Goal: Task Accomplishment & Management: Manage account settings

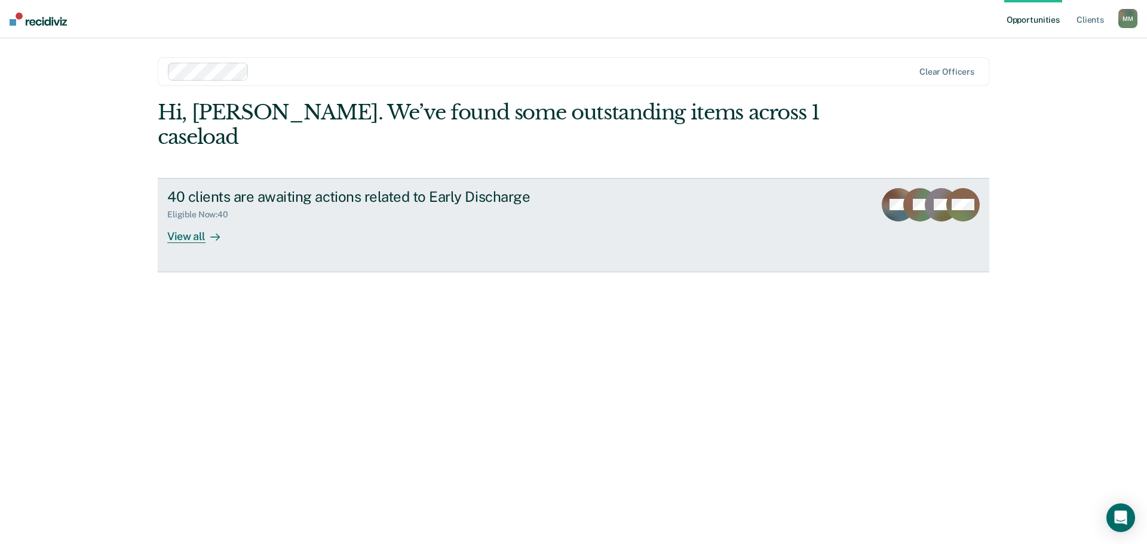
click at [187, 220] on div "View all" at bounding box center [200, 231] width 67 height 23
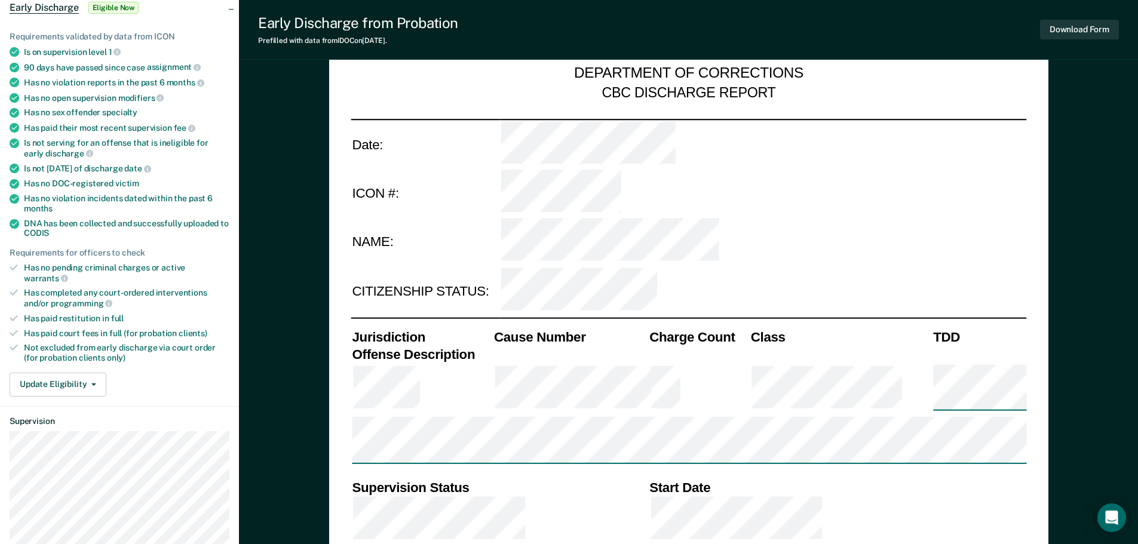
scroll to position [119, 0]
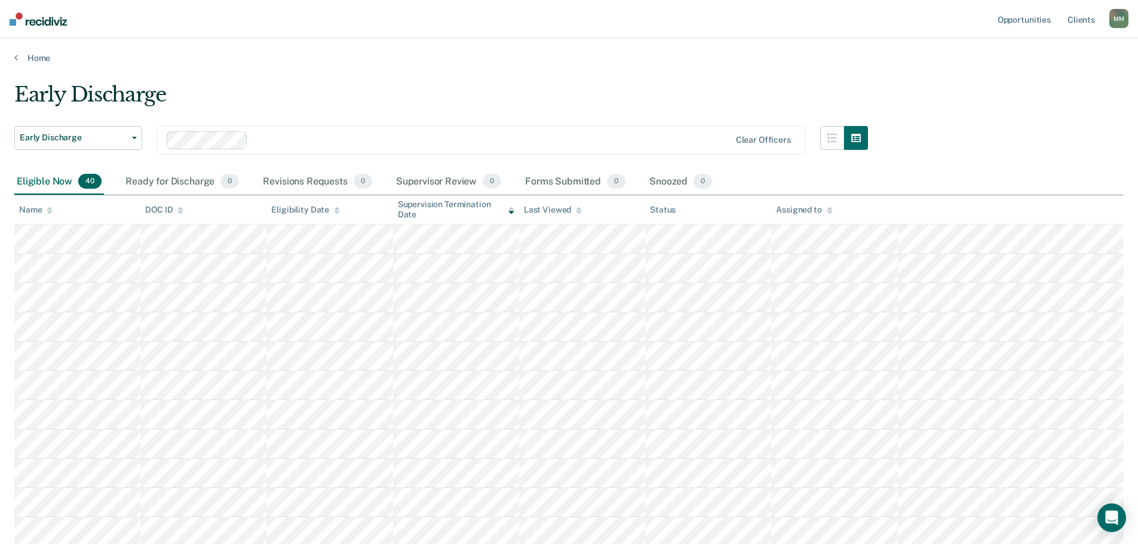
click at [46, 206] on div "Name" at bounding box center [35, 210] width 33 height 10
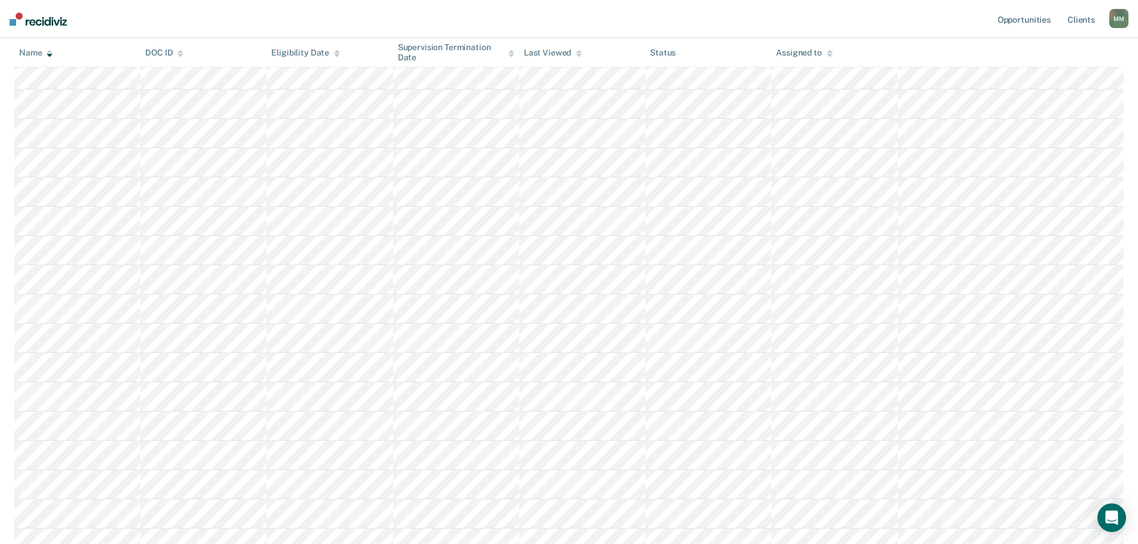
scroll to position [358, 0]
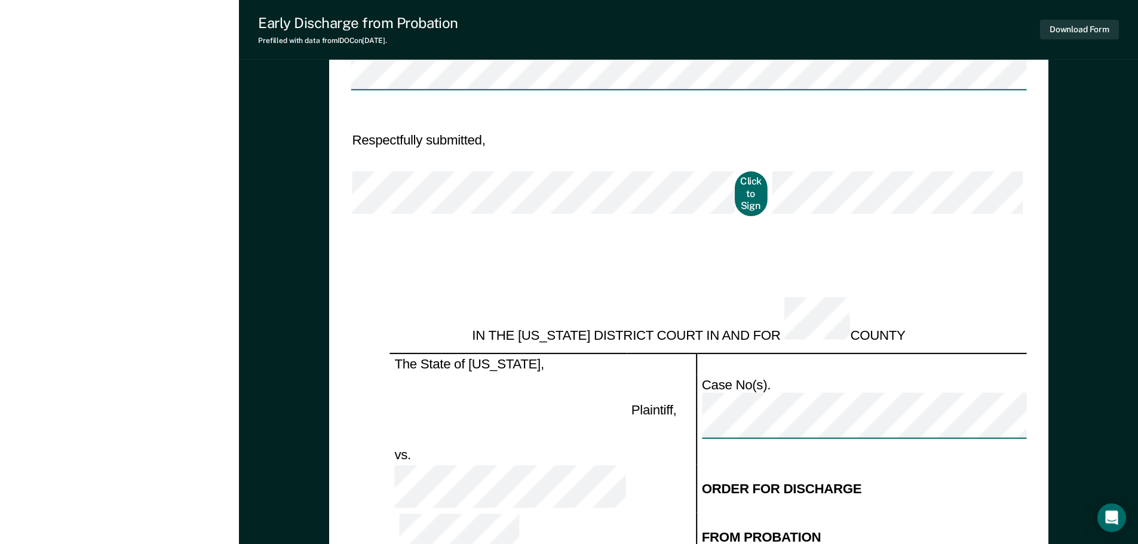
scroll to position [1075, 0]
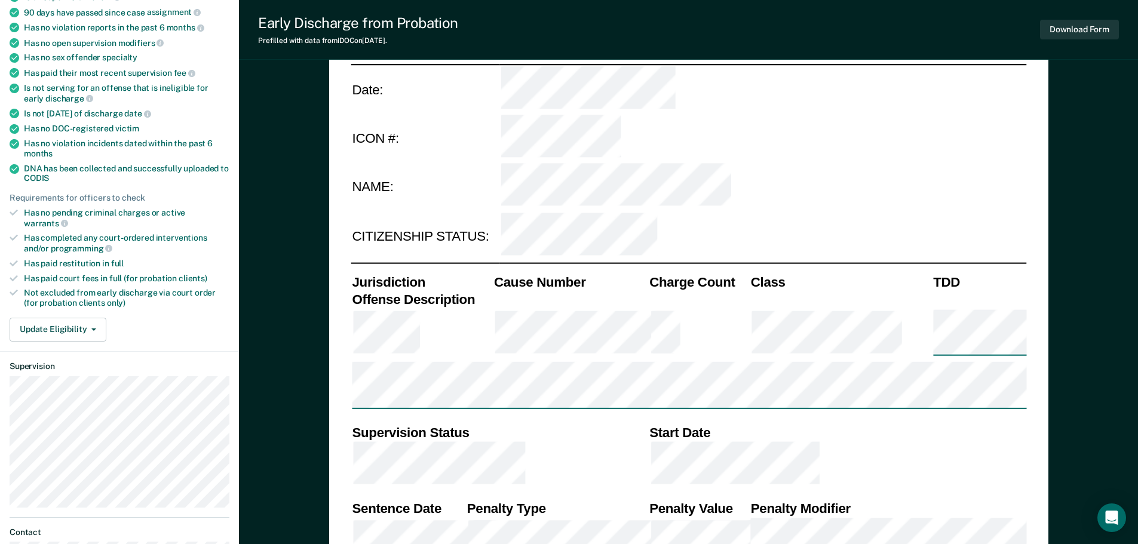
scroll to position [119, 0]
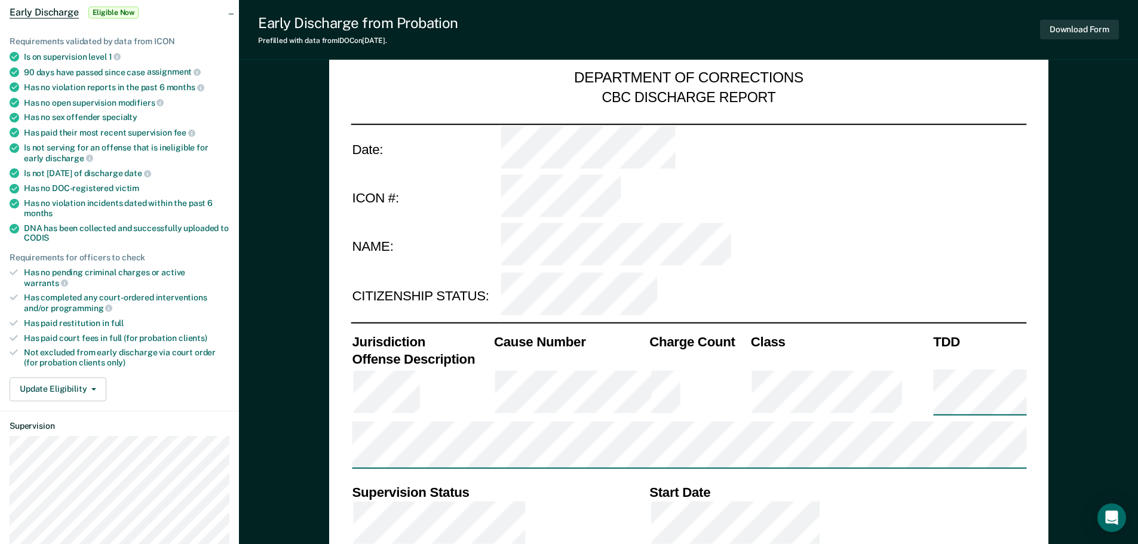
click at [1025, 368] on td at bounding box center [979, 394] width 94 height 53
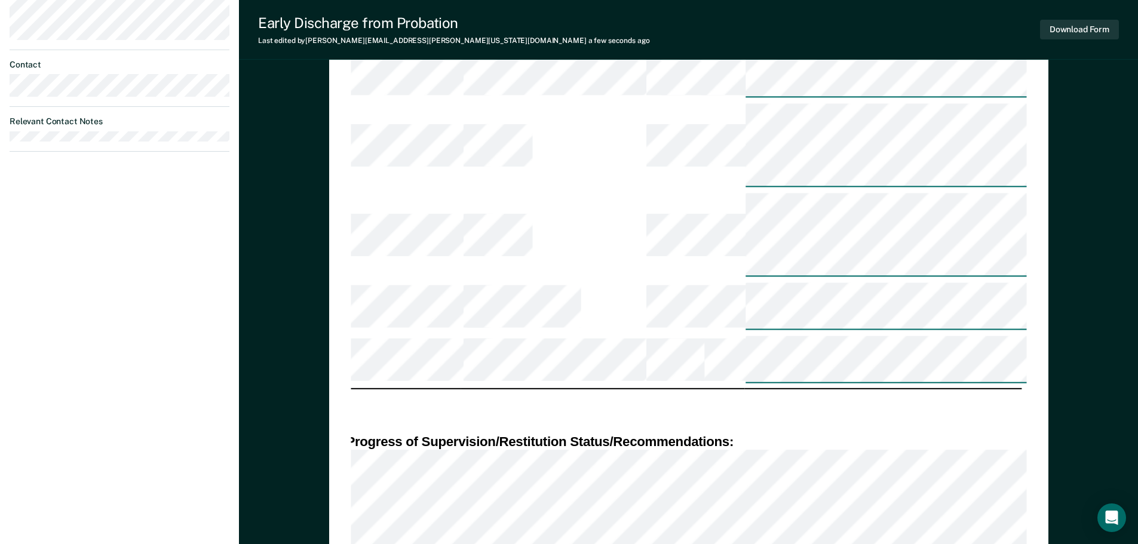
scroll to position [657, 0]
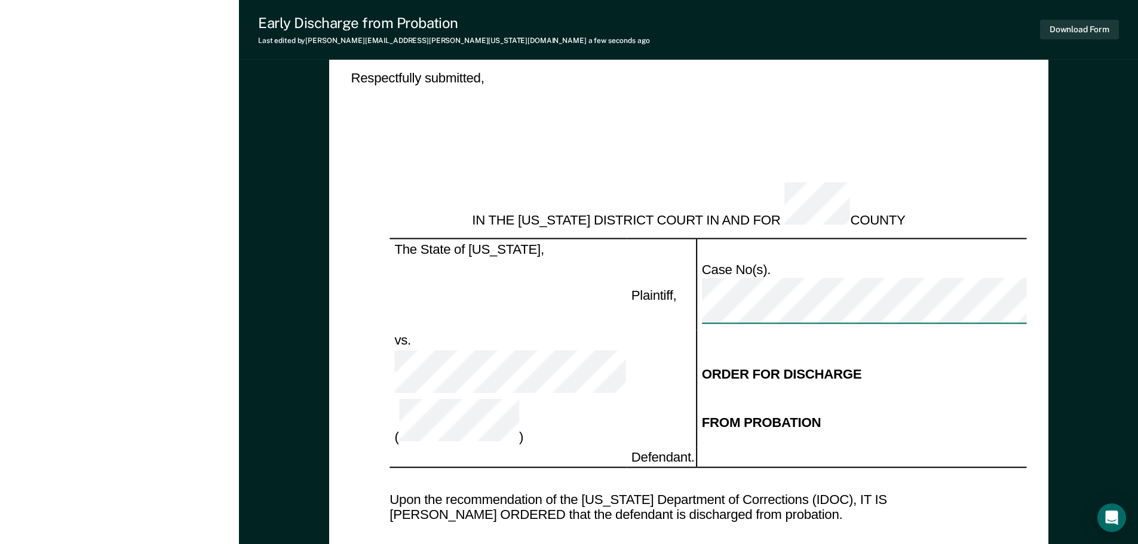
scroll to position [1314, 0]
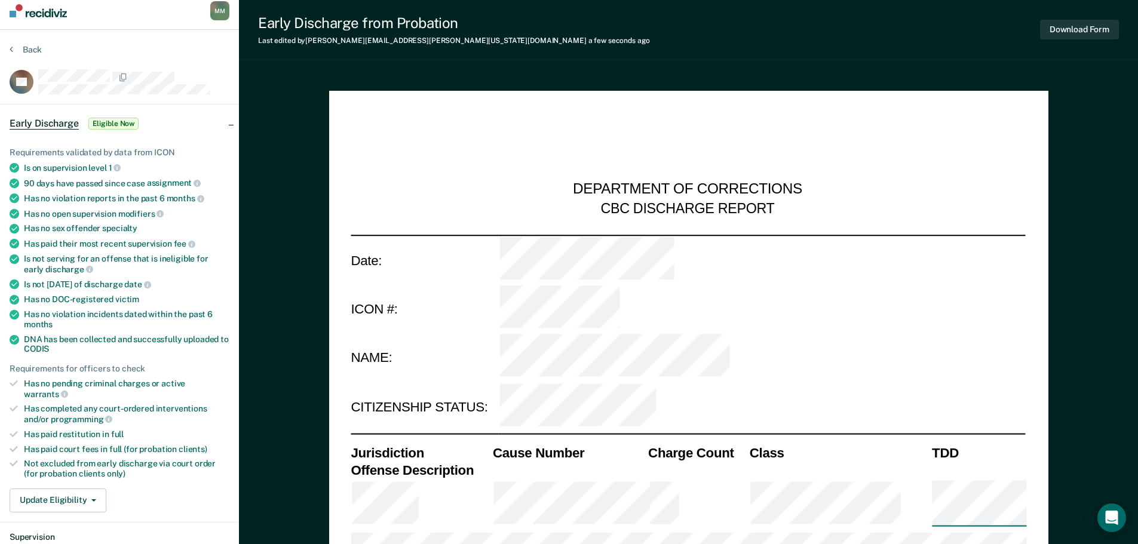
scroll to position [0, 0]
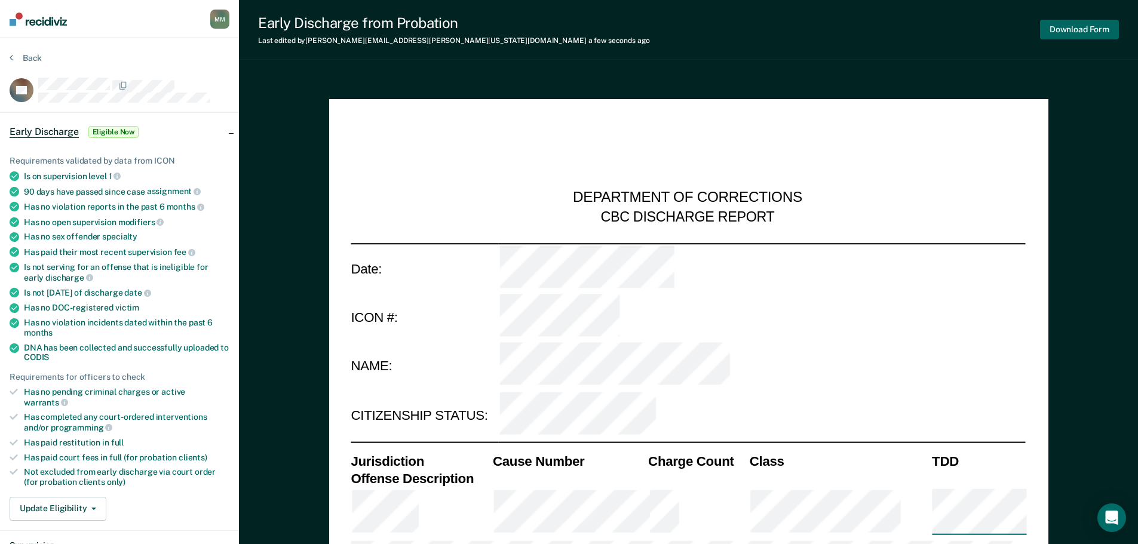
click at [1094, 28] on button "Download Form" at bounding box center [1079, 30] width 79 height 20
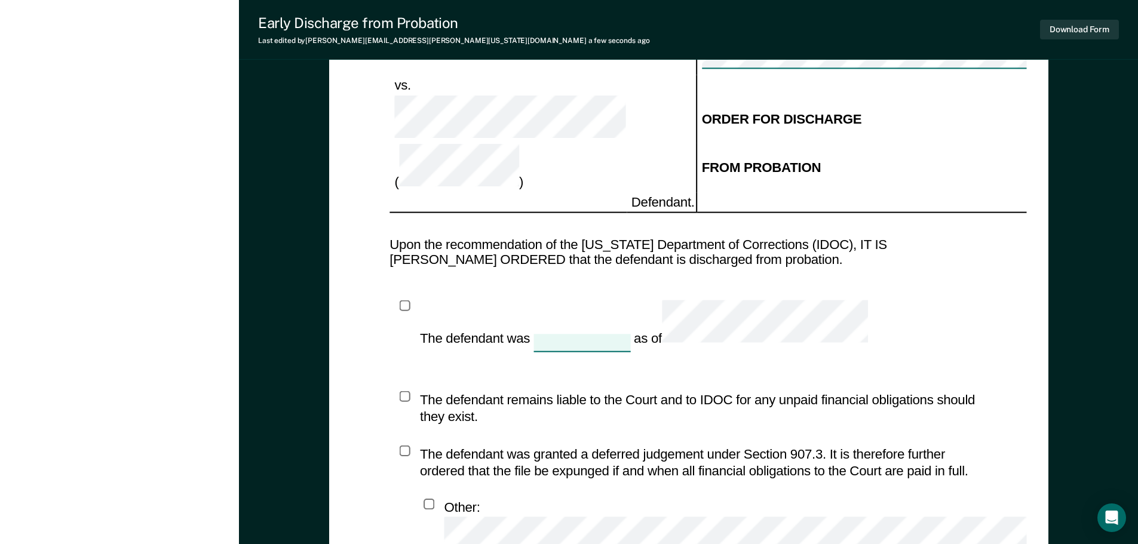
scroll to position [1602, 0]
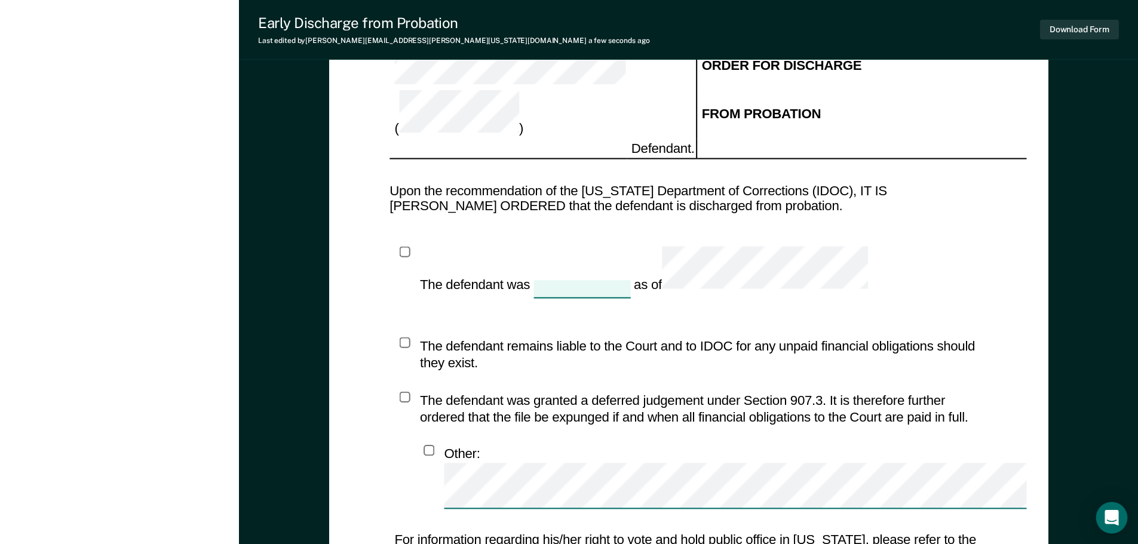
click at [1111, 515] on icon "Open Intercom Messenger" at bounding box center [1112, 518] width 14 height 16
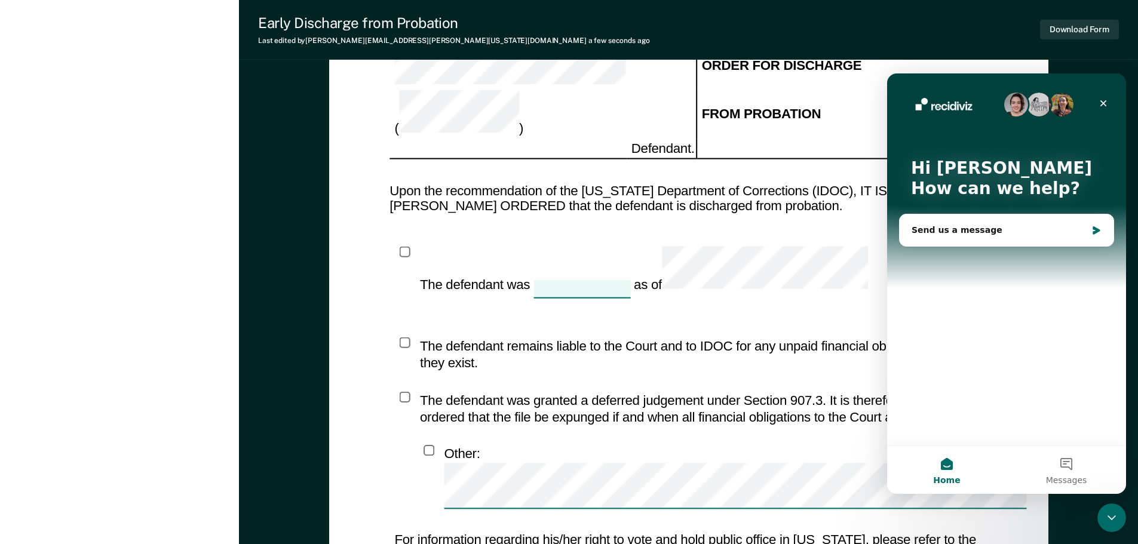
scroll to position [0, 0]
click at [1100, 102] on icon "Close" at bounding box center [1104, 104] width 10 height 10
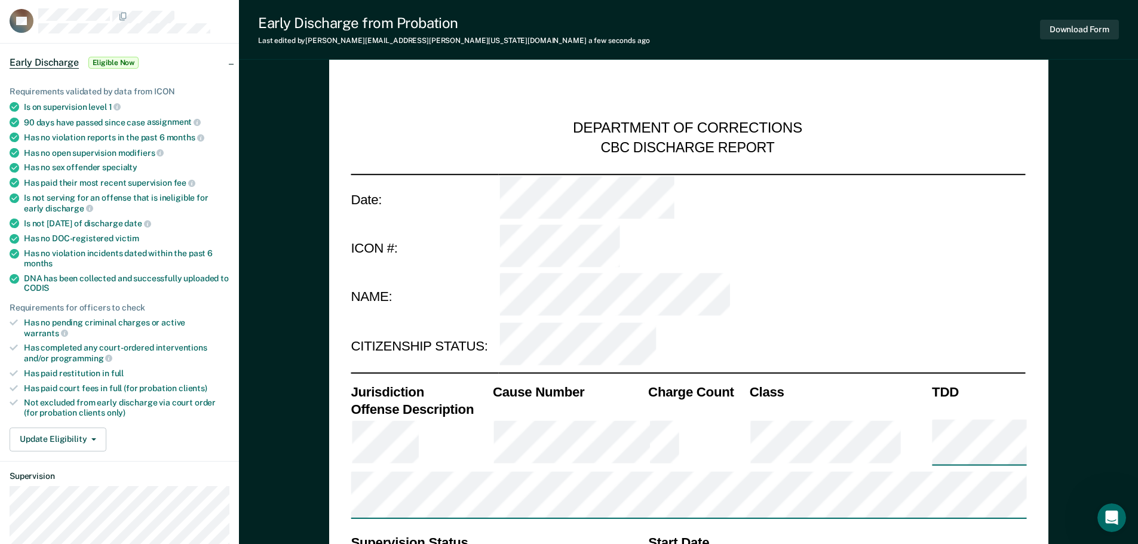
scroll to position [179, 0]
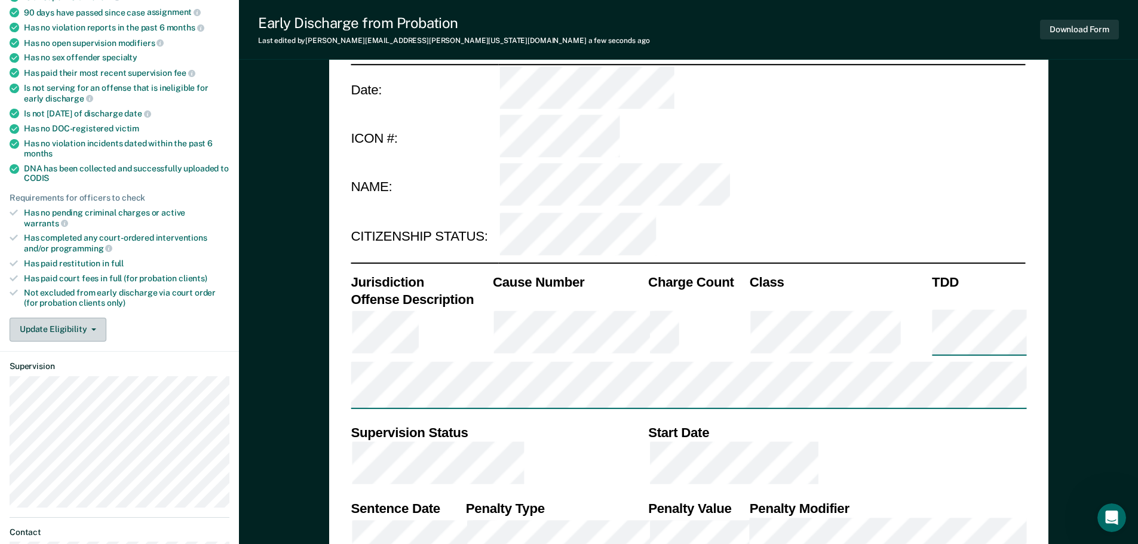
click at [96, 319] on button "Update Eligibility" at bounding box center [58, 330] width 97 height 24
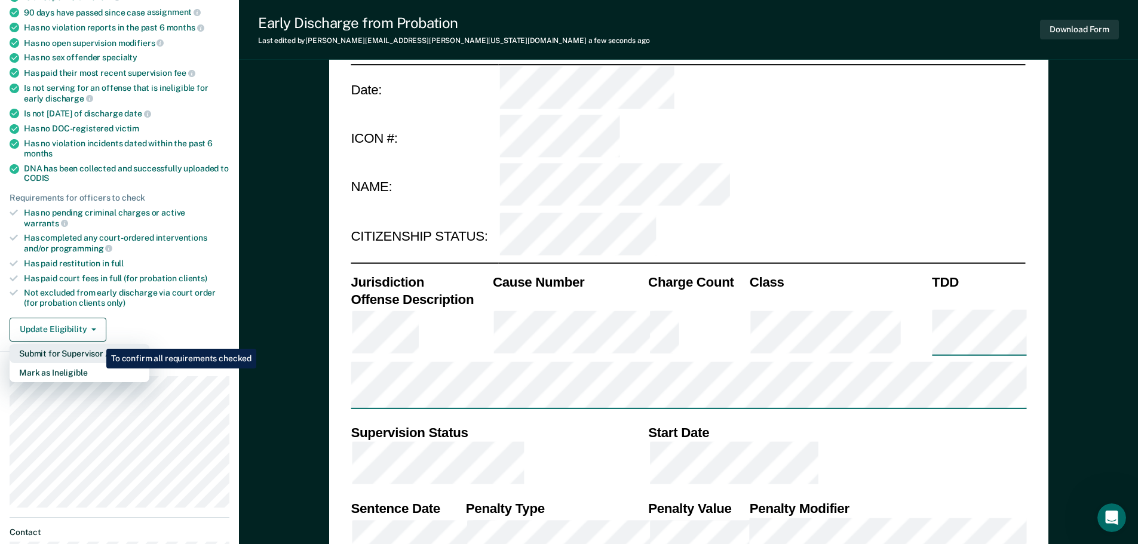
click at [97, 344] on button "Submit for Supervisor Approval" at bounding box center [80, 353] width 140 height 19
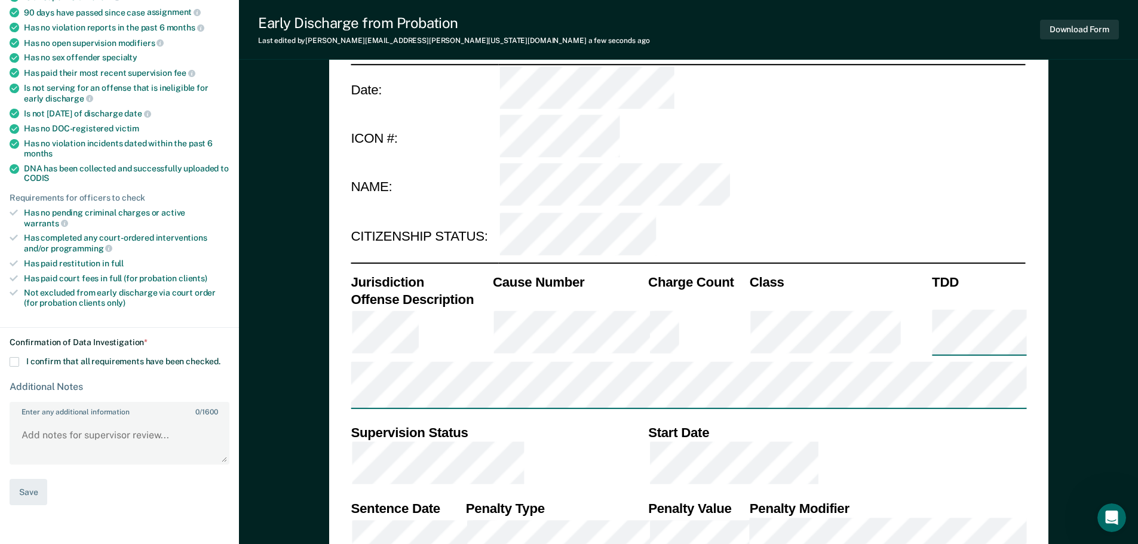
click at [13, 357] on span at bounding box center [15, 362] width 10 height 10
click at [220, 357] on input "I confirm that all requirements have been checked." at bounding box center [220, 357] width 0 height 0
click at [32, 481] on button "Save" at bounding box center [29, 492] width 38 height 27
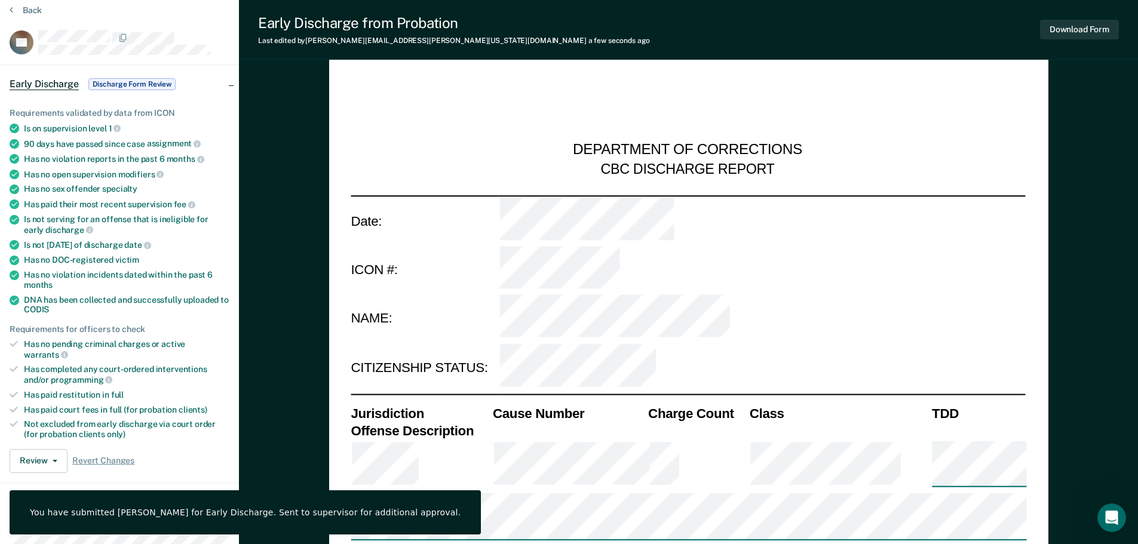
scroll to position [0, 0]
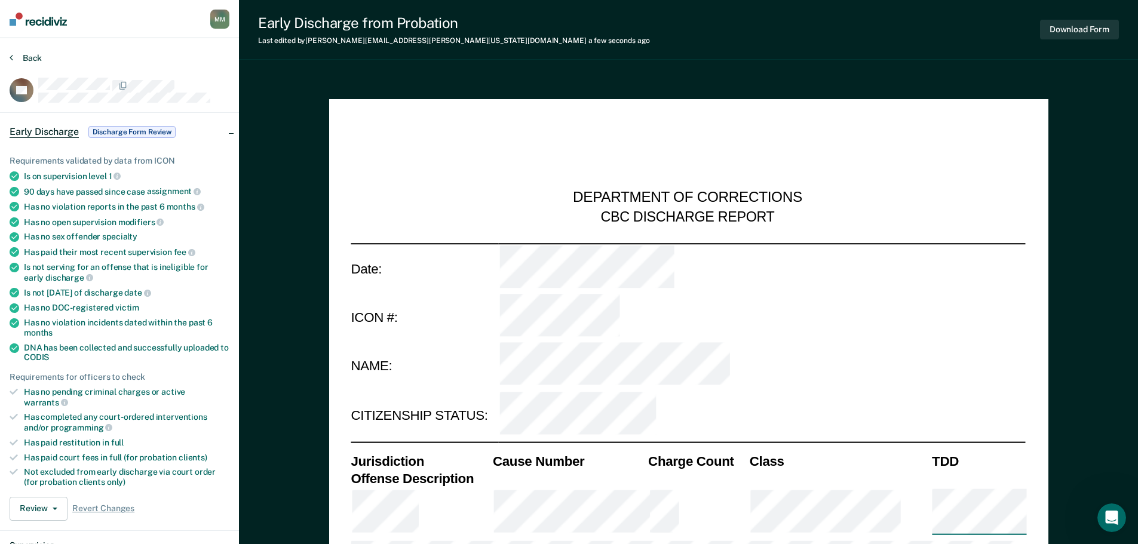
click at [22, 56] on button "Back" at bounding box center [26, 58] width 32 height 11
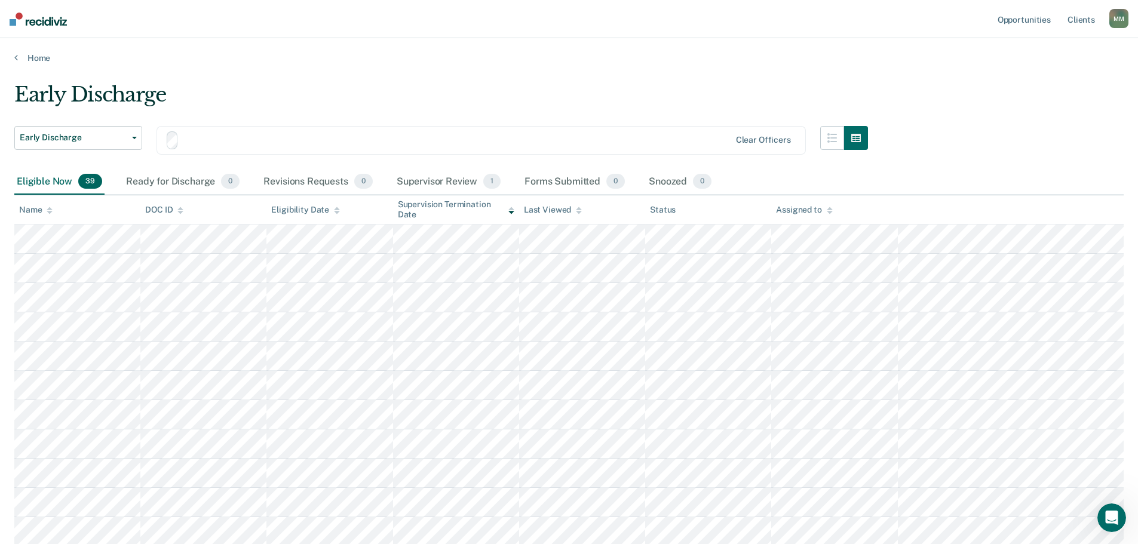
scroll to position [358, 0]
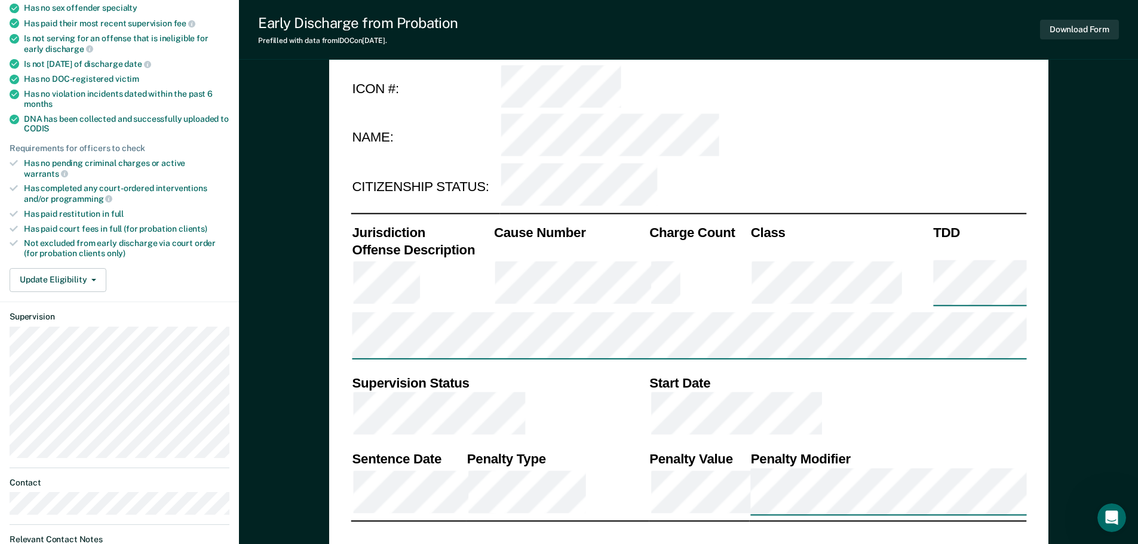
scroll to position [239, 0]
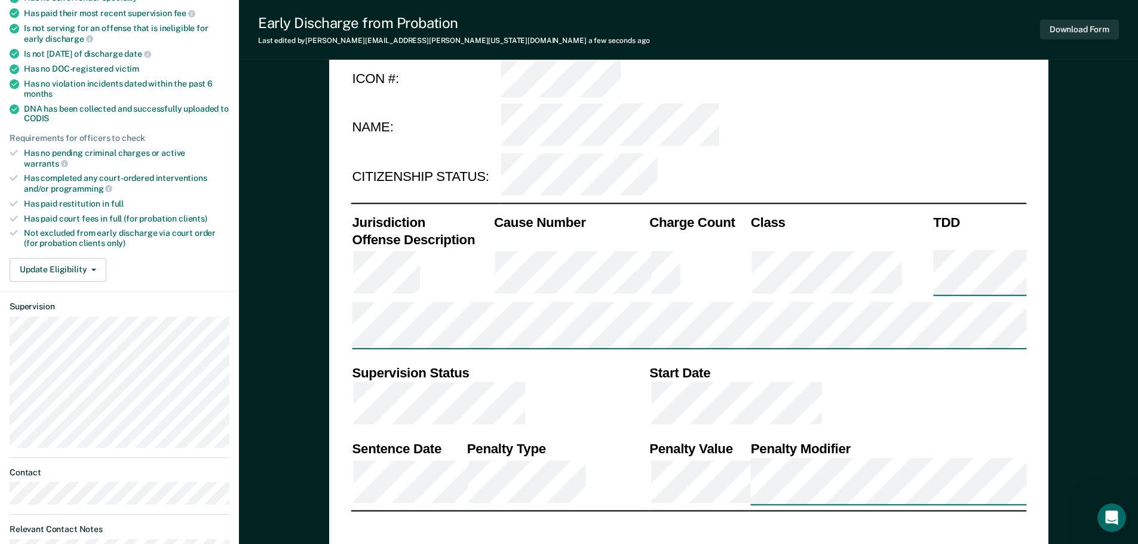
type textarea "x"
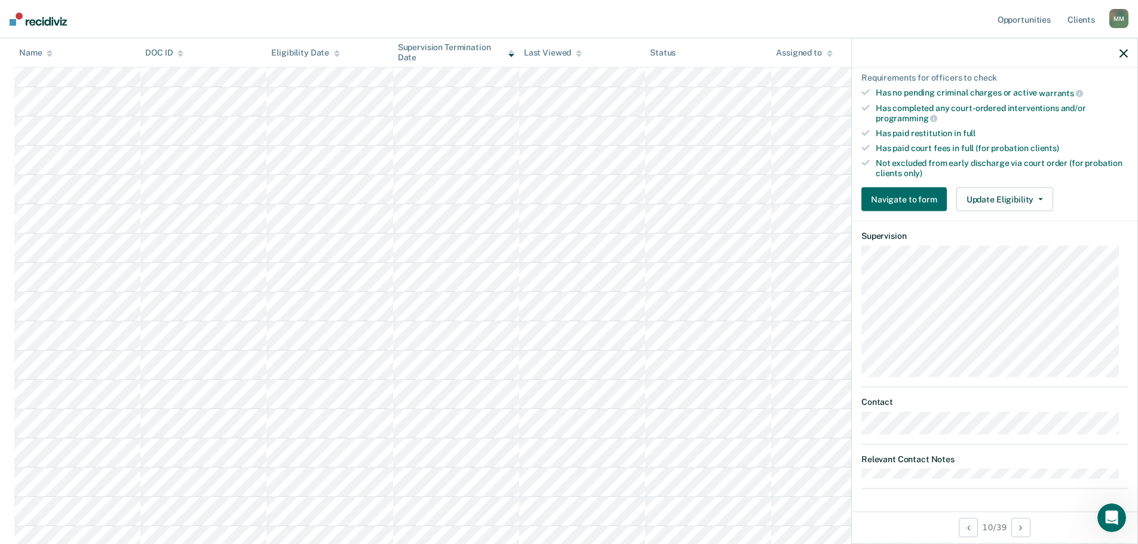
scroll to position [418, 0]
click at [1037, 193] on button "Update Eligibility" at bounding box center [1004, 200] width 97 height 24
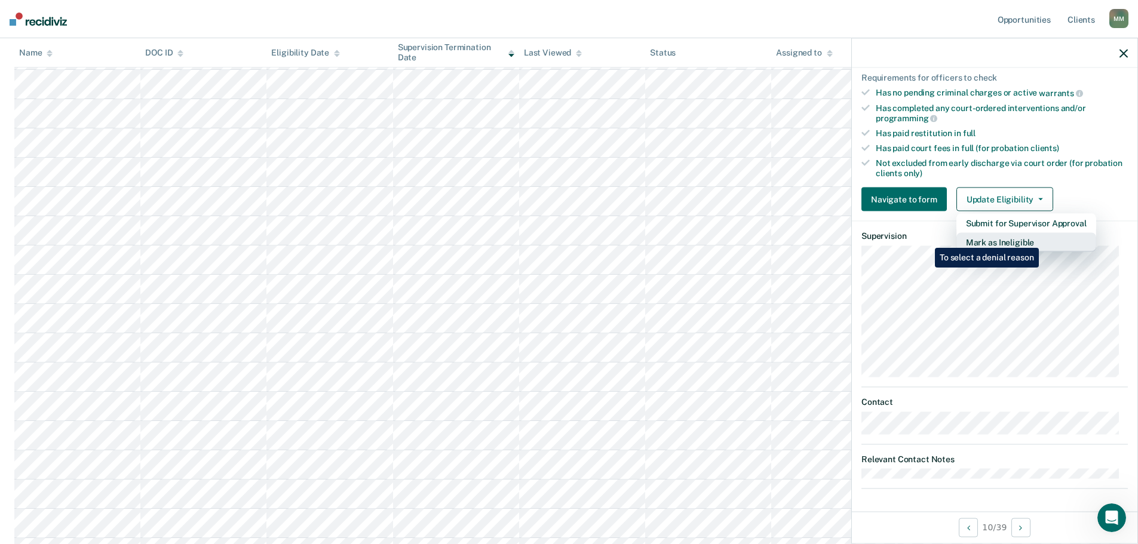
click at [1041, 239] on button "Mark as Ineligible" at bounding box center [1026, 242] width 140 height 19
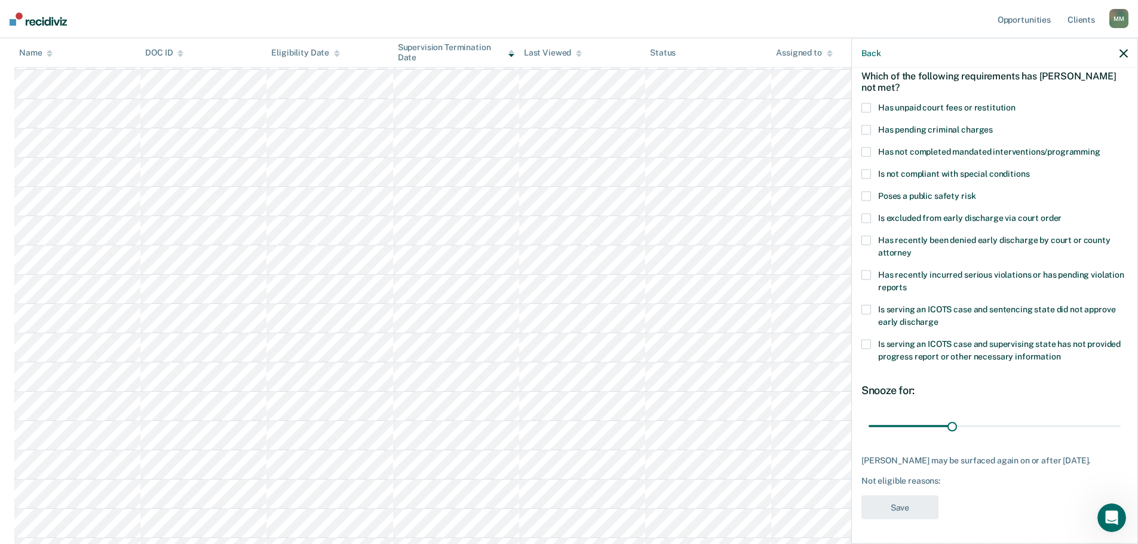
scroll to position [65, 0]
click at [946, 415] on input "range" at bounding box center [995, 425] width 252 height 21
click at [869, 169] on span at bounding box center [866, 174] width 10 height 10
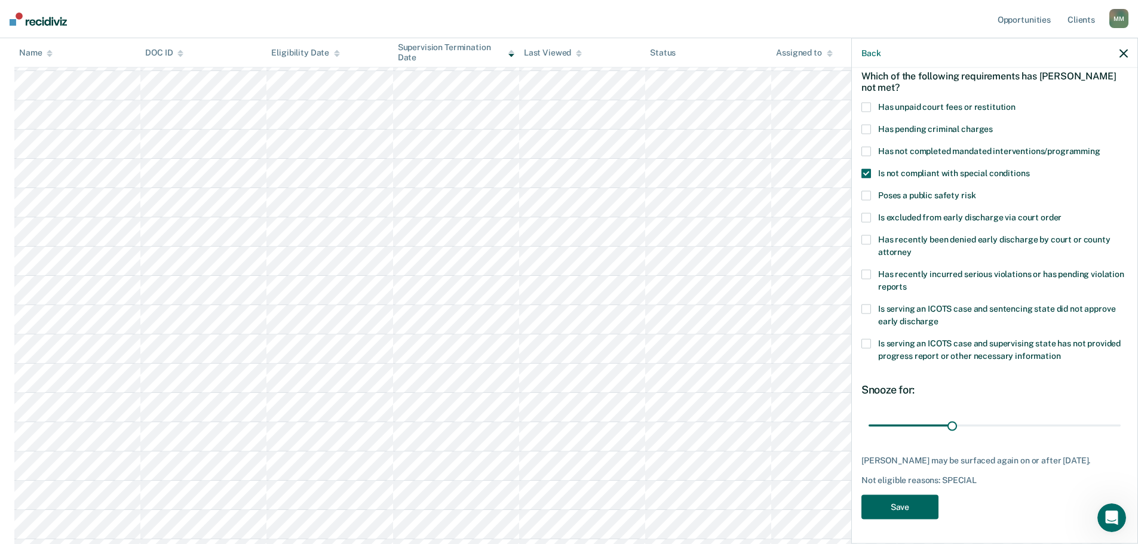
click at [900, 509] on button "Save" at bounding box center [899, 507] width 77 height 24
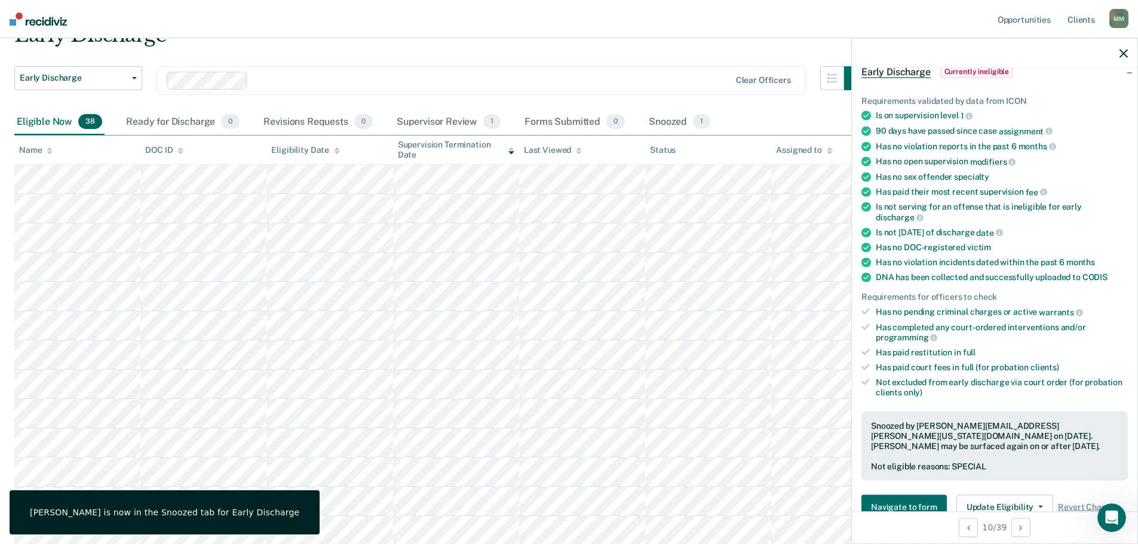
scroll to position [0, 0]
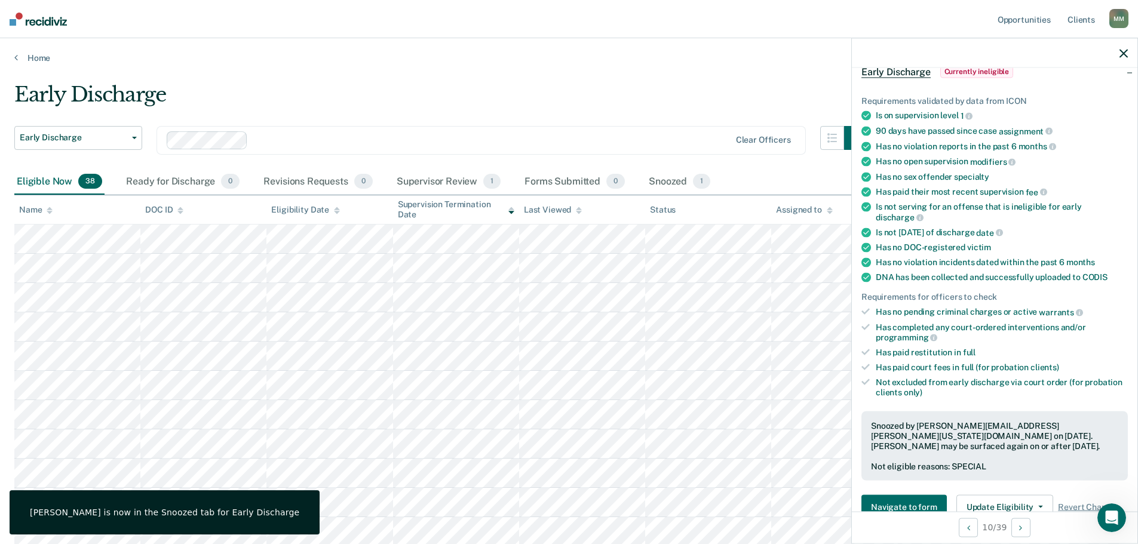
click at [48, 207] on icon at bounding box center [50, 211] width 6 height 8
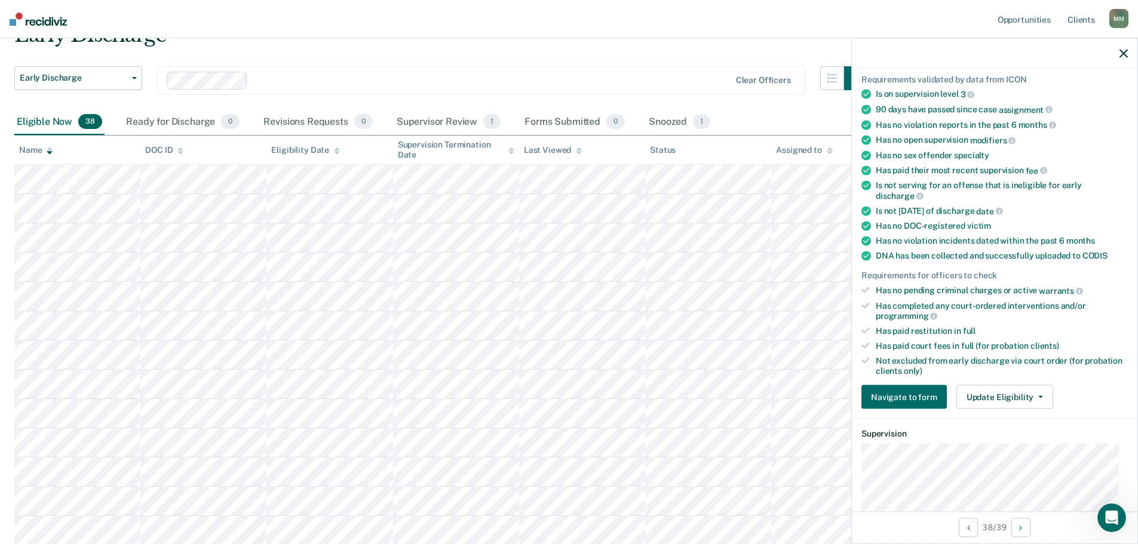
scroll to position [125, 0]
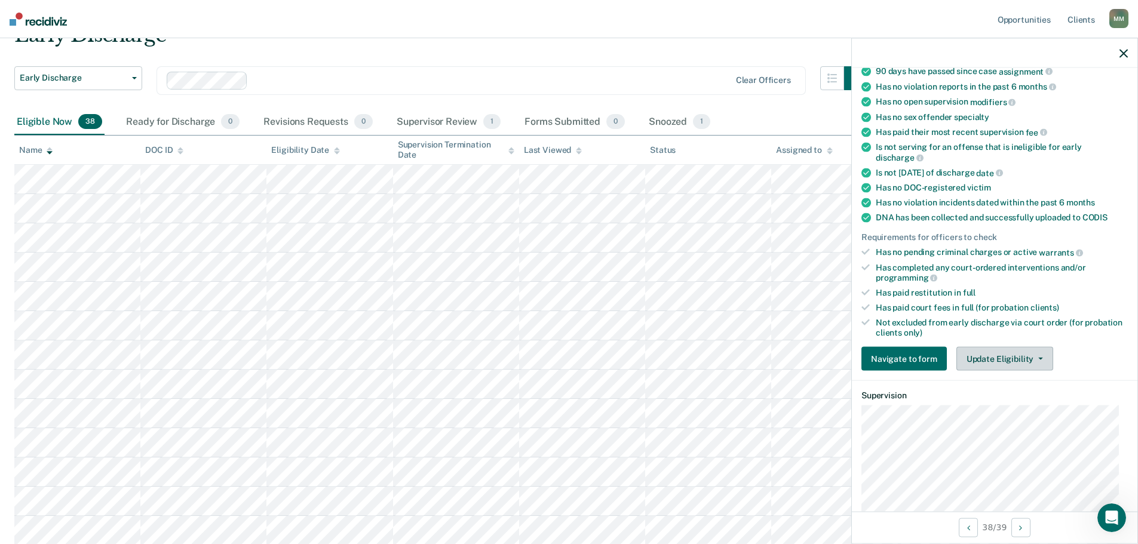
click at [1040, 359] on button "Update Eligibility" at bounding box center [1004, 359] width 97 height 24
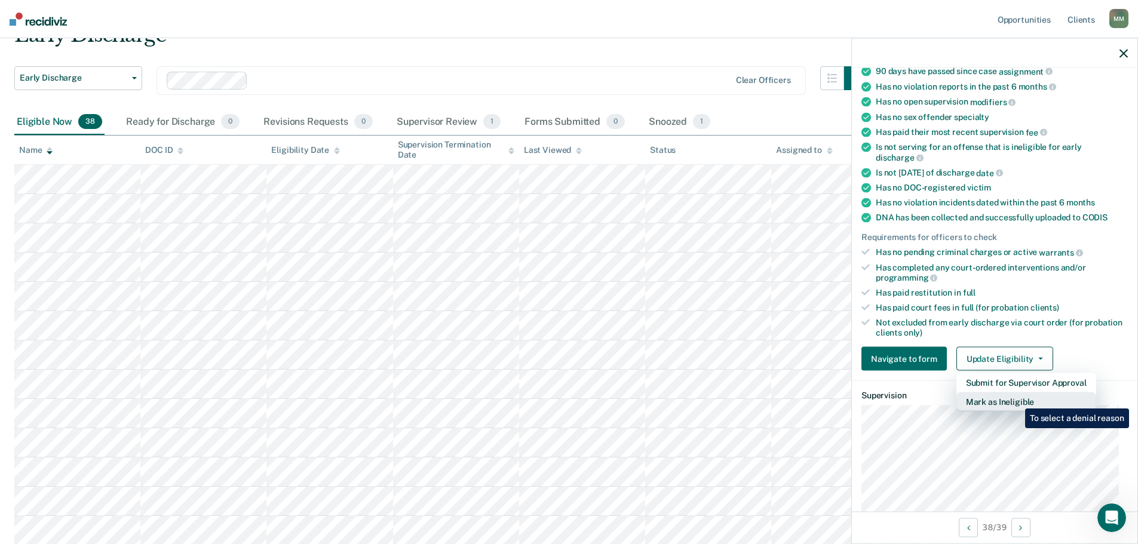
click at [1016, 400] on button "Mark as Ineligible" at bounding box center [1026, 401] width 140 height 19
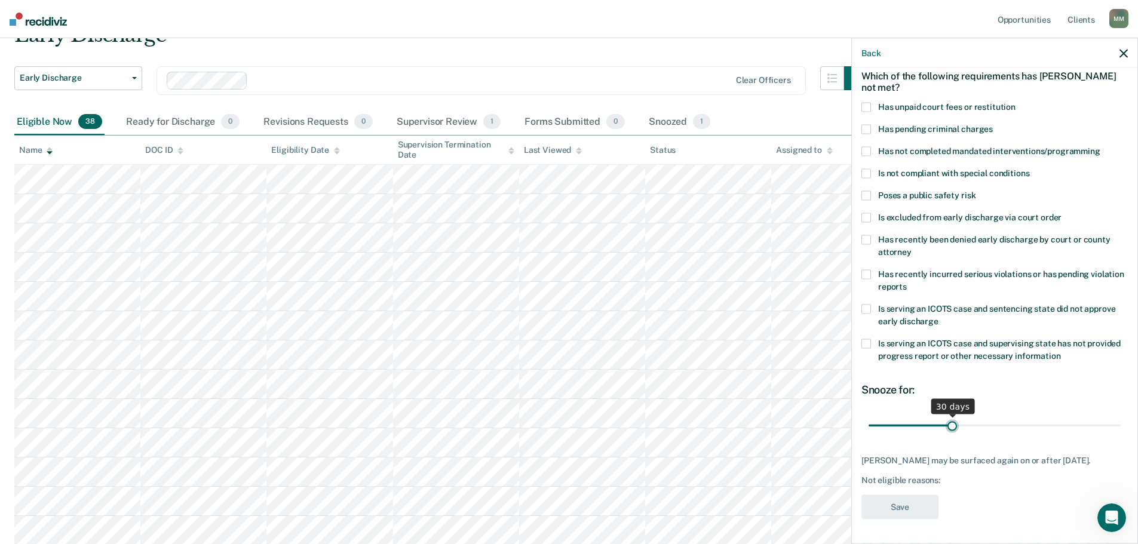
click at [950, 415] on input "range" at bounding box center [995, 425] width 252 height 21
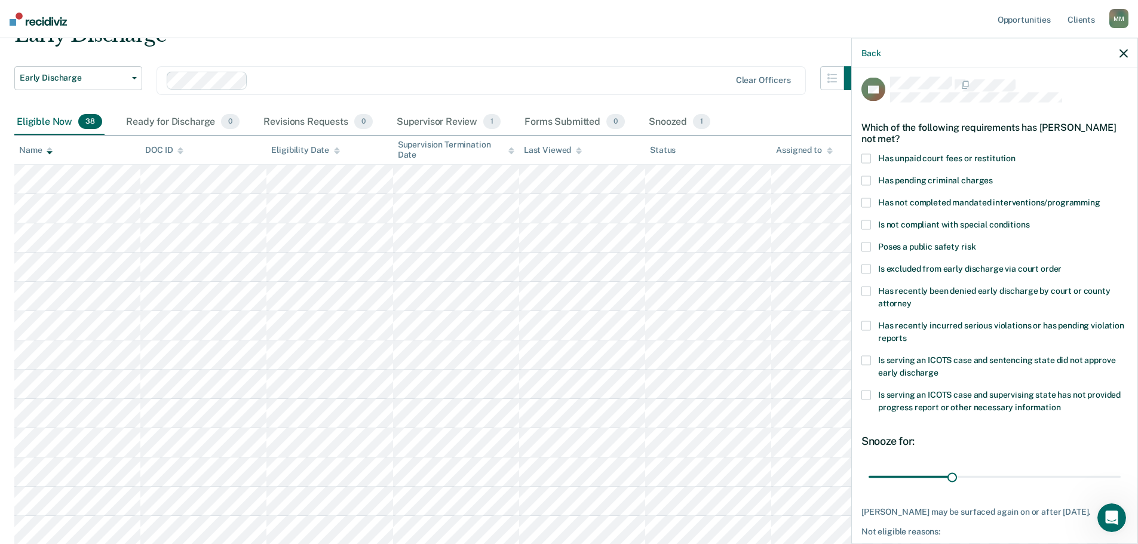
click at [870, 159] on span at bounding box center [866, 159] width 10 height 10
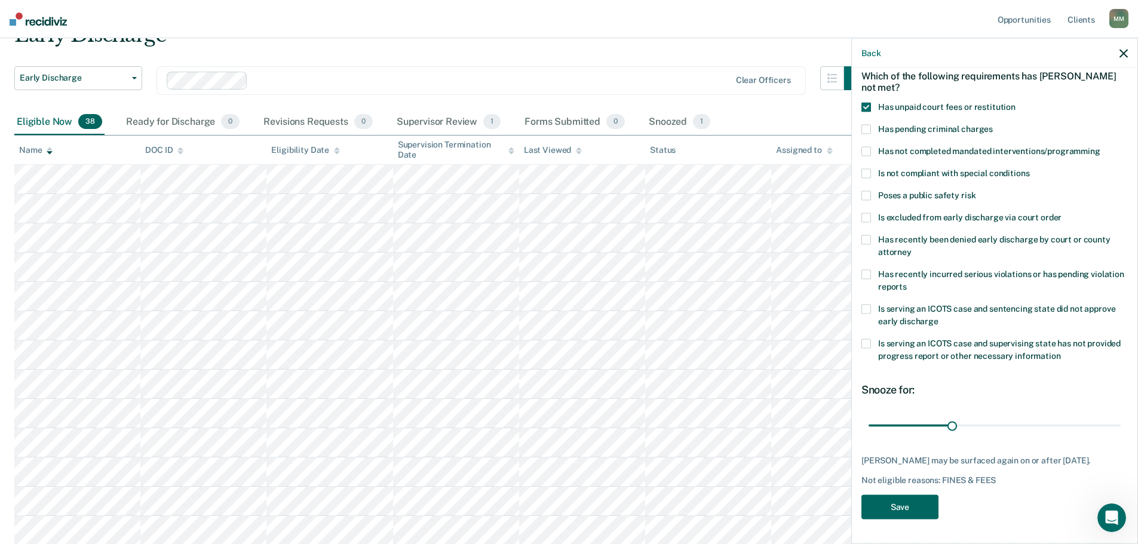
click at [916, 502] on button "Save" at bounding box center [899, 507] width 77 height 24
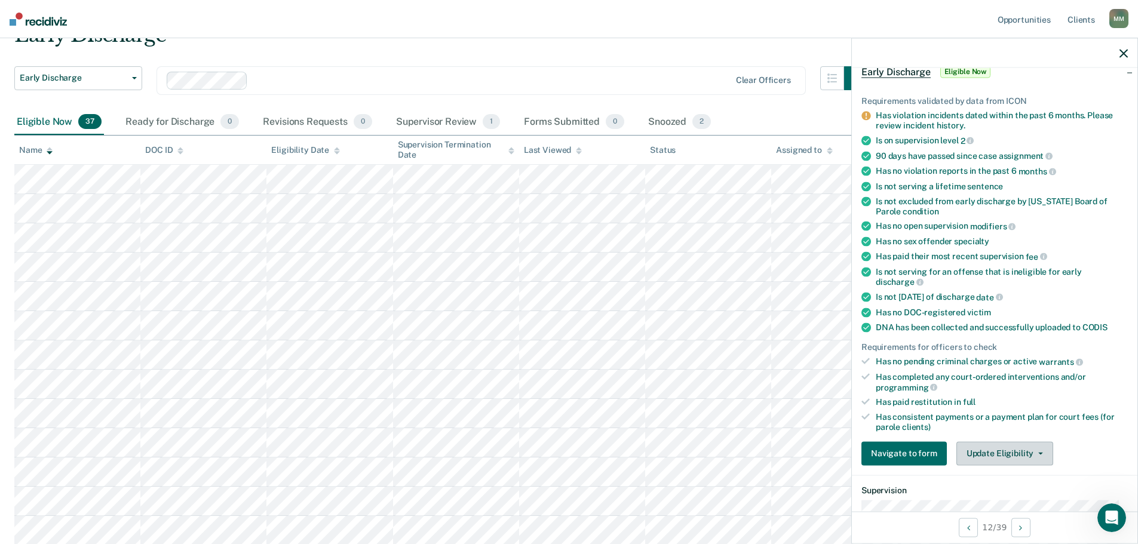
click at [984, 456] on button "Update Eligibility" at bounding box center [1004, 453] width 97 height 24
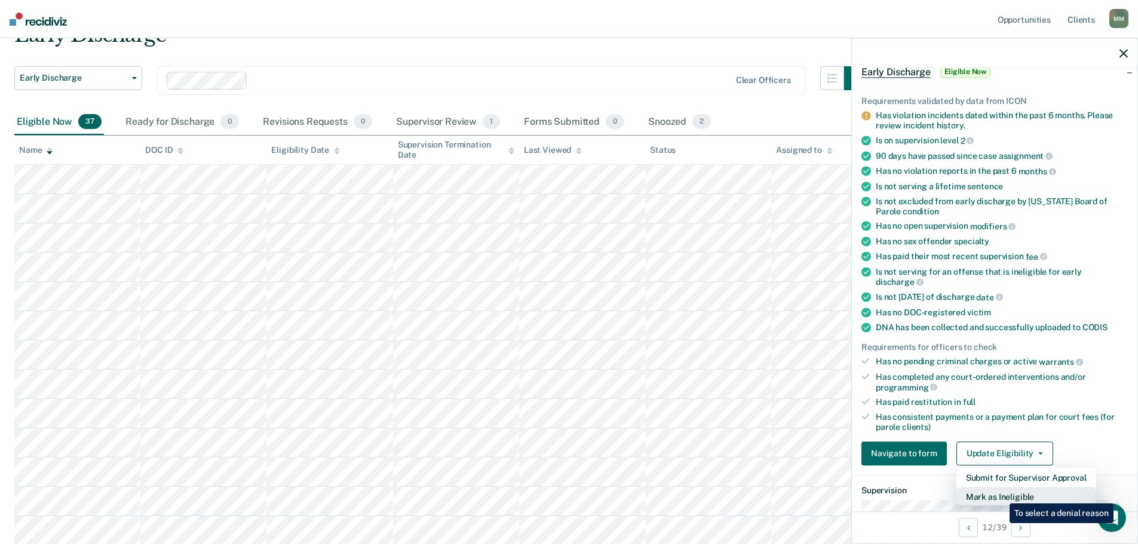
click at [1001, 495] on button "Mark as Ineligible" at bounding box center [1026, 496] width 140 height 19
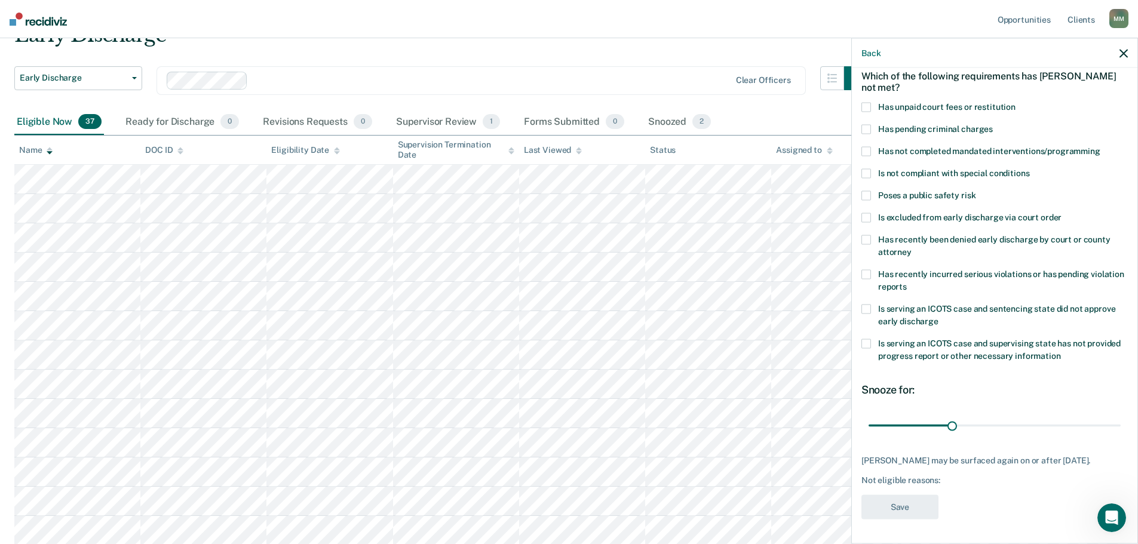
scroll to position [5, 0]
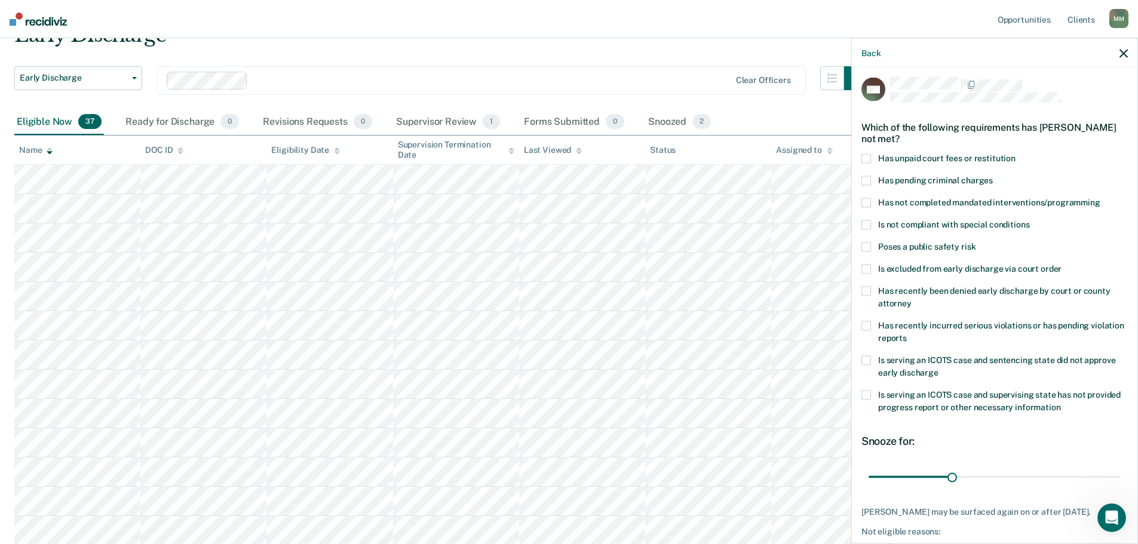
click at [870, 325] on span at bounding box center [866, 326] width 10 height 10
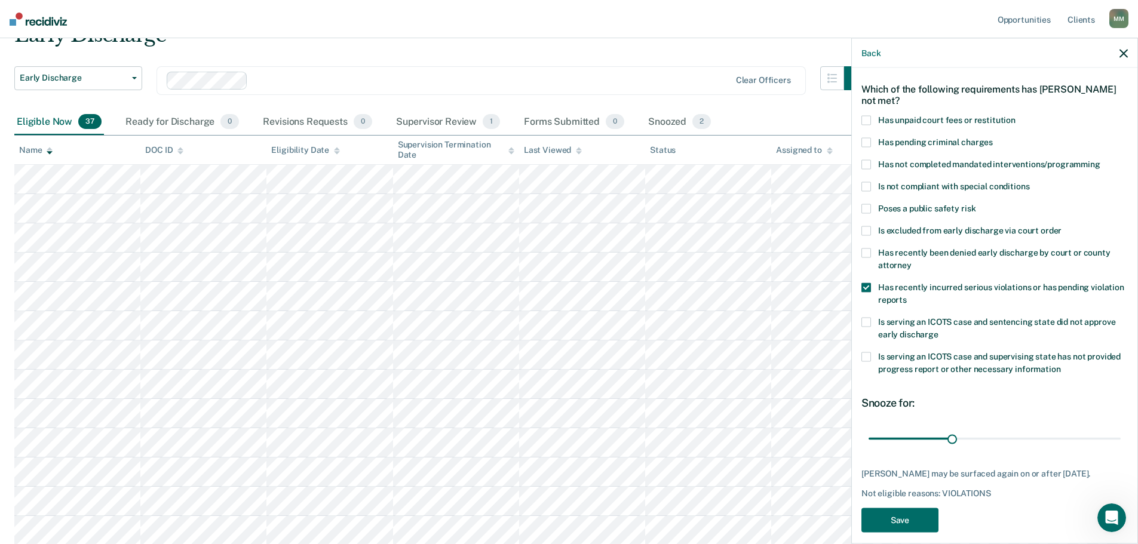
scroll to position [65, 0]
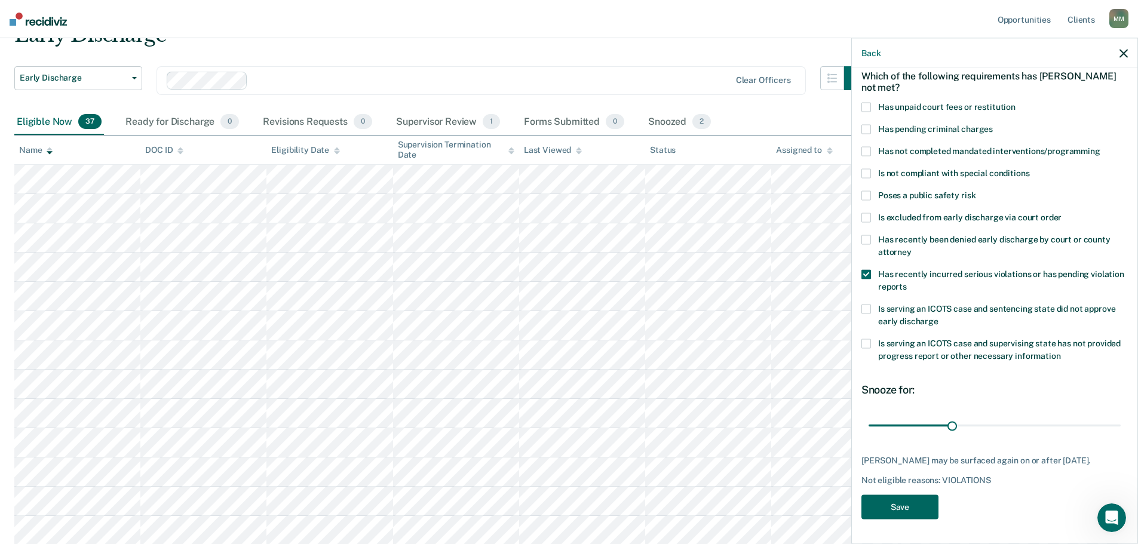
click at [914, 510] on button "Save" at bounding box center [899, 507] width 77 height 24
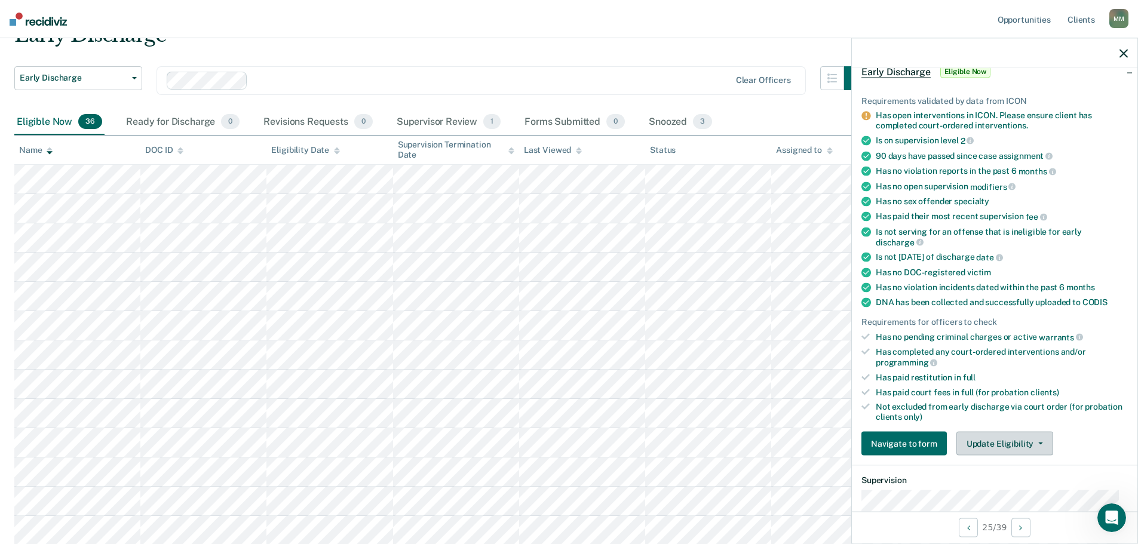
click at [1005, 438] on button "Update Eligibility" at bounding box center [1004, 444] width 97 height 24
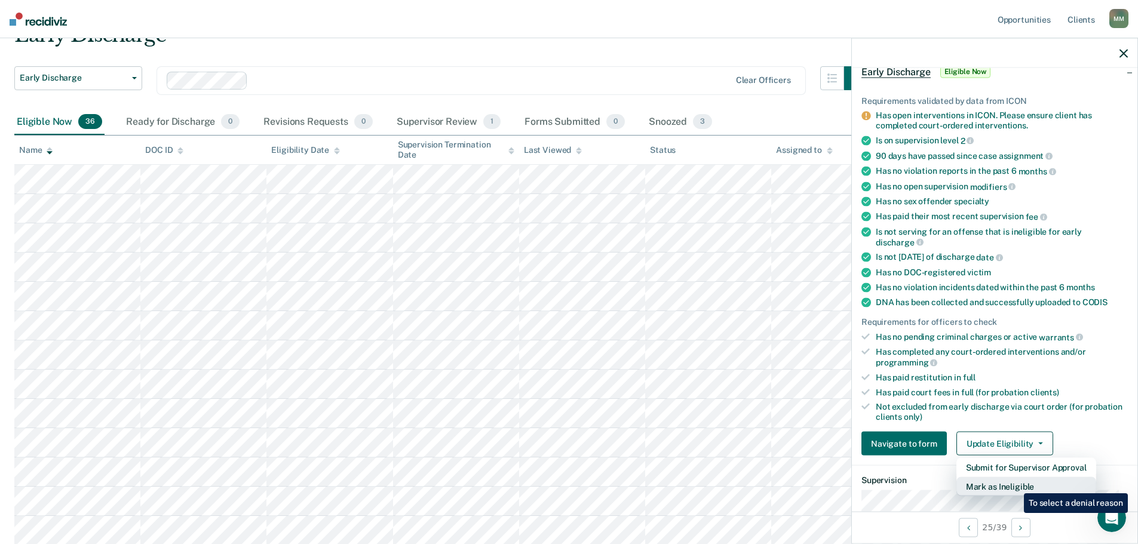
click at [1015, 484] on button "Mark as Ineligible" at bounding box center [1026, 486] width 140 height 19
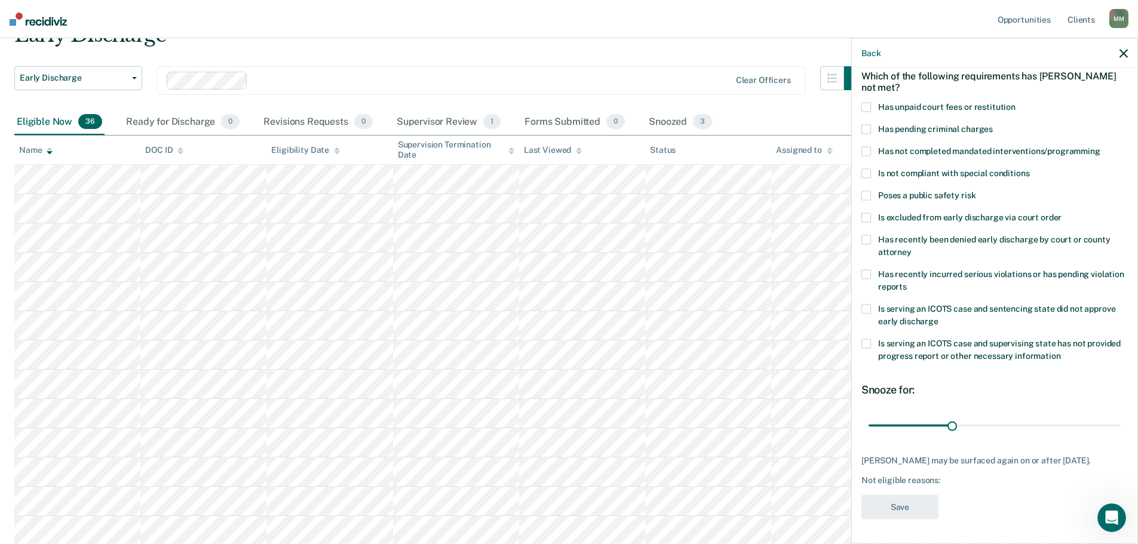
scroll to position [5, 0]
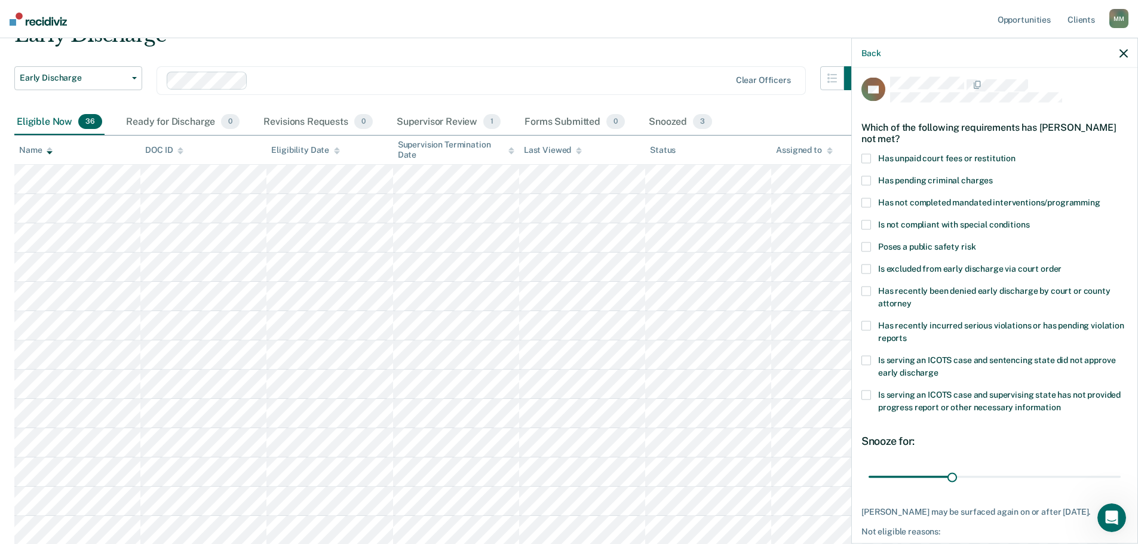
click at [871, 206] on label "Has not completed mandated interventions/programming" at bounding box center [994, 204] width 266 height 13
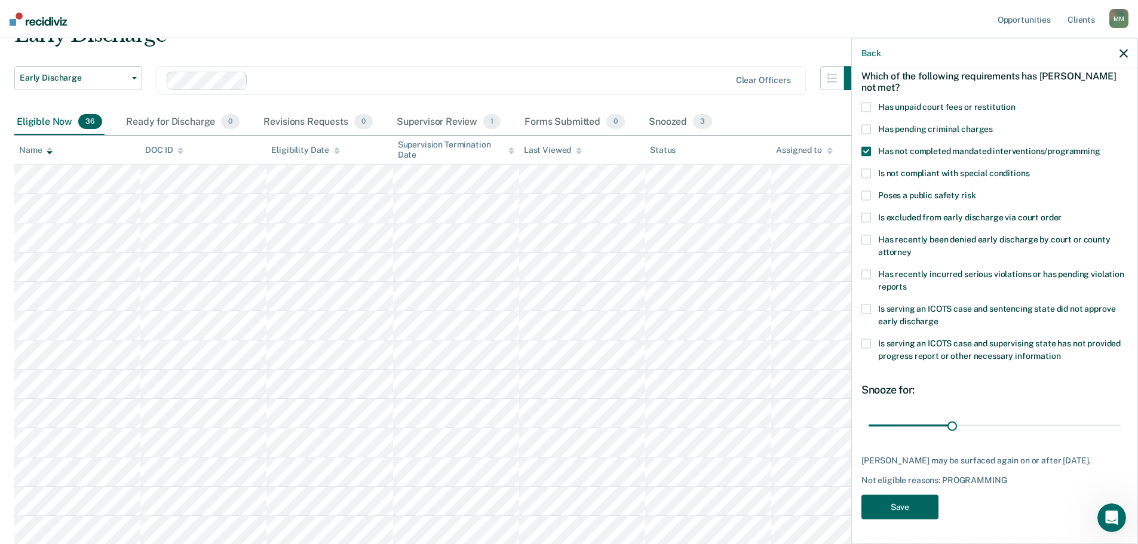
click at [910, 507] on button "Save" at bounding box center [899, 507] width 77 height 24
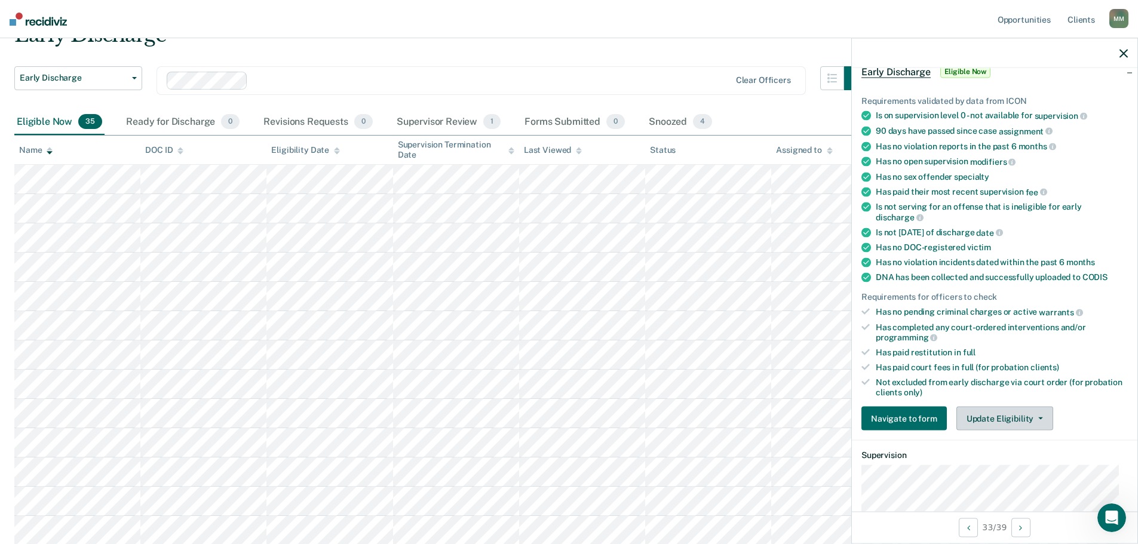
click at [1038, 419] on button "Update Eligibility" at bounding box center [1004, 419] width 97 height 24
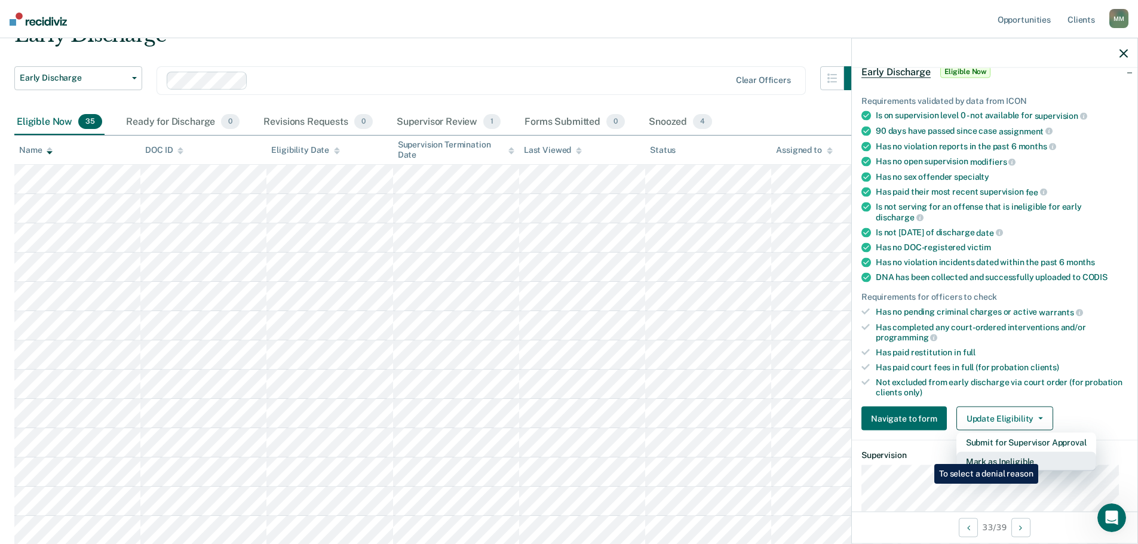
click at [1041, 455] on button "Mark as Ineligible" at bounding box center [1026, 461] width 140 height 19
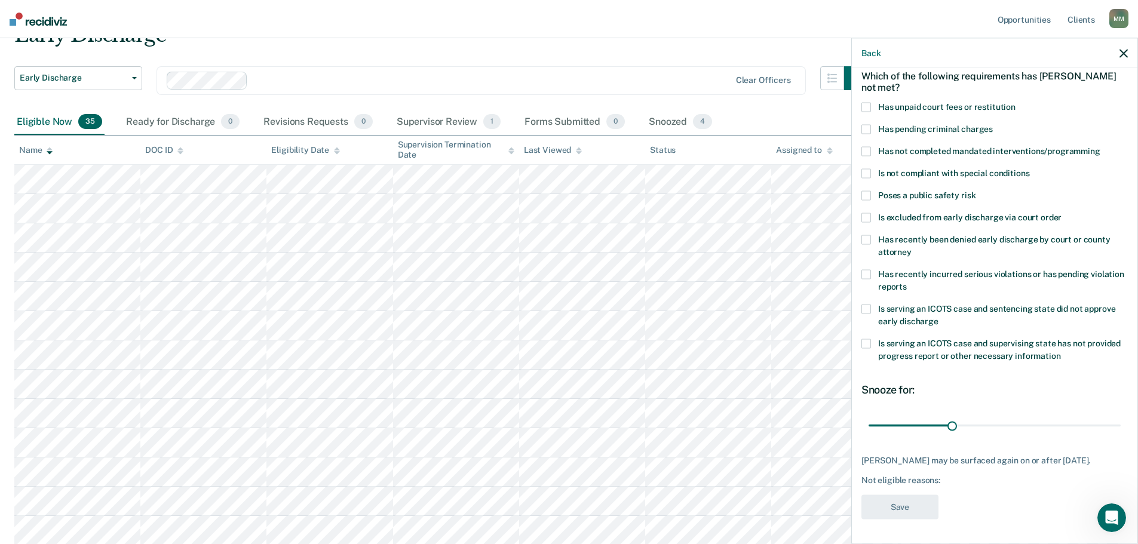
scroll to position [5, 0]
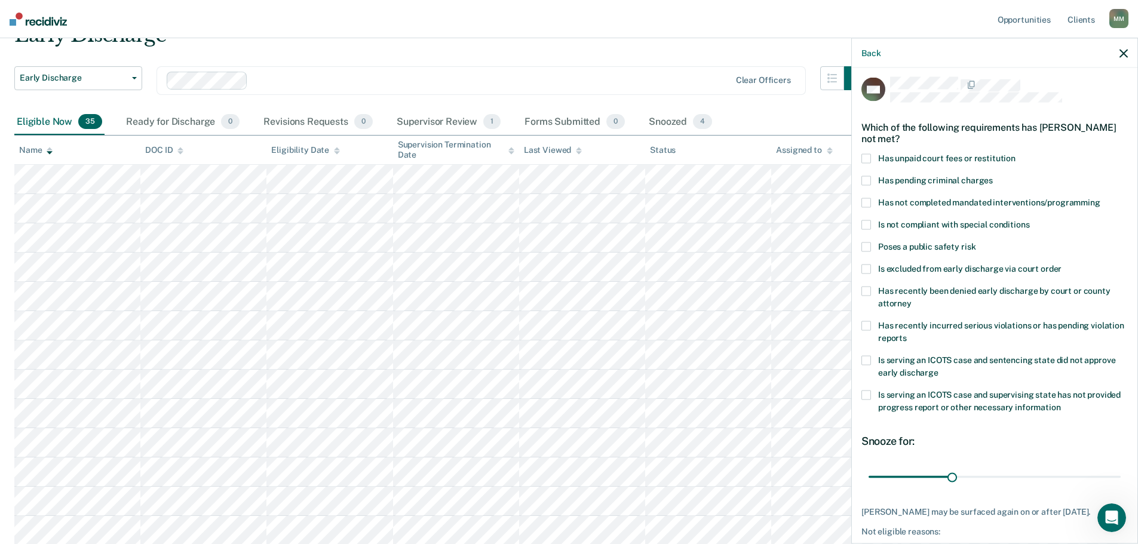
click at [870, 395] on span at bounding box center [866, 396] width 10 height 10
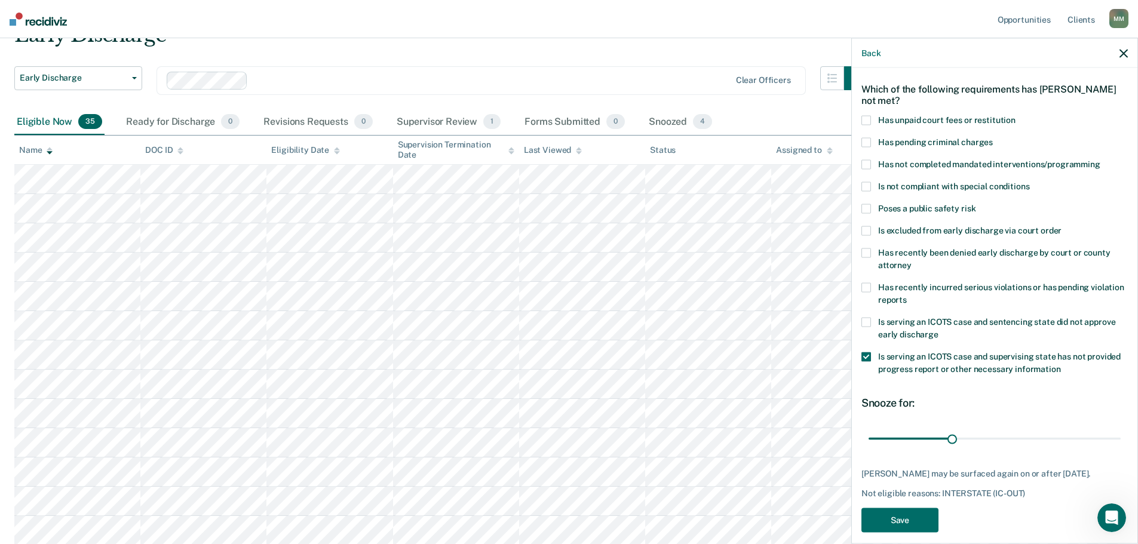
scroll to position [65, 0]
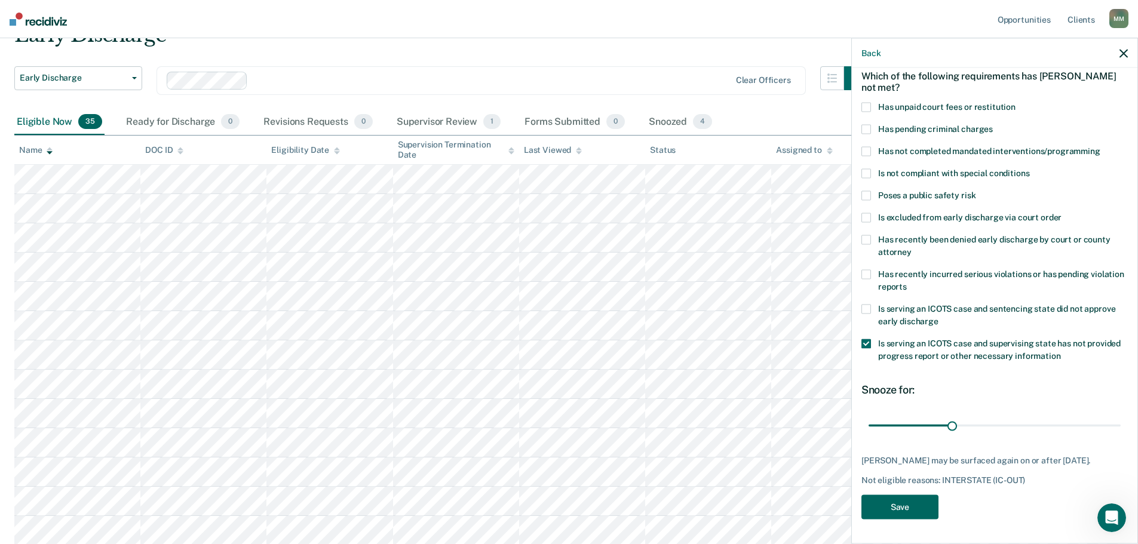
click at [922, 510] on button "Save" at bounding box center [899, 507] width 77 height 24
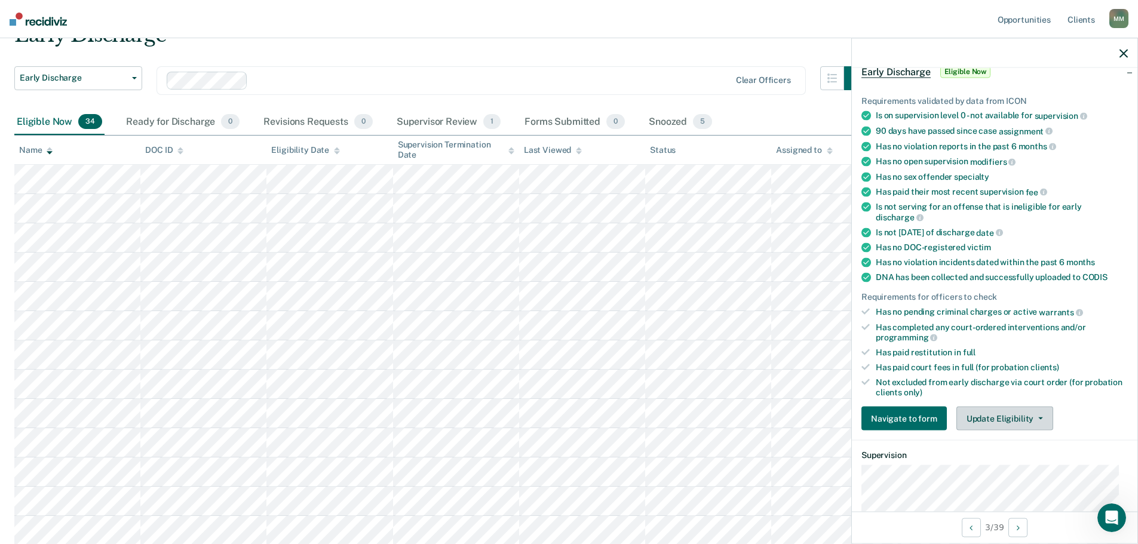
click at [1044, 416] on button "Update Eligibility" at bounding box center [1004, 419] width 97 height 24
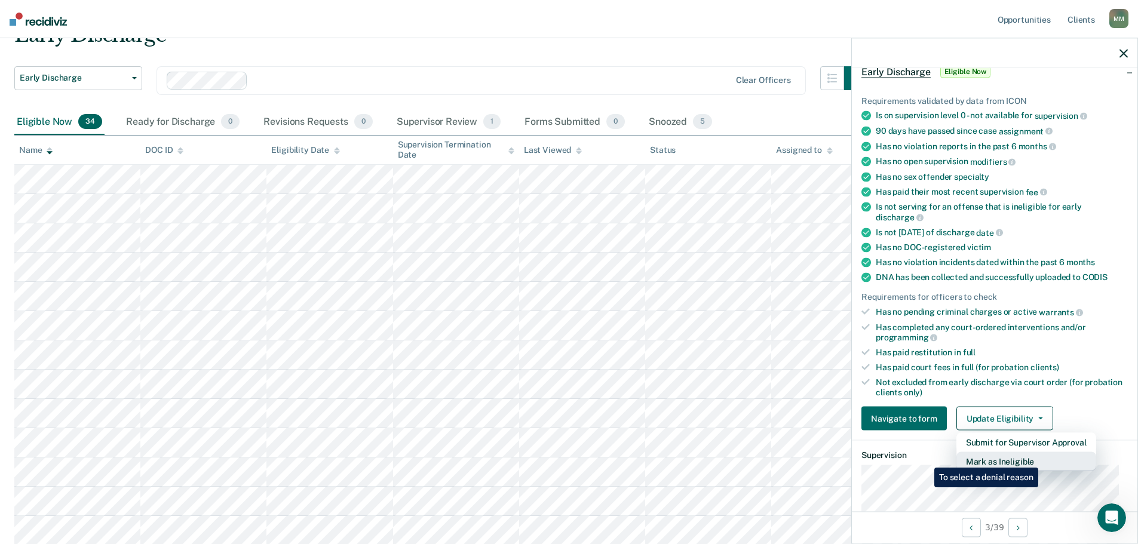
click at [1041, 459] on button "Mark as Ineligible" at bounding box center [1026, 461] width 140 height 19
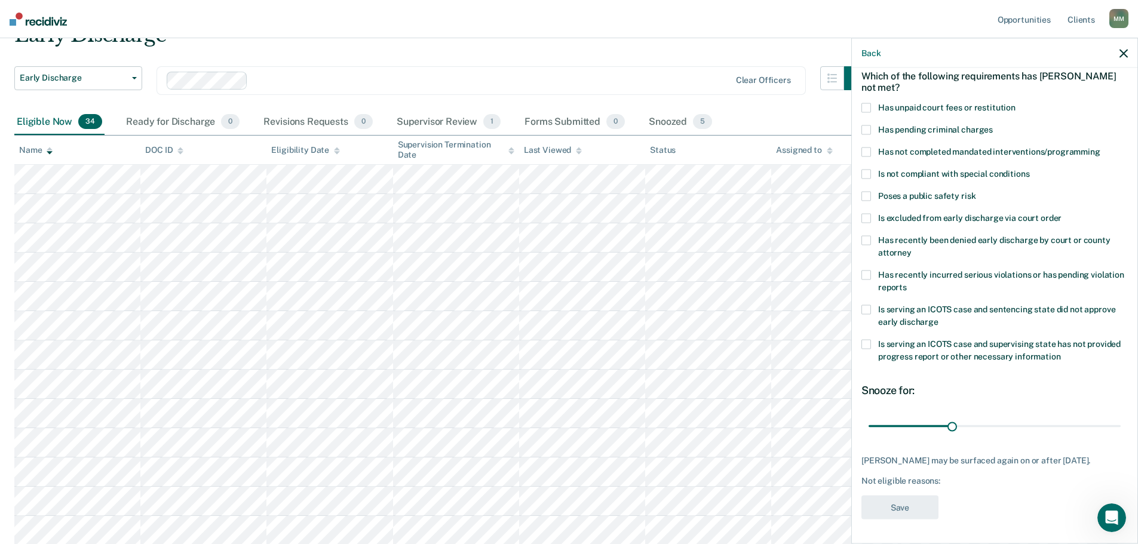
scroll to position [55, 0]
click at [871, 344] on label "Is serving an ICOTS case and supervising state has not provided progress report…" at bounding box center [994, 353] width 266 height 25
click at [911, 510] on button "Save" at bounding box center [899, 509] width 77 height 24
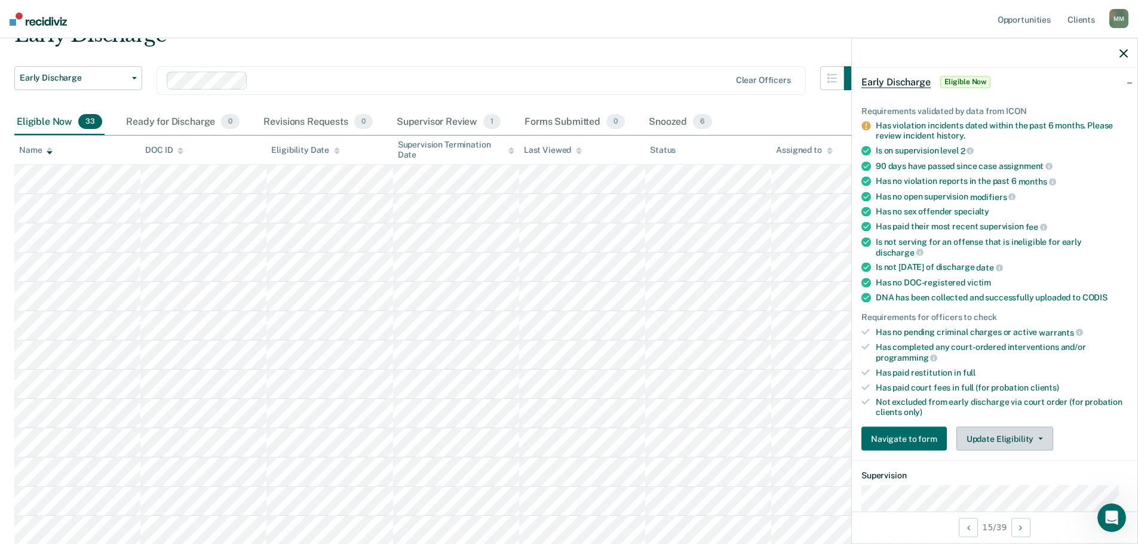
click at [999, 430] on button "Update Eligibility" at bounding box center [1004, 439] width 97 height 24
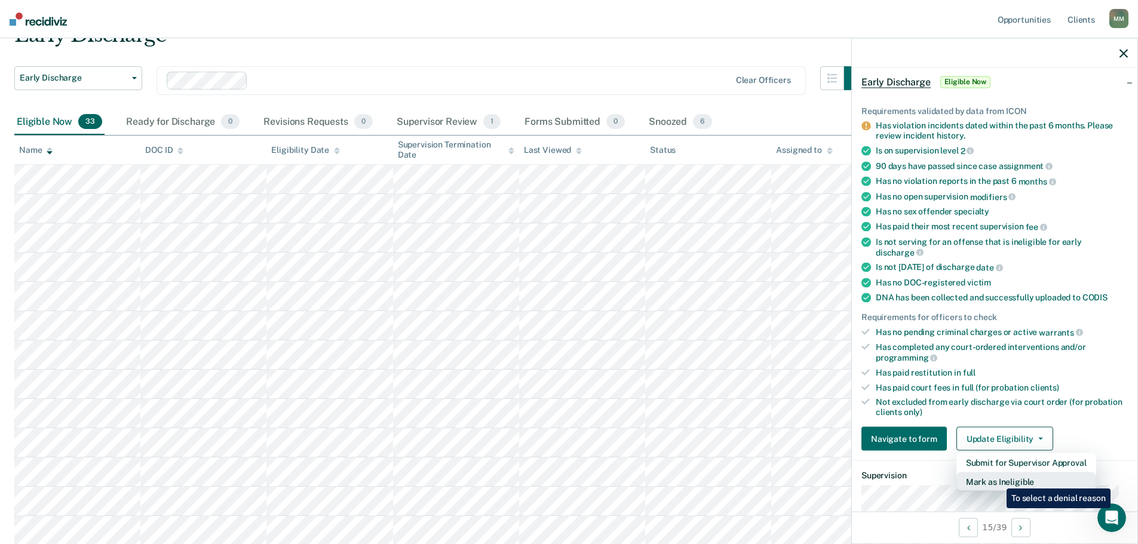
click at [998, 480] on button "Mark as Ineligible" at bounding box center [1026, 482] width 140 height 19
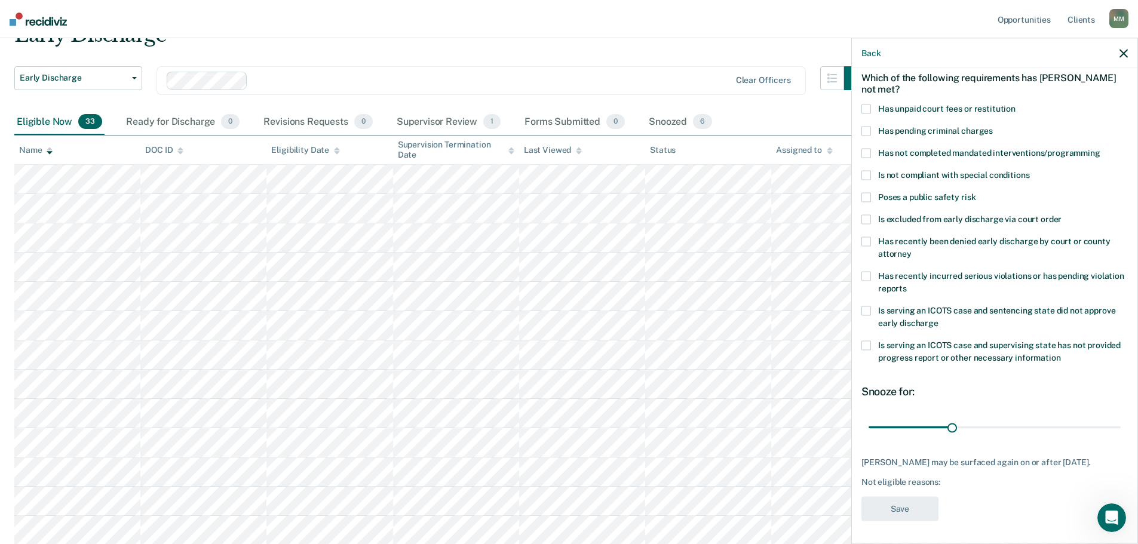
click at [873, 309] on label "Is serving an ICOTS case and sentencing state did not approve early discharge" at bounding box center [994, 318] width 266 height 25
click at [924, 507] on button "Save" at bounding box center [899, 509] width 77 height 24
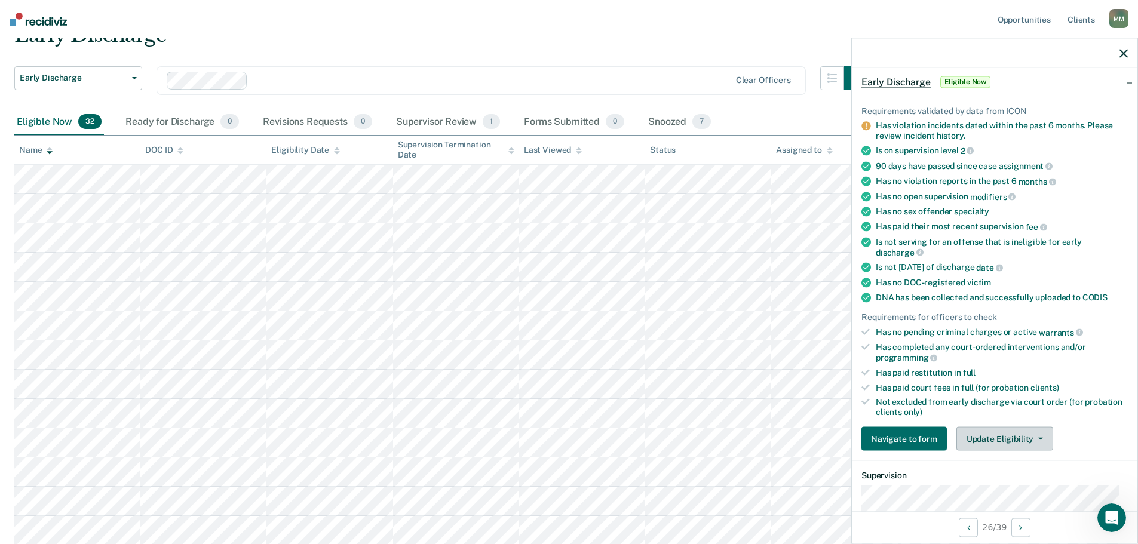
click at [1026, 438] on button "Update Eligibility" at bounding box center [1004, 439] width 97 height 24
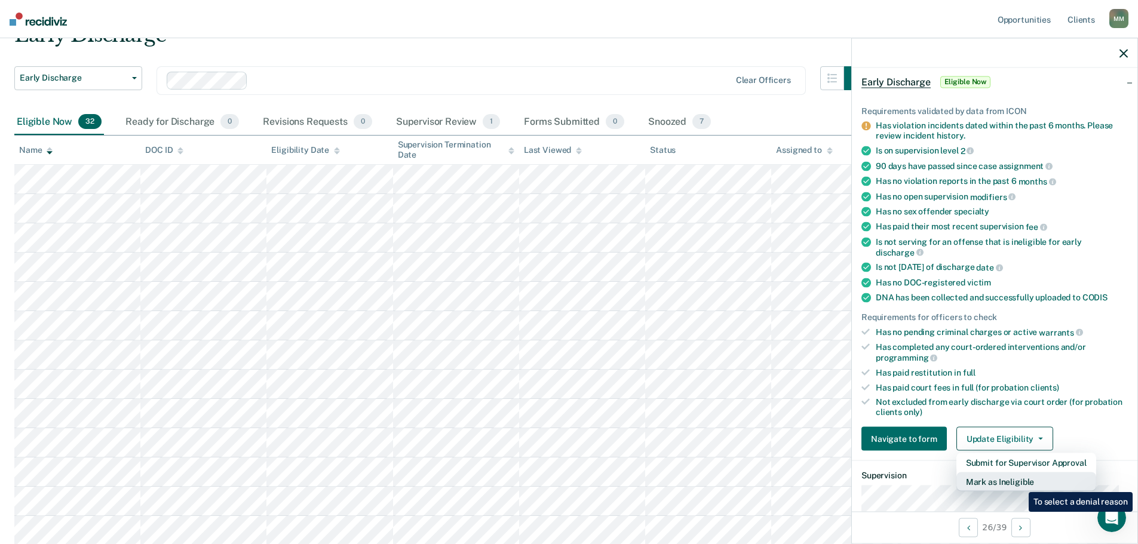
click at [1020, 483] on button "Mark as Ineligible" at bounding box center [1026, 482] width 140 height 19
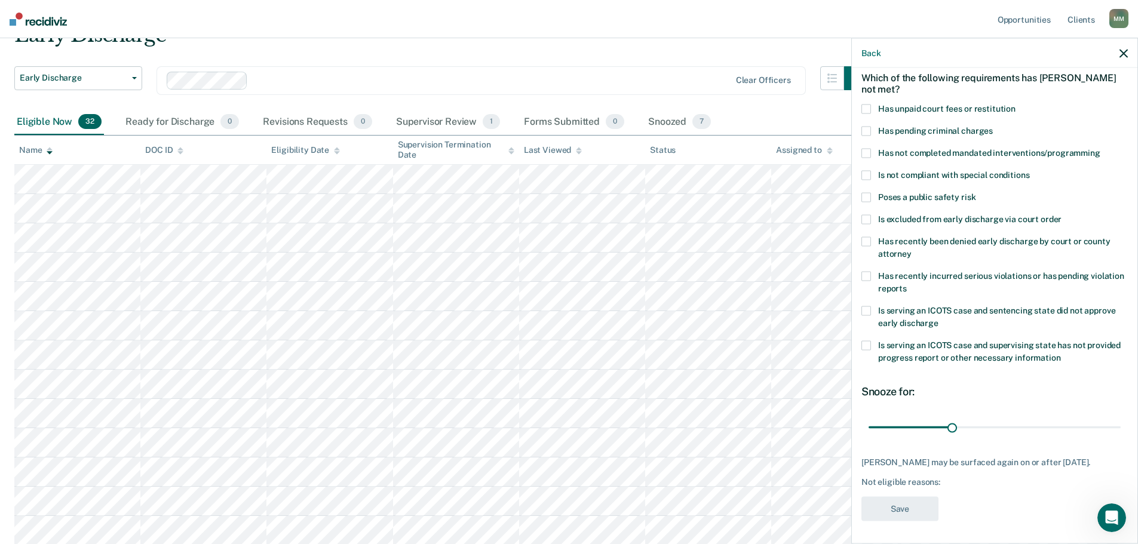
click at [864, 275] on span at bounding box center [866, 277] width 10 height 10
click at [915, 516] on button "Save" at bounding box center [899, 509] width 77 height 24
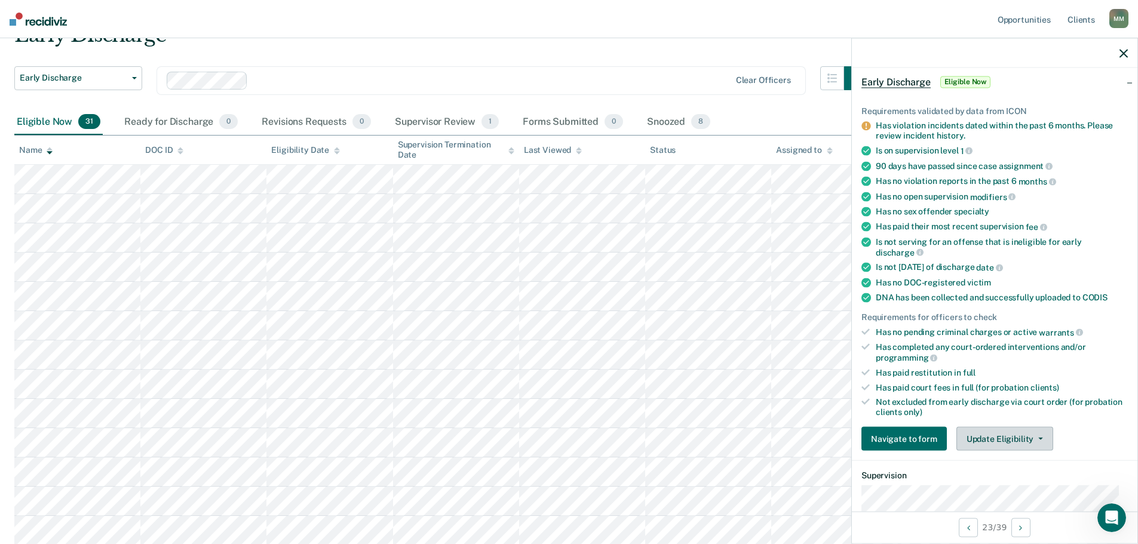
click at [987, 439] on button "Update Eligibility" at bounding box center [1004, 439] width 97 height 24
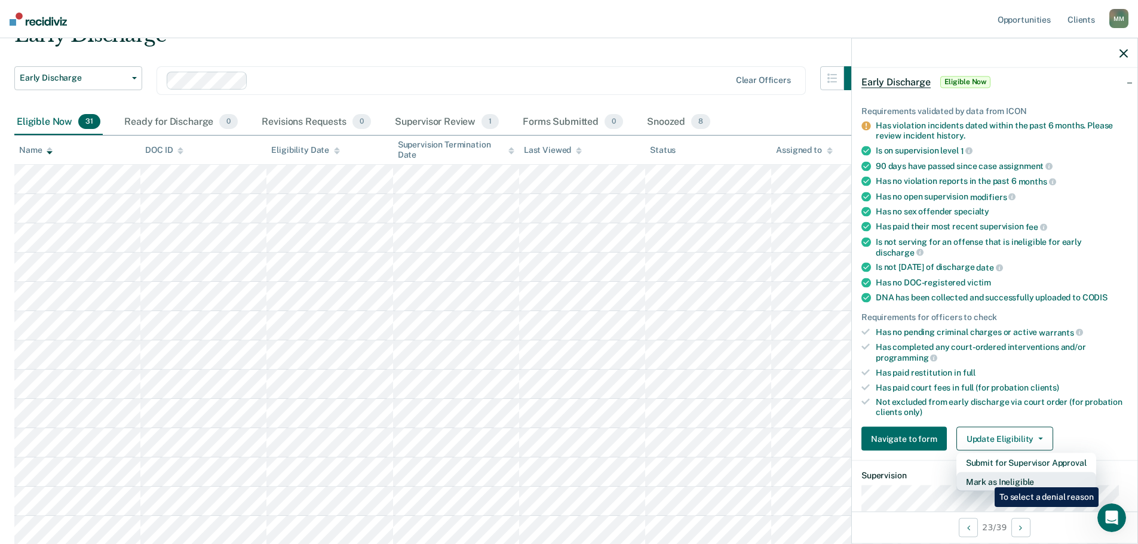
click at [986, 479] on button "Mark as Ineligible" at bounding box center [1026, 482] width 140 height 19
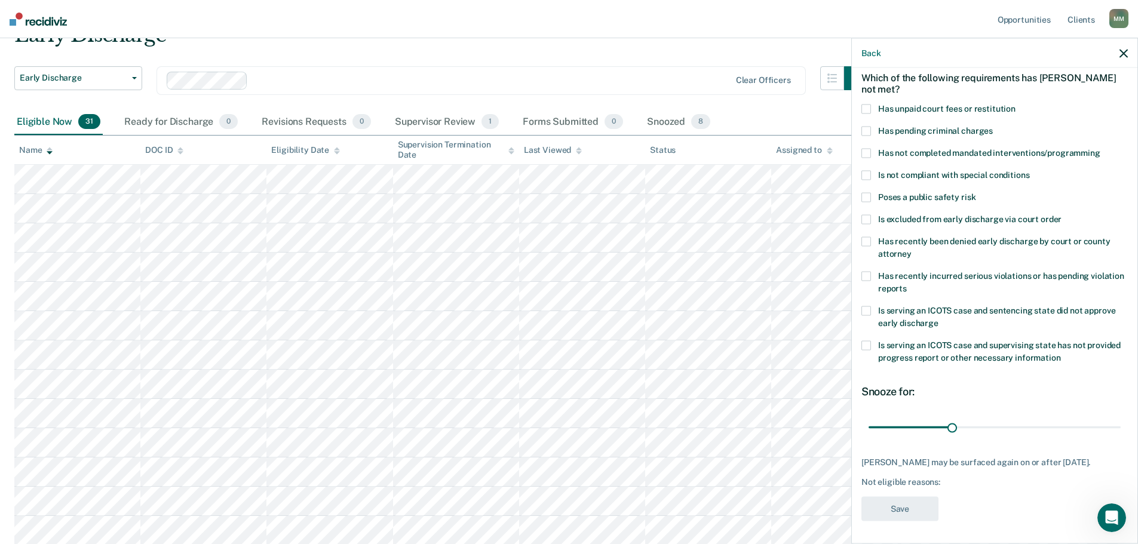
click at [871, 277] on label "Has recently incurred serious violations or has pending violation reports" at bounding box center [994, 284] width 266 height 25
click at [919, 511] on button "Save" at bounding box center [899, 509] width 77 height 24
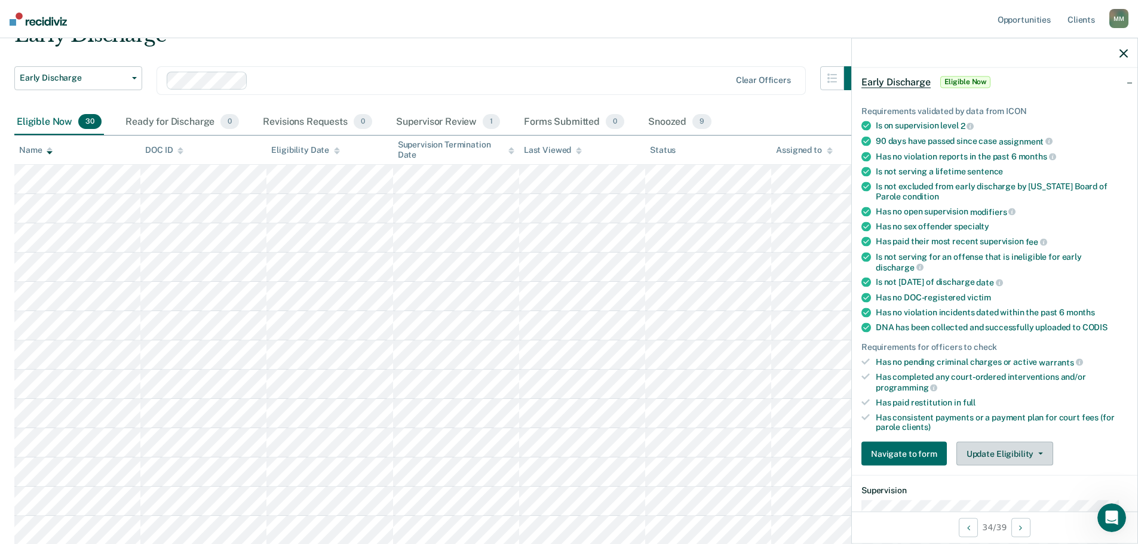
click at [1000, 452] on button "Update Eligibility" at bounding box center [1004, 454] width 97 height 24
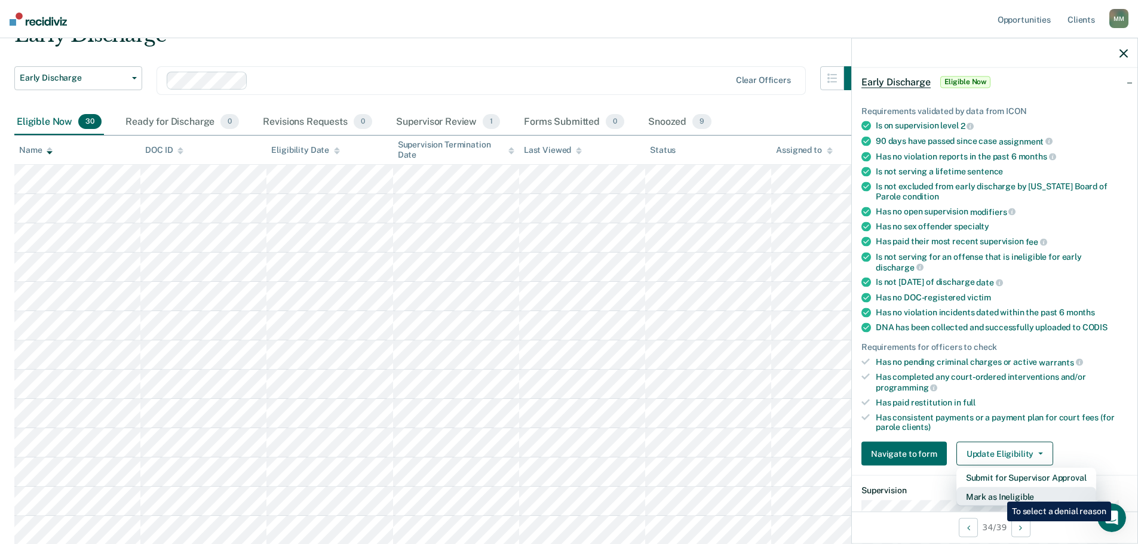
click at [998, 493] on button "Mark as Ineligible" at bounding box center [1026, 496] width 140 height 19
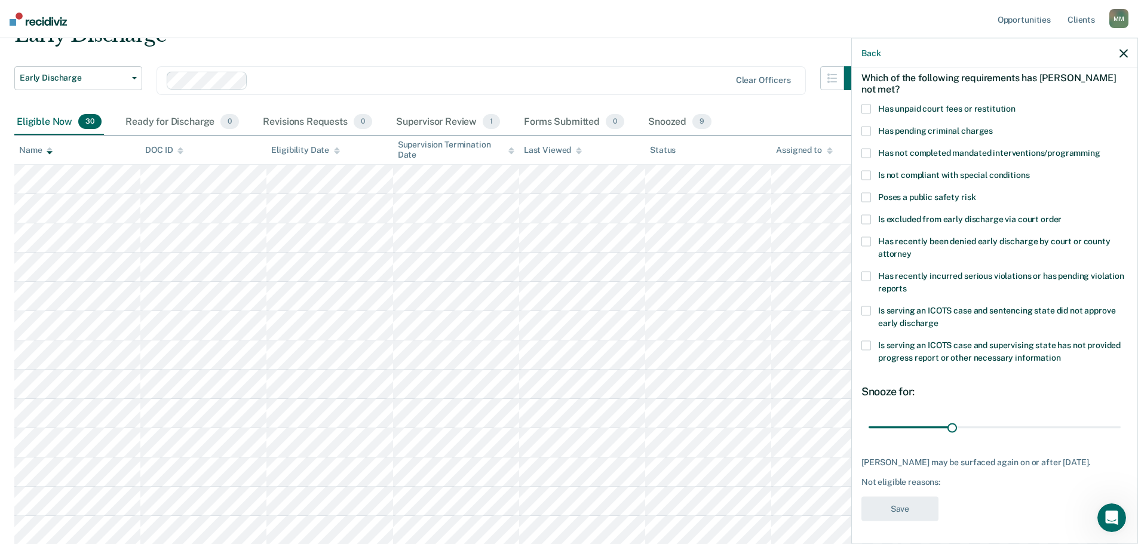
click at [864, 311] on span at bounding box center [866, 311] width 10 height 10
click at [890, 500] on button "Save" at bounding box center [899, 509] width 77 height 24
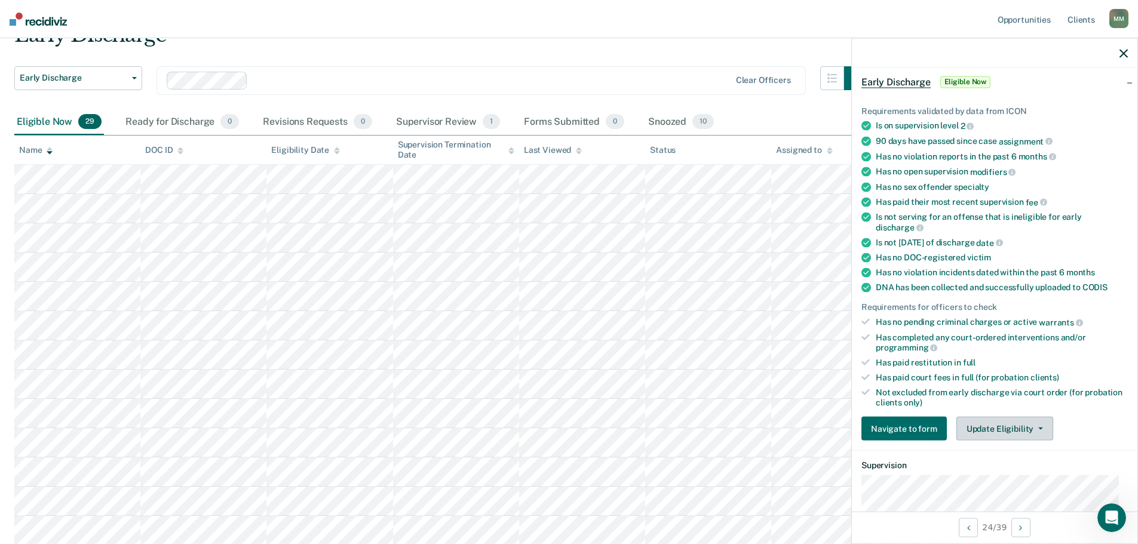
click at [1011, 427] on button "Update Eligibility" at bounding box center [1004, 429] width 97 height 24
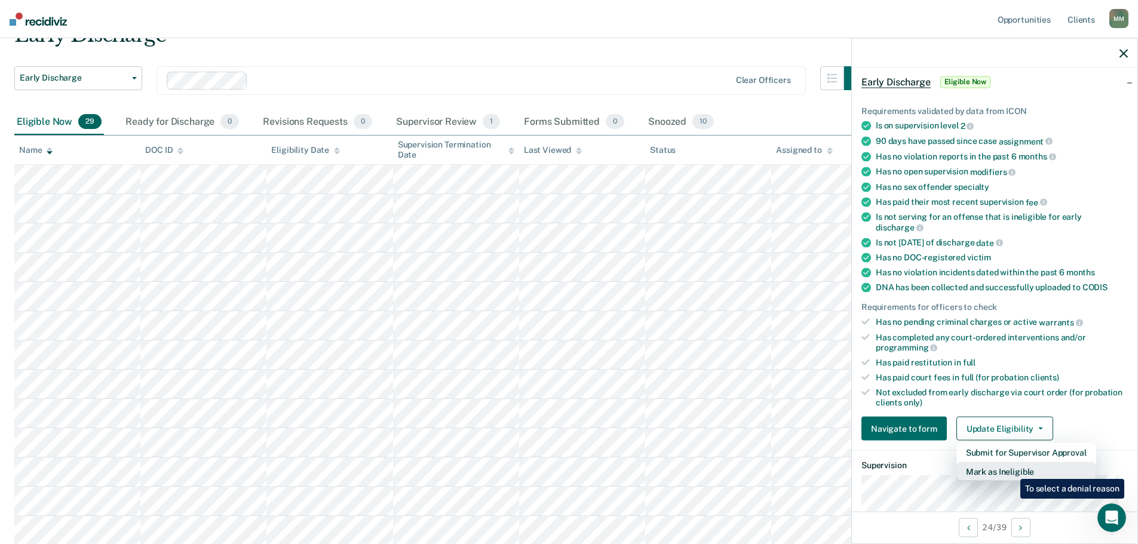
click at [1011, 470] on button "Mark as Ineligible" at bounding box center [1026, 471] width 140 height 19
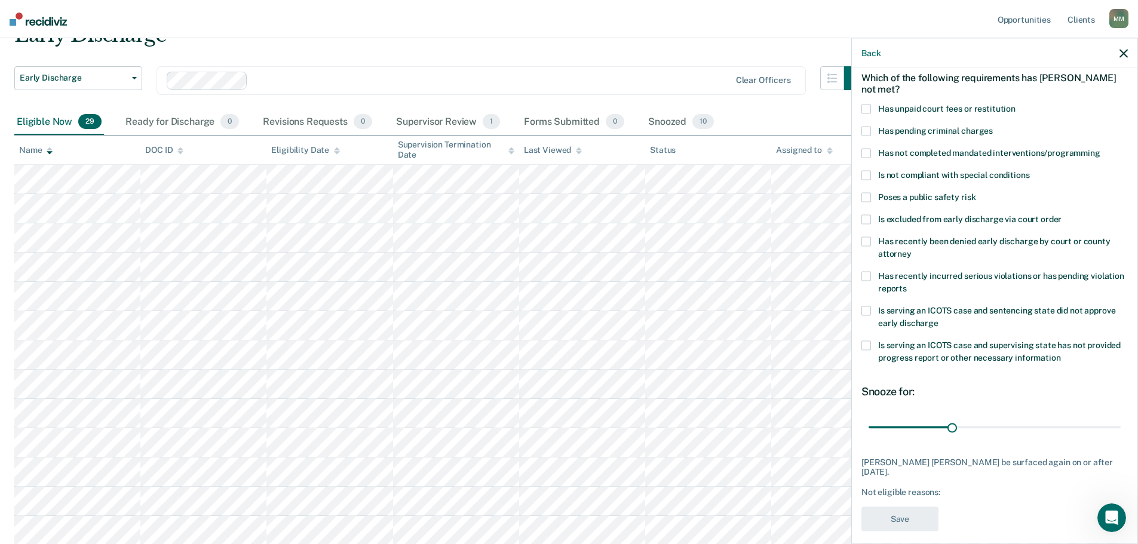
click at [865, 277] on span at bounding box center [866, 277] width 10 height 10
click at [905, 511] on button "Save" at bounding box center [899, 519] width 77 height 24
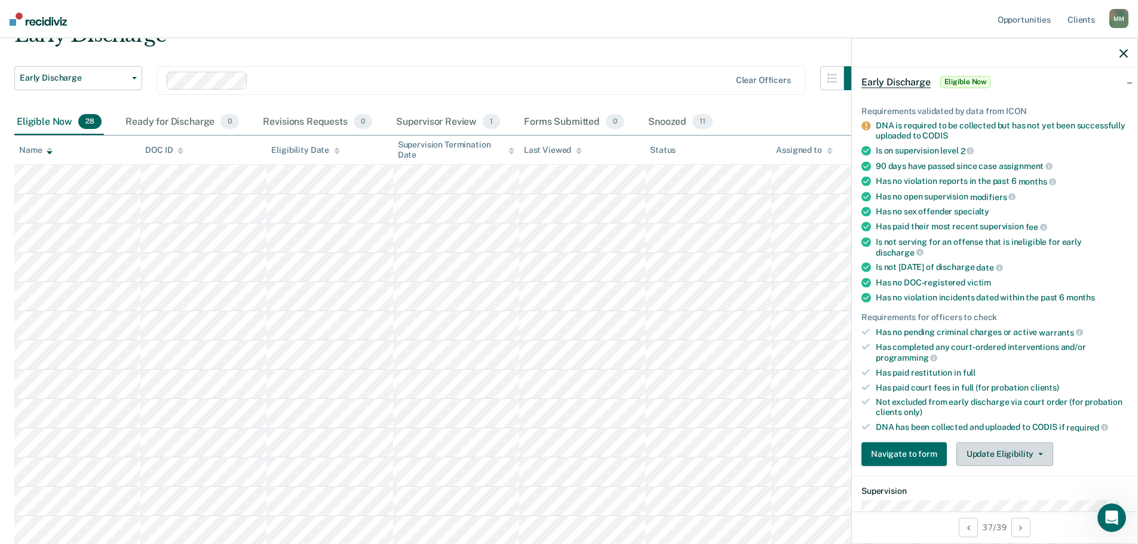
click at [1020, 450] on button "Update Eligibility" at bounding box center [1004, 454] width 97 height 24
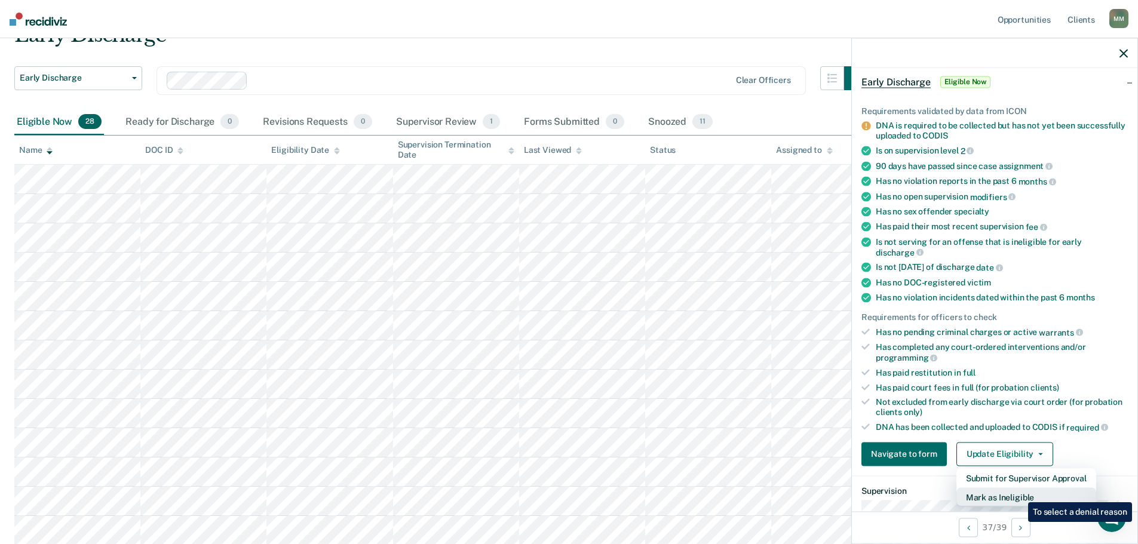
click at [1019, 493] on button "Mark as Ineligible" at bounding box center [1026, 496] width 140 height 19
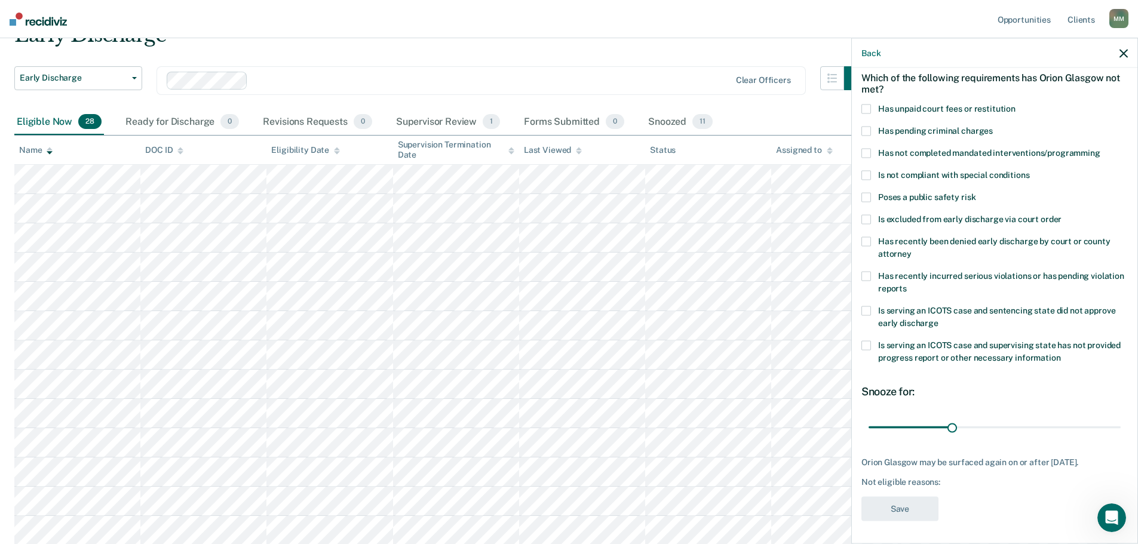
click at [870, 193] on span at bounding box center [866, 198] width 10 height 10
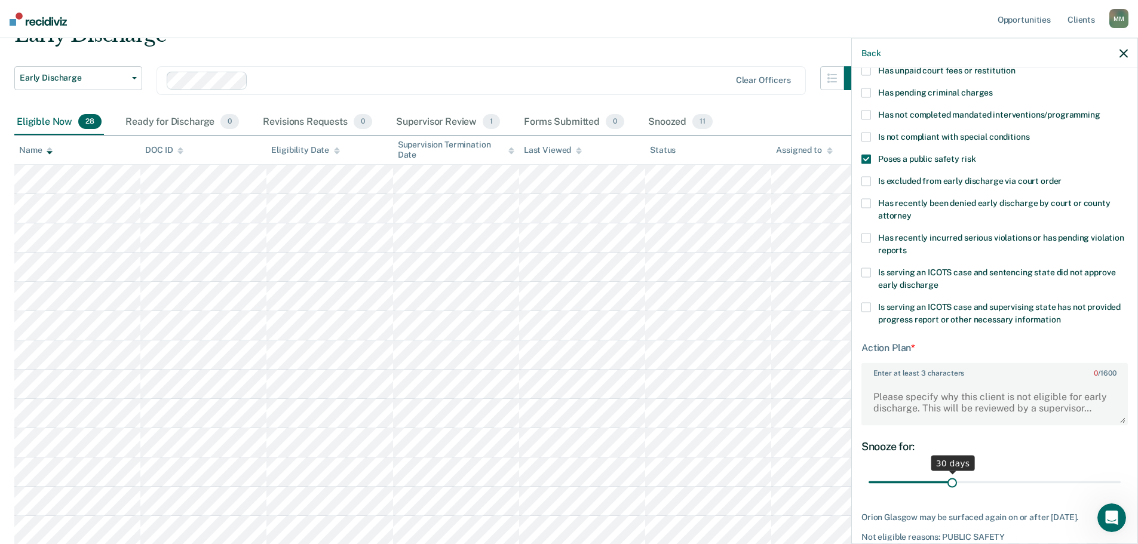
scroll to position [115, 0]
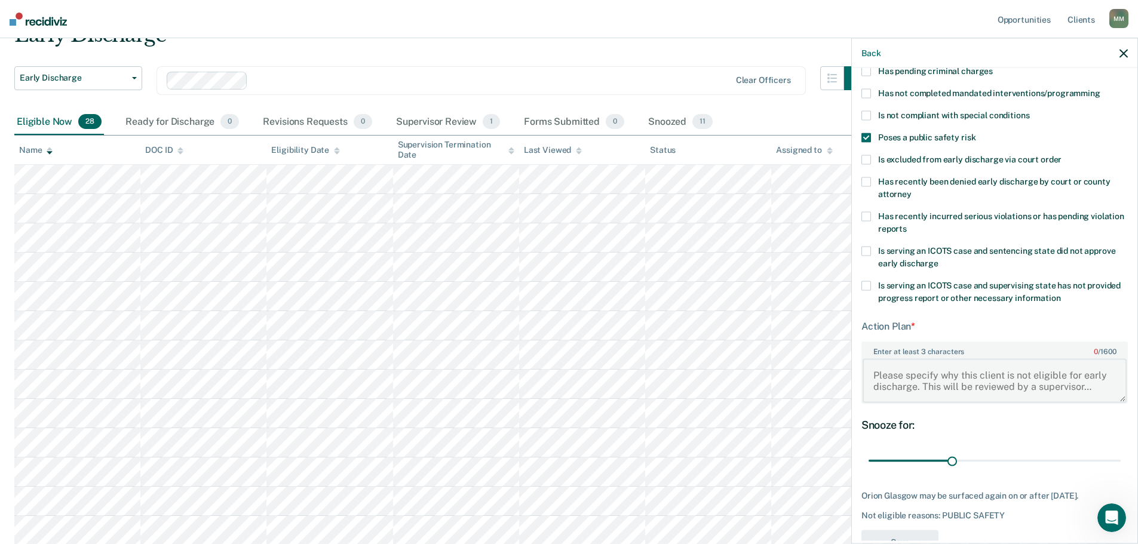
click at [900, 372] on textarea "Enter at least 3 characters 0 / 1600" at bounding box center [995, 380] width 264 height 44
click at [890, 372] on textarea "DOmestic Abuse Assault Impeding flow or Air" at bounding box center [995, 380] width 264 height 44
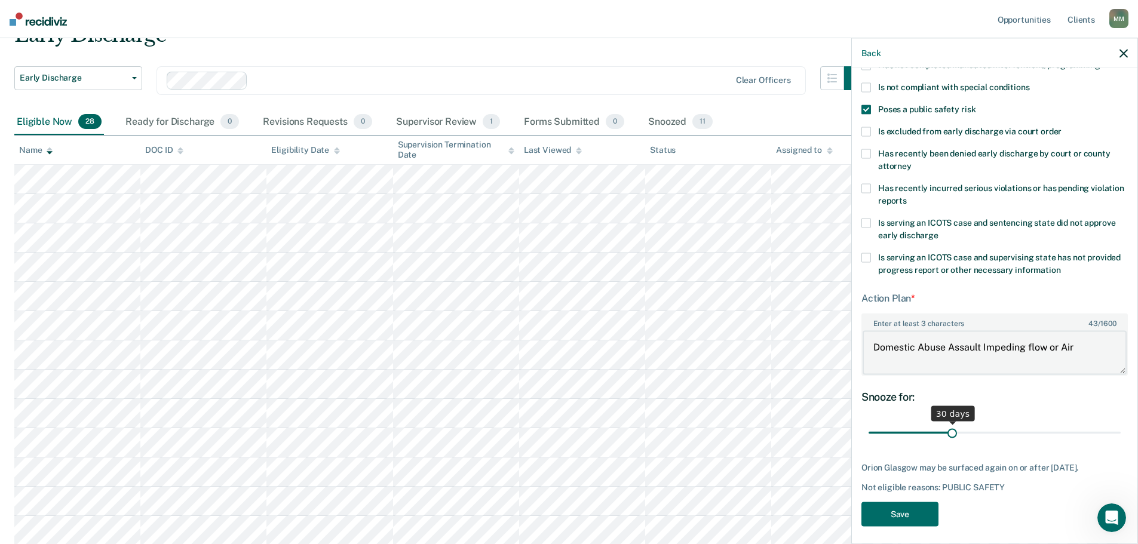
scroll to position [158, 0]
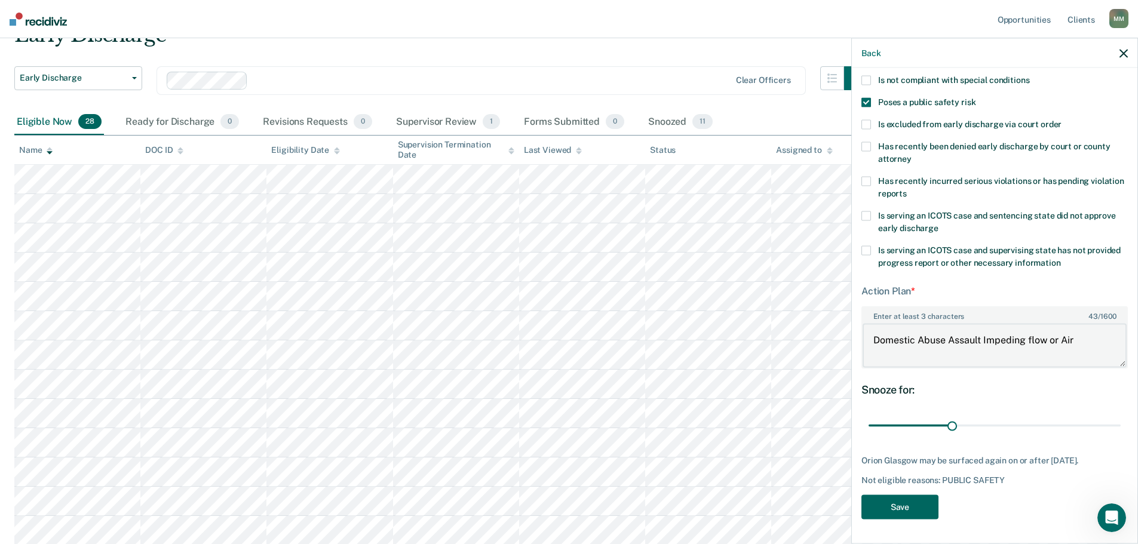
type textarea "Domestic Abuse Assault Impeding flow or Air"
click at [919, 504] on button "Save" at bounding box center [899, 507] width 77 height 24
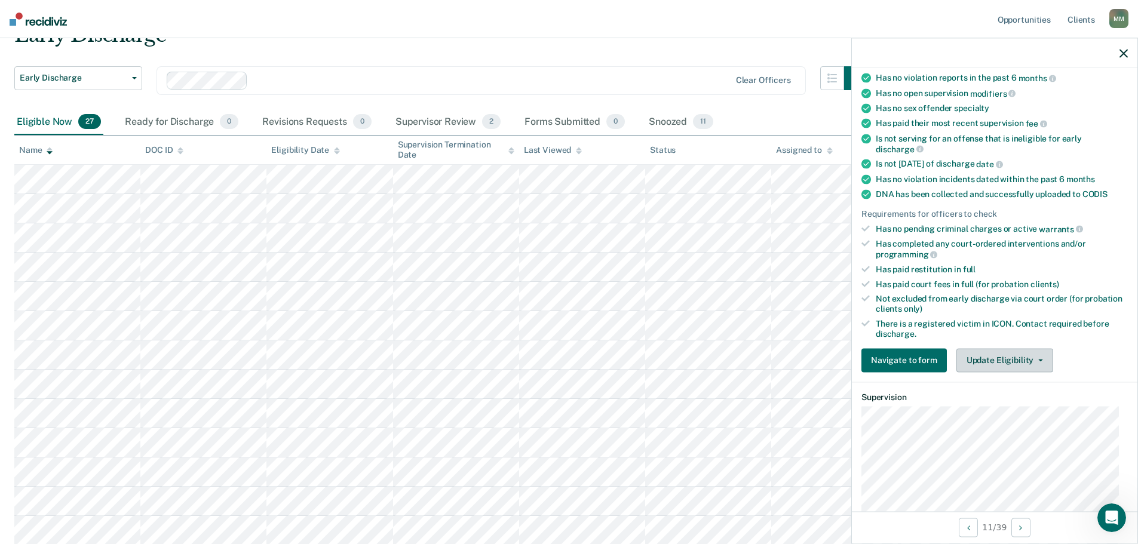
click at [1031, 354] on button "Update Eligibility" at bounding box center [1004, 360] width 97 height 24
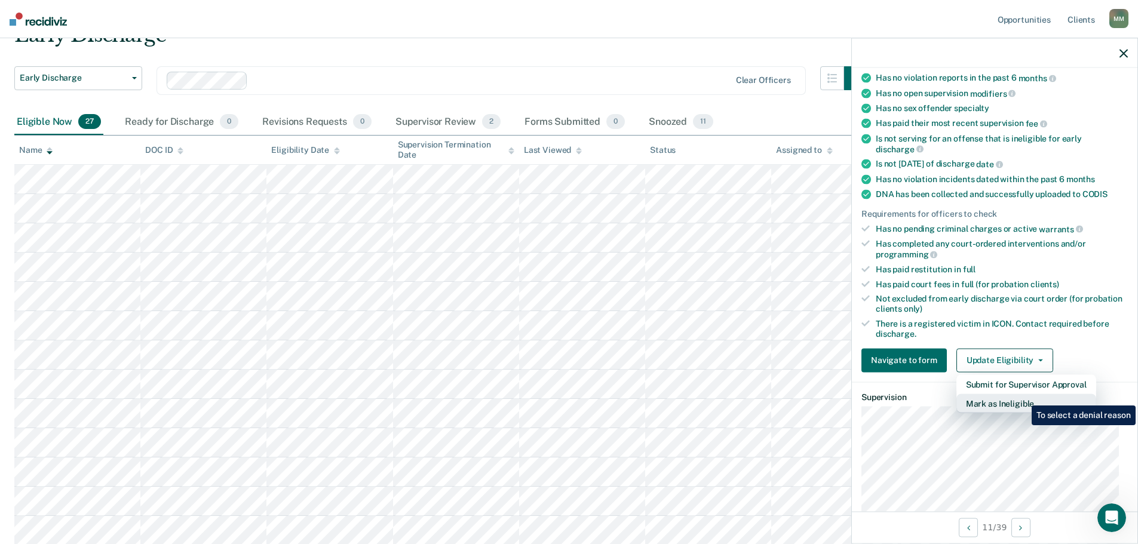
click at [1023, 397] on button "Mark as Ineligible" at bounding box center [1026, 403] width 140 height 19
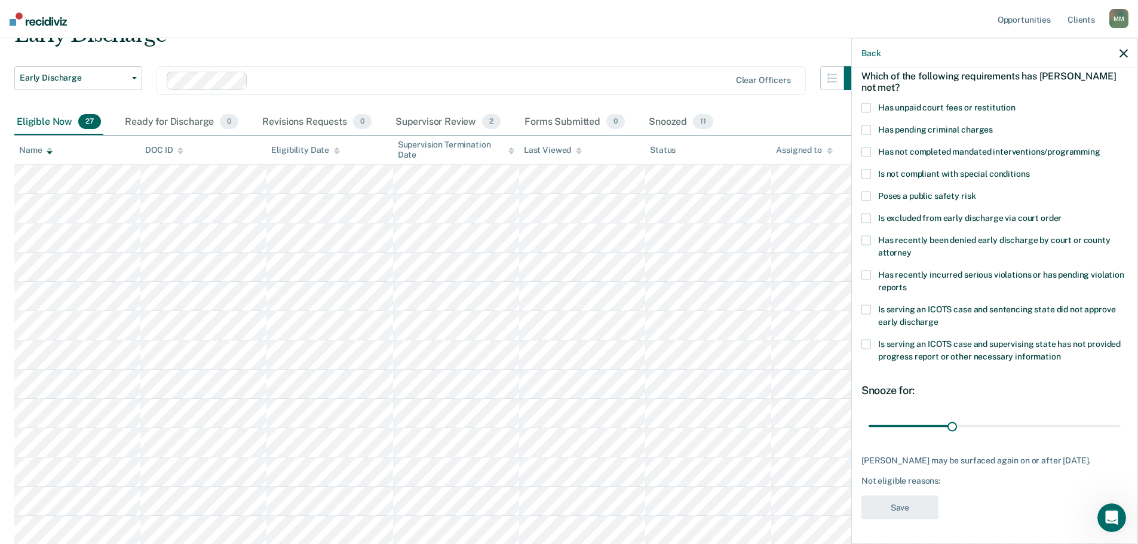
scroll to position [65, 0]
click at [869, 191] on span at bounding box center [866, 196] width 10 height 10
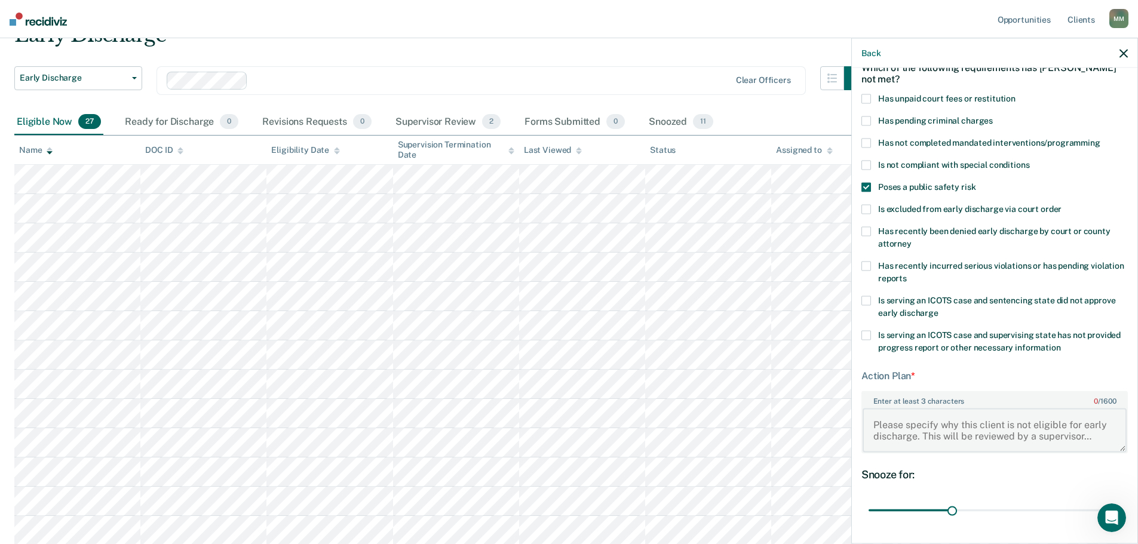
click at [909, 418] on textarea "Enter at least 3 characters 0 / 1600" at bounding box center [995, 430] width 264 height 44
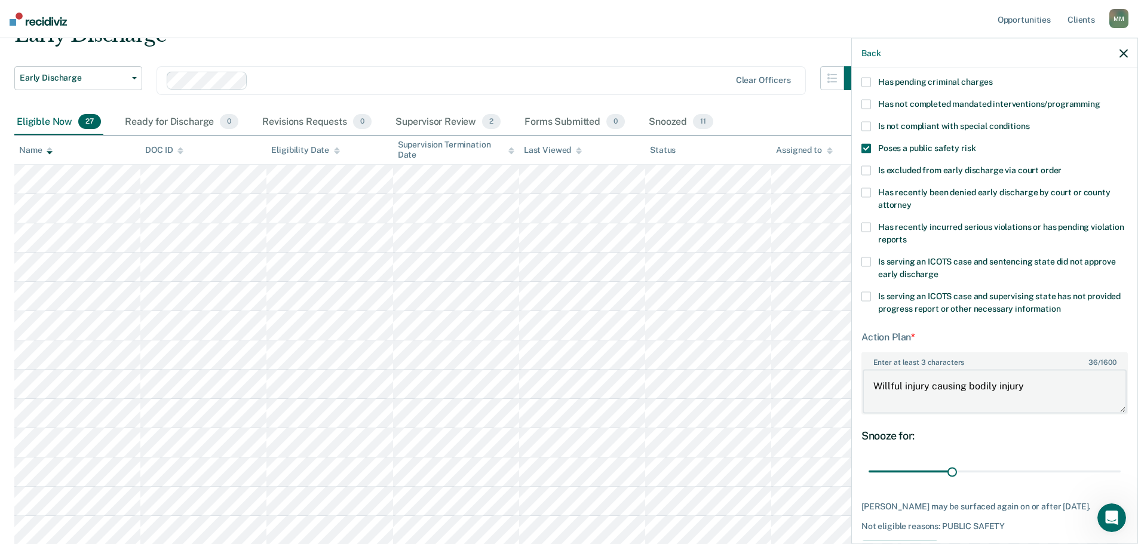
scroll to position [125, 0]
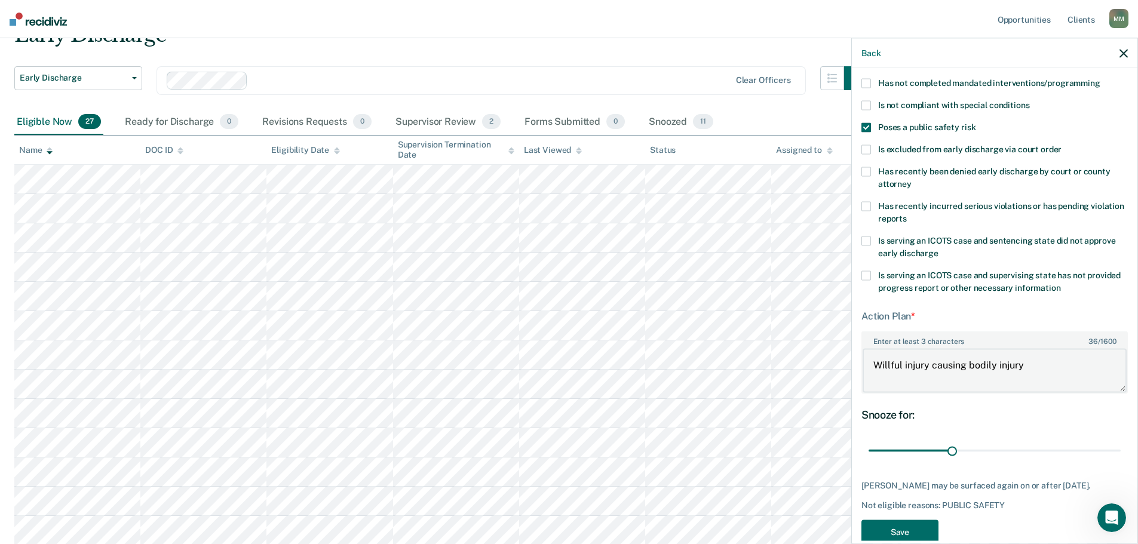
type textarea "Willful injury causing bodily injury"
click at [909, 528] on div "LG Which of the following requirements has [PERSON_NAME] not met? Has unpaid co…" at bounding box center [994, 255] width 266 height 594
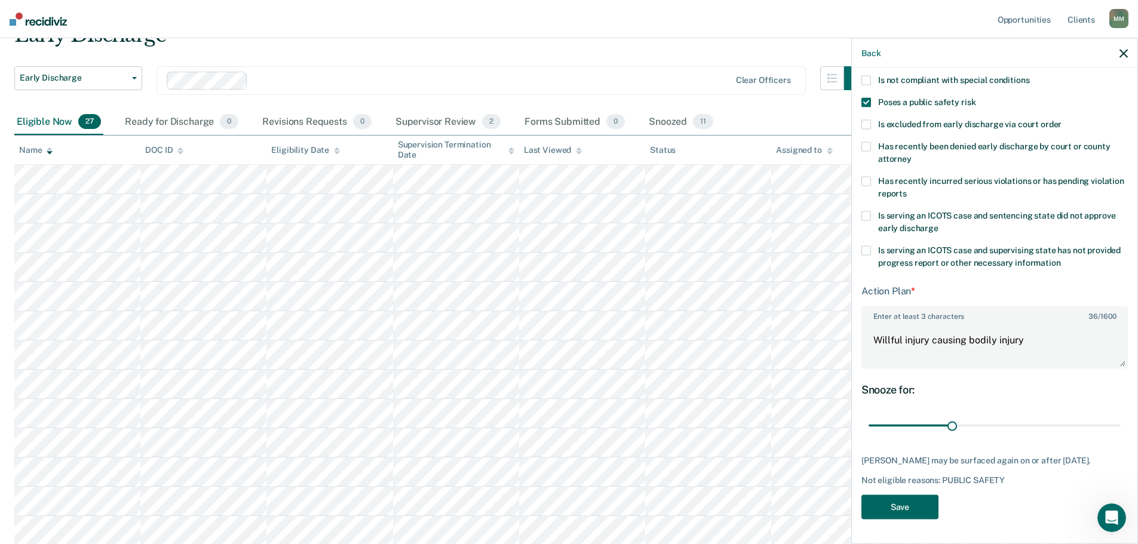
click at [917, 504] on button "Save" at bounding box center [899, 507] width 77 height 24
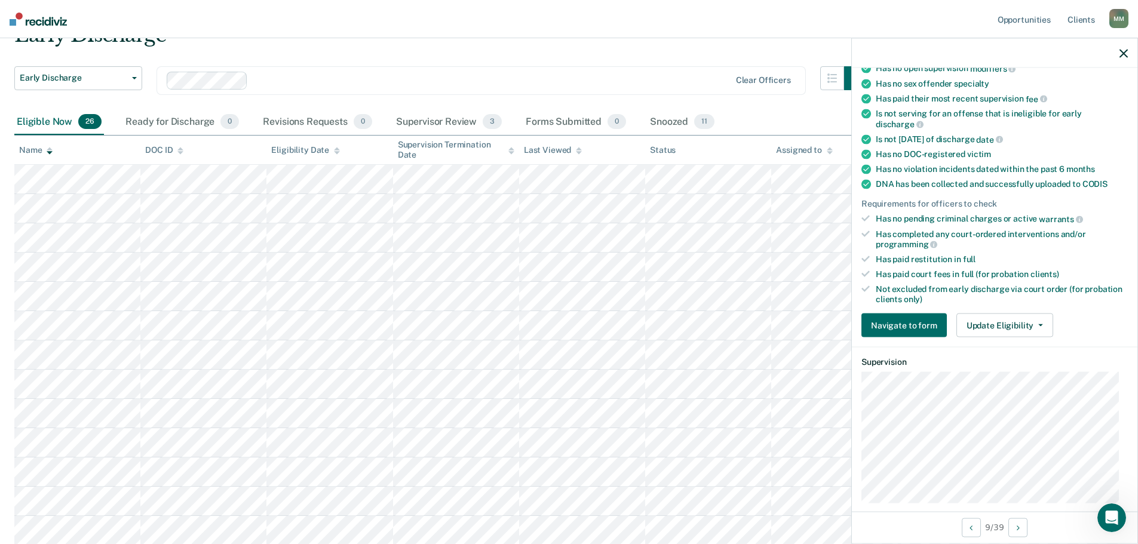
scroll to position [133, 0]
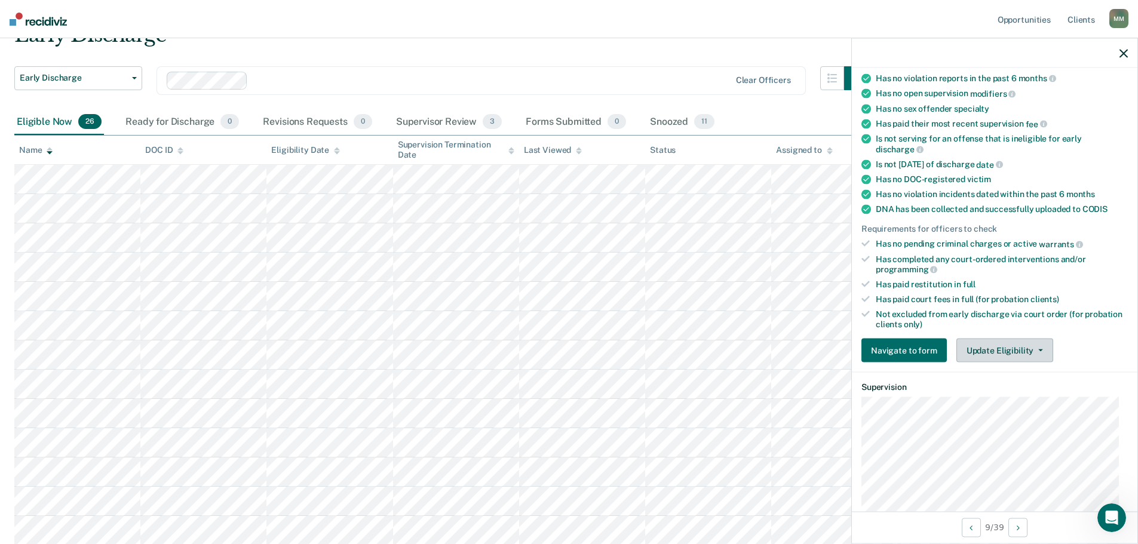
click at [1004, 344] on button "Update Eligibility" at bounding box center [1004, 351] width 97 height 24
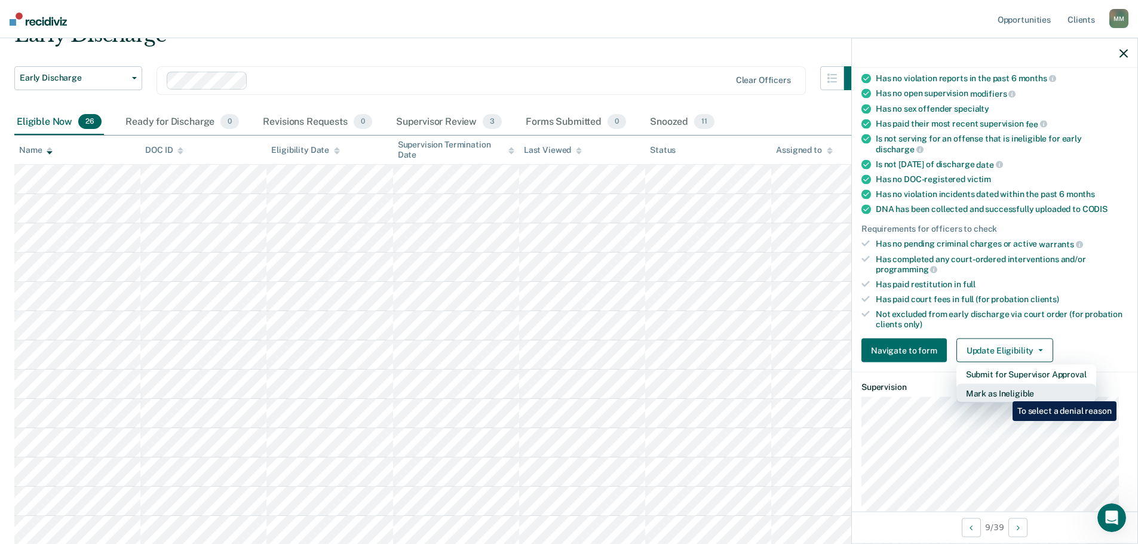
click at [1004, 393] on button "Mark as Ineligible" at bounding box center [1026, 393] width 140 height 19
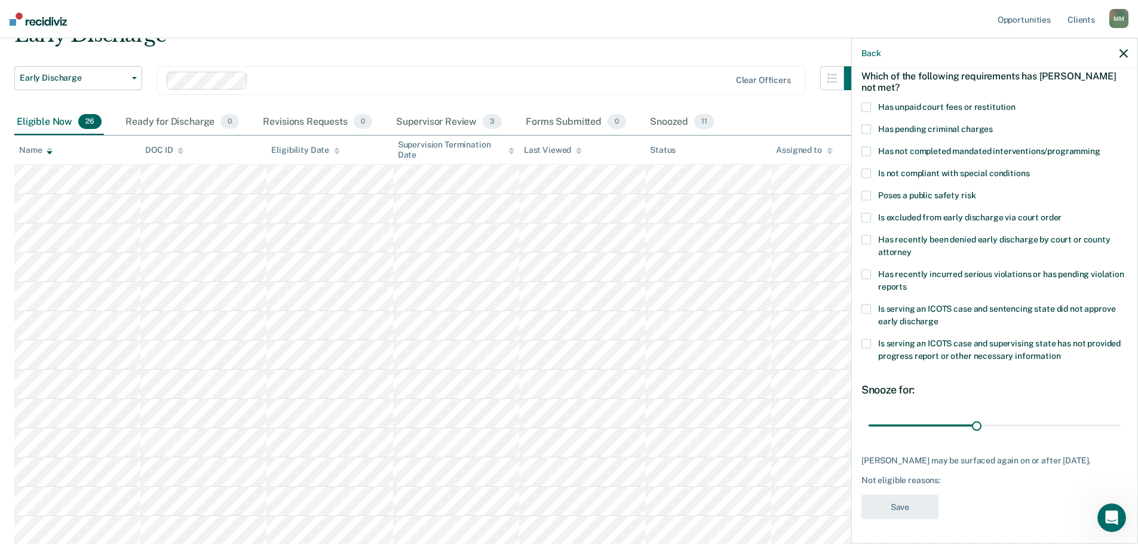
click at [867, 305] on span at bounding box center [866, 310] width 10 height 10
click at [901, 502] on button "Save" at bounding box center [899, 507] width 77 height 24
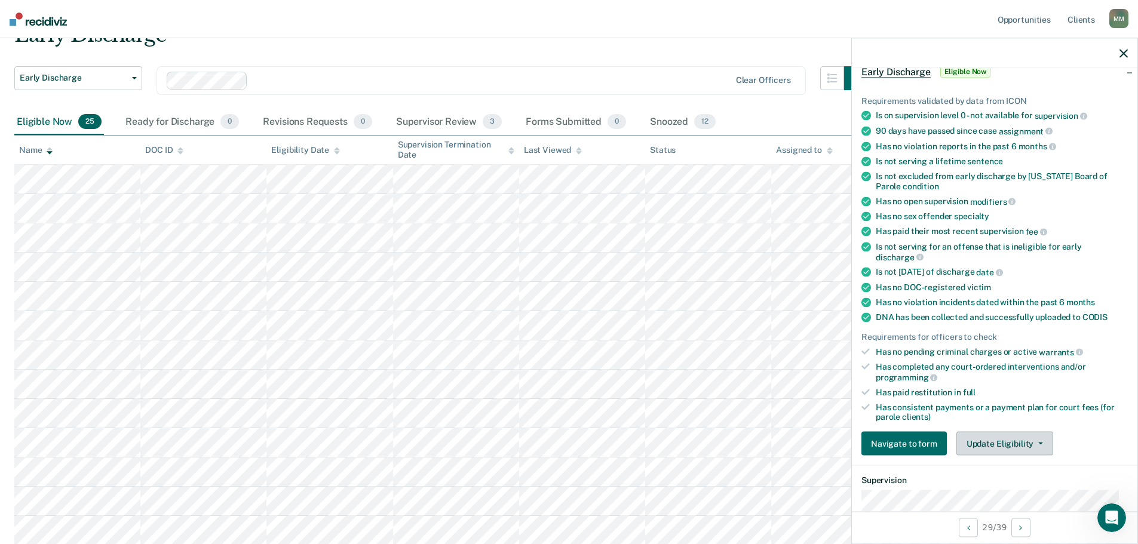
click at [1045, 443] on button "Update Eligibility" at bounding box center [1004, 444] width 97 height 24
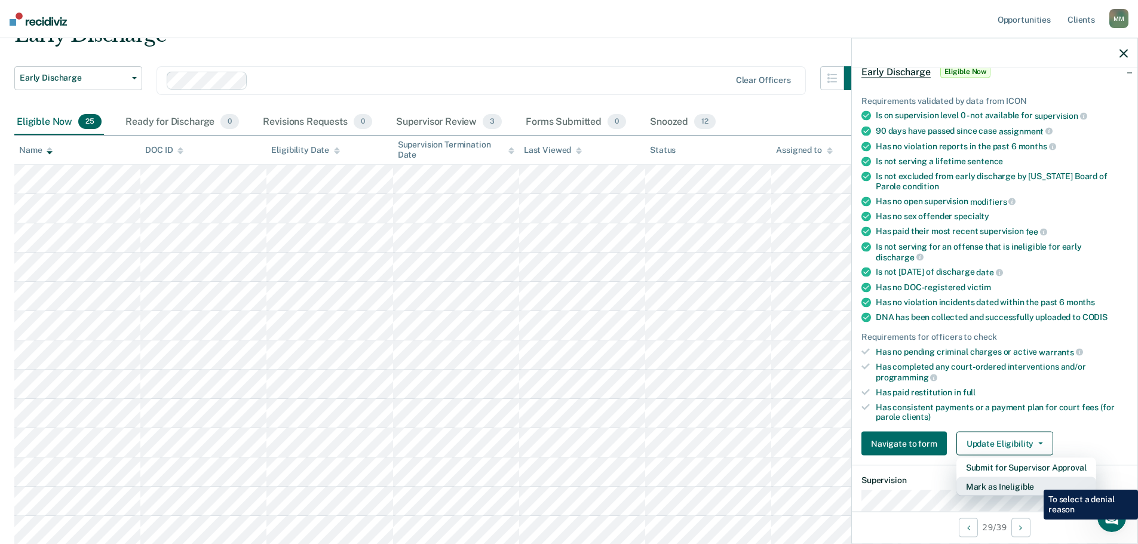
click at [1035, 481] on button "Mark as Ineligible" at bounding box center [1026, 486] width 140 height 19
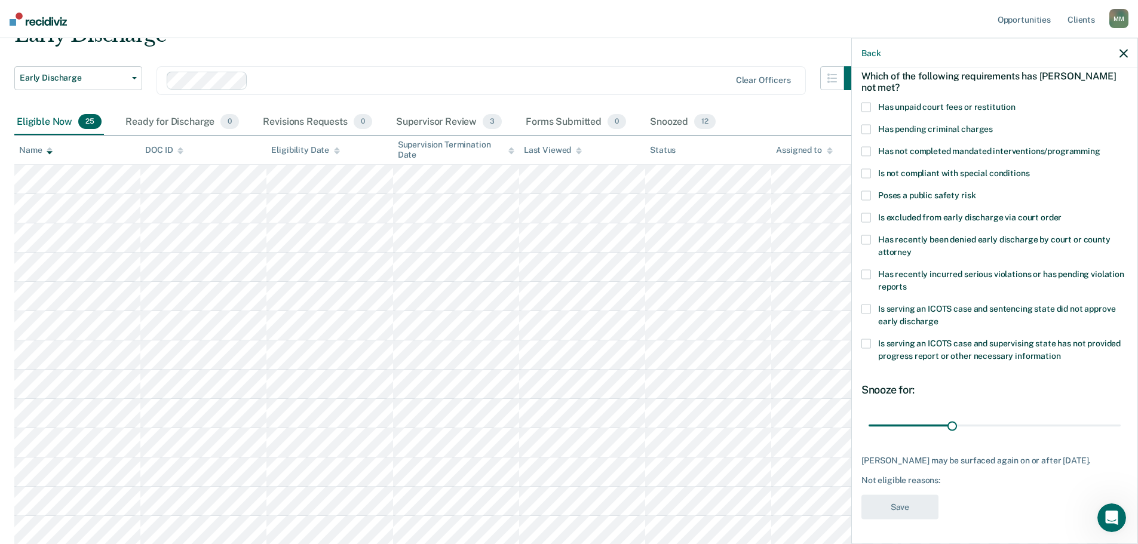
click at [867, 305] on span at bounding box center [866, 310] width 10 height 10
click at [866, 339] on span at bounding box center [866, 344] width 10 height 10
click at [869, 305] on span at bounding box center [866, 310] width 10 height 10
click at [912, 508] on button "Save" at bounding box center [899, 507] width 77 height 24
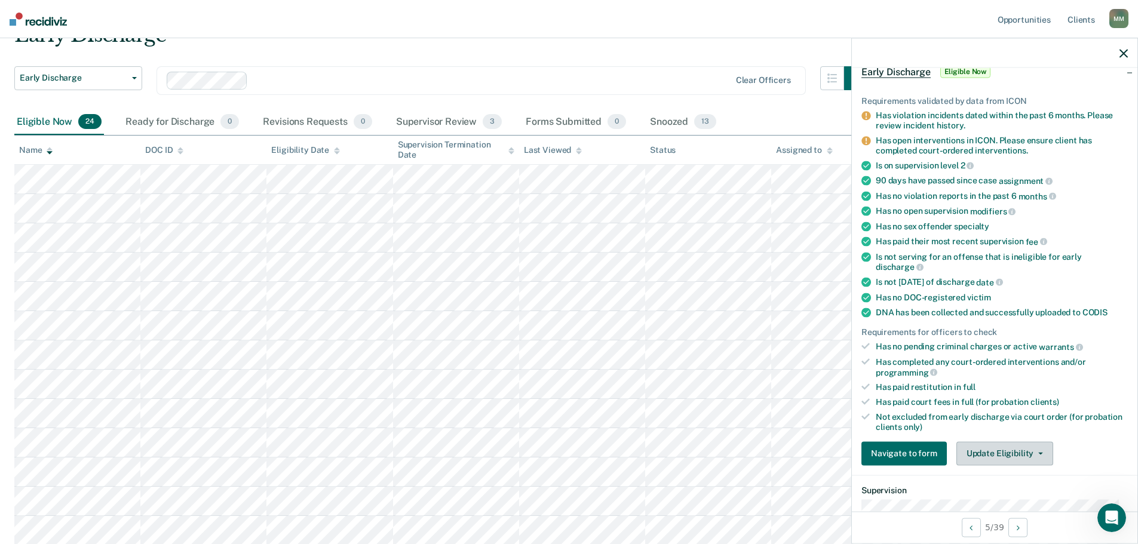
click at [976, 446] on button "Update Eligibility" at bounding box center [1004, 453] width 97 height 24
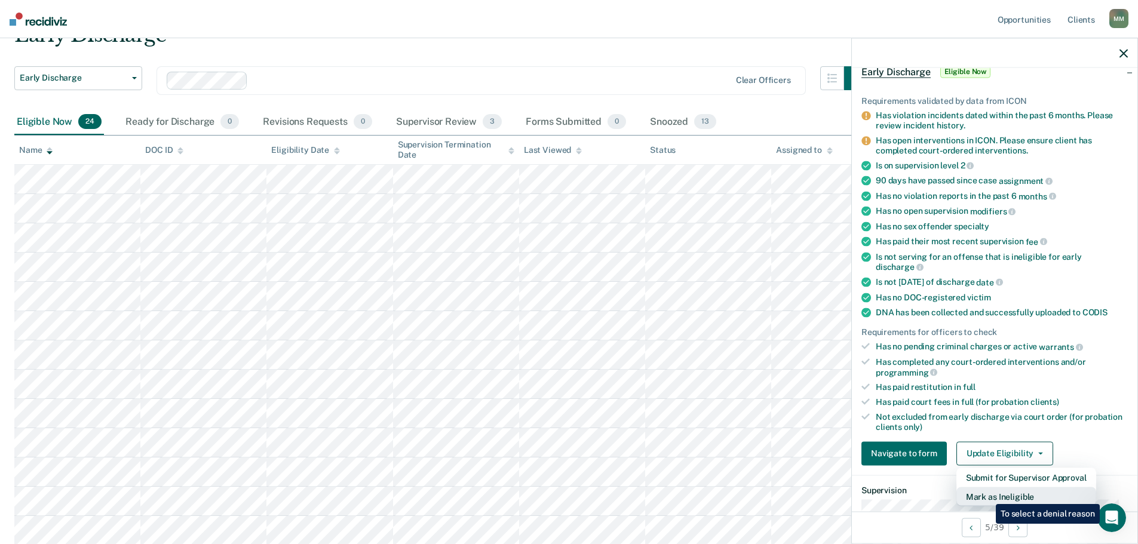
click at [987, 495] on button "Mark as Ineligible" at bounding box center [1026, 496] width 140 height 19
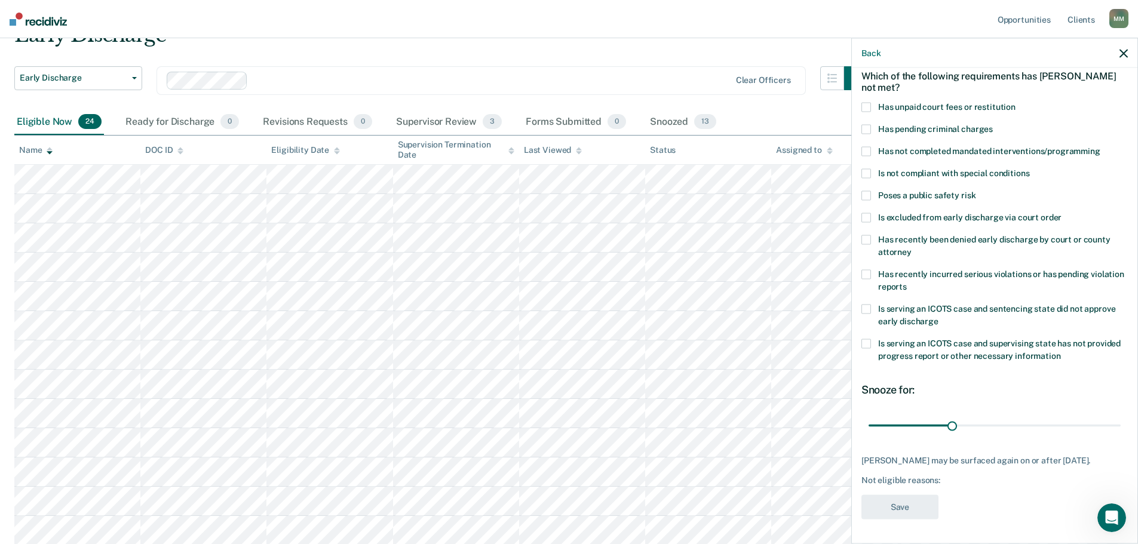
drag, startPoint x: 867, startPoint y: 185, endPoint x: 861, endPoint y: 246, distance: 61.2
click at [867, 191] on span at bounding box center [866, 196] width 10 height 10
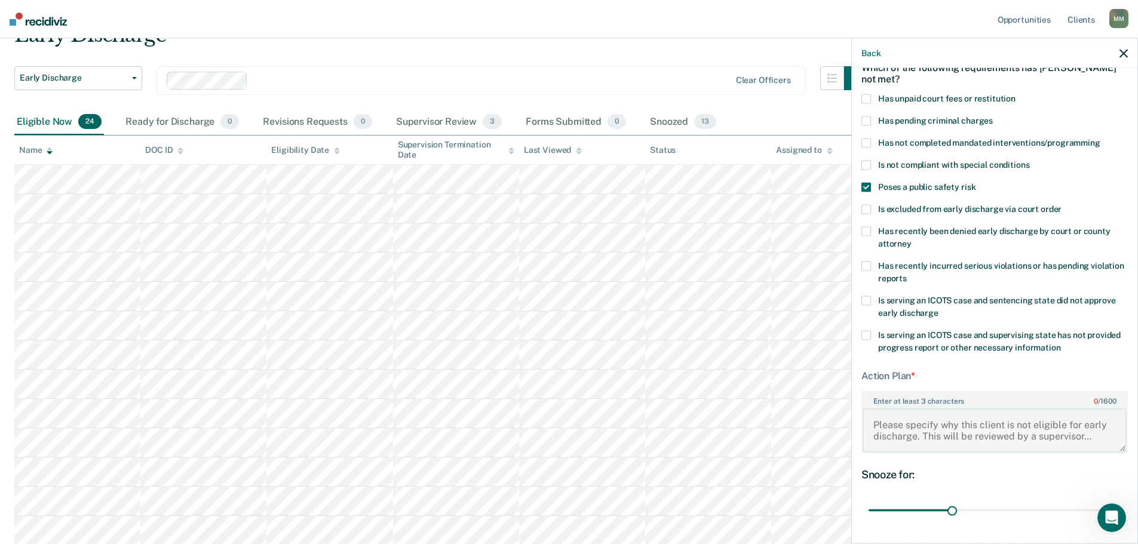
click at [899, 432] on textarea "Enter at least 3 characters 0 / 1600" at bounding box center [995, 430] width 264 height 44
click at [878, 425] on textarea "control of firearm/weapon by Domestic Abuser." at bounding box center [995, 430] width 264 height 44
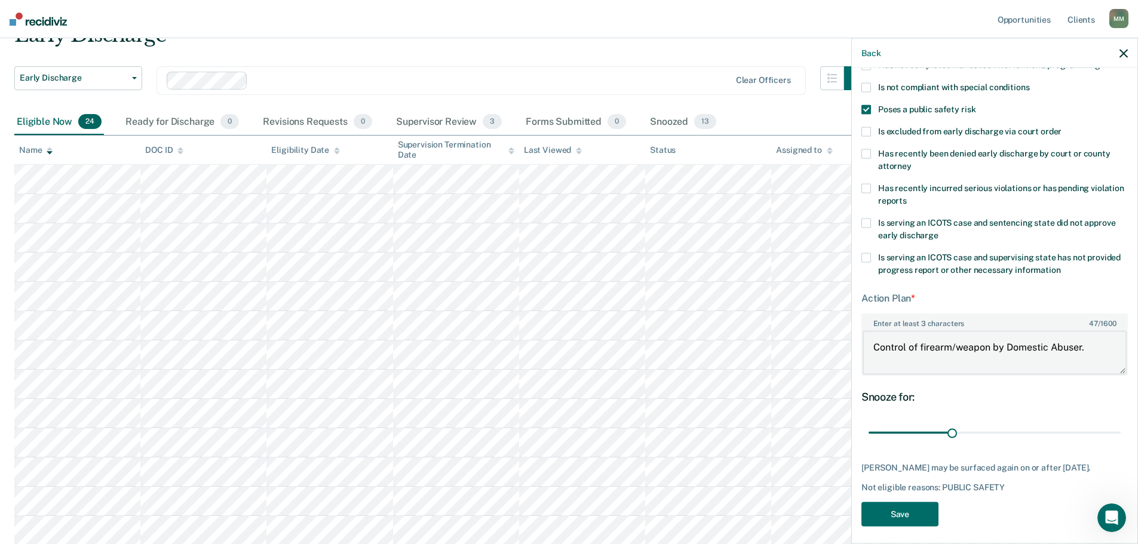
scroll to position [158, 0]
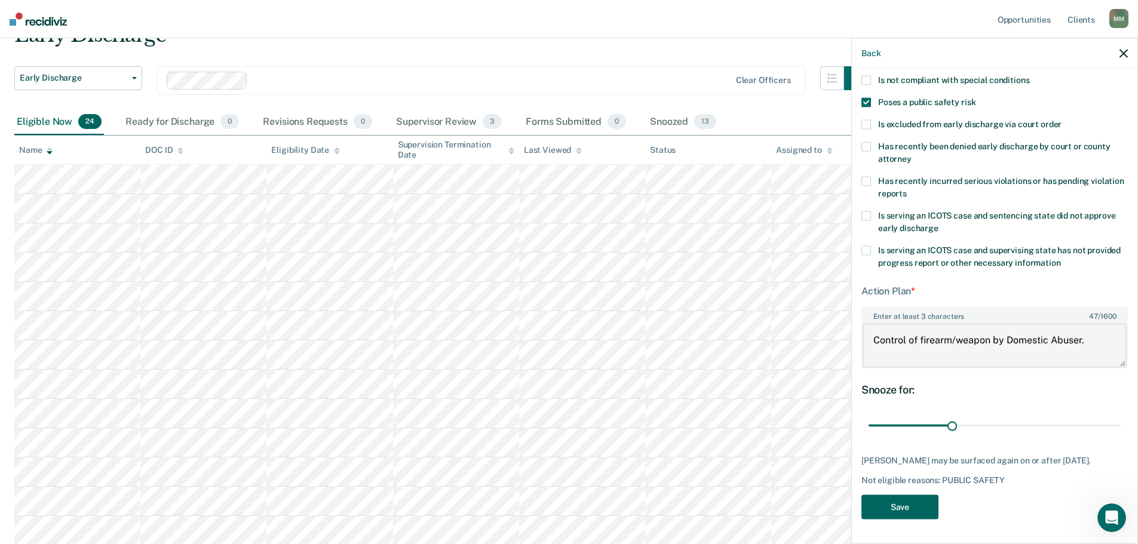
type textarea "Control of firearm/weapon by Domestic Abuser."
click at [893, 508] on button "Save" at bounding box center [899, 507] width 77 height 24
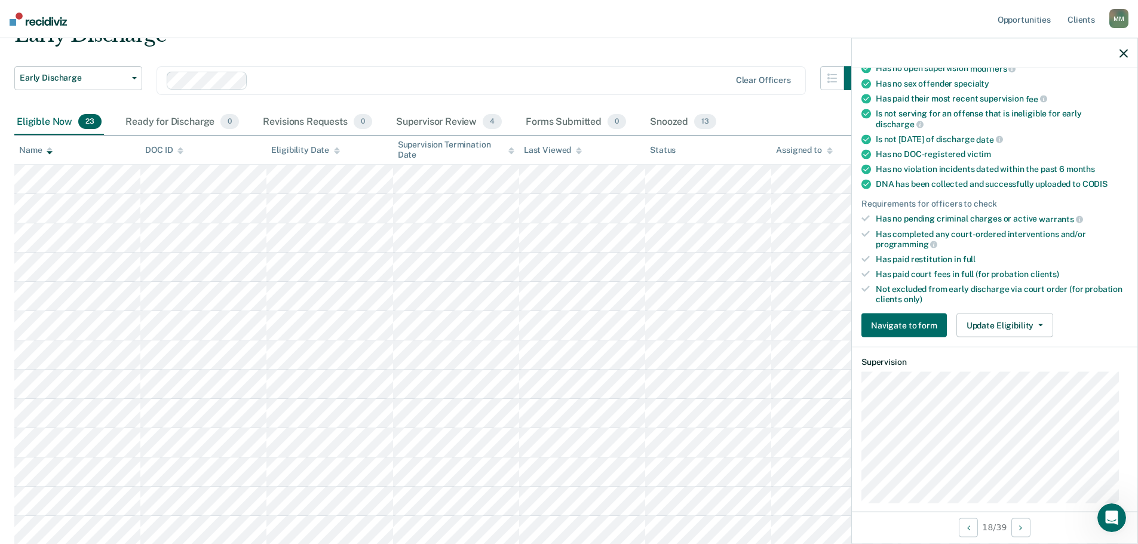
scroll to position [109, 0]
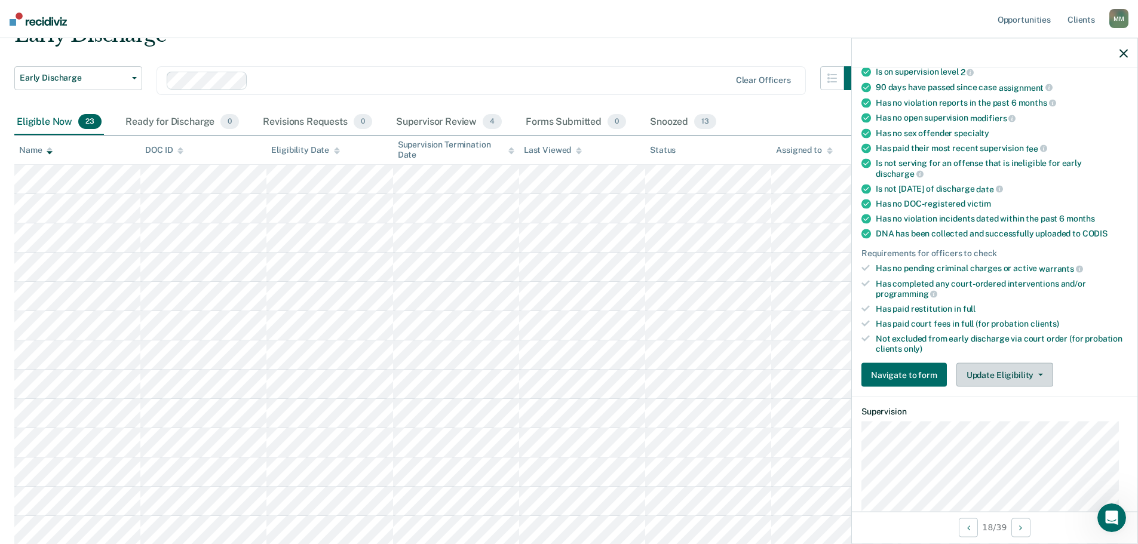
click at [1004, 373] on button "Update Eligibility" at bounding box center [1004, 375] width 97 height 24
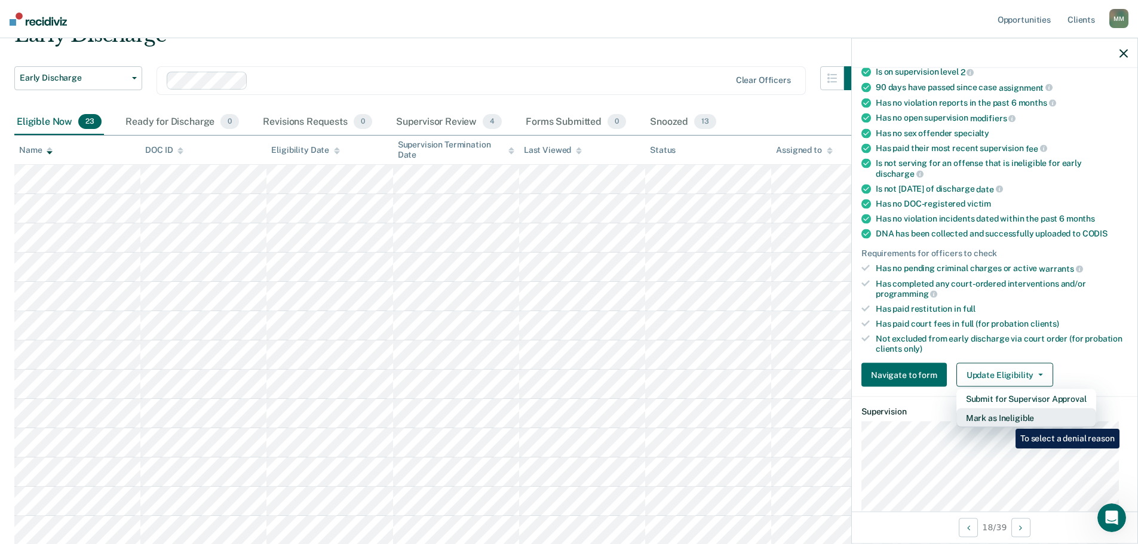
click at [1007, 419] on button "Mark as Ineligible" at bounding box center [1026, 418] width 140 height 19
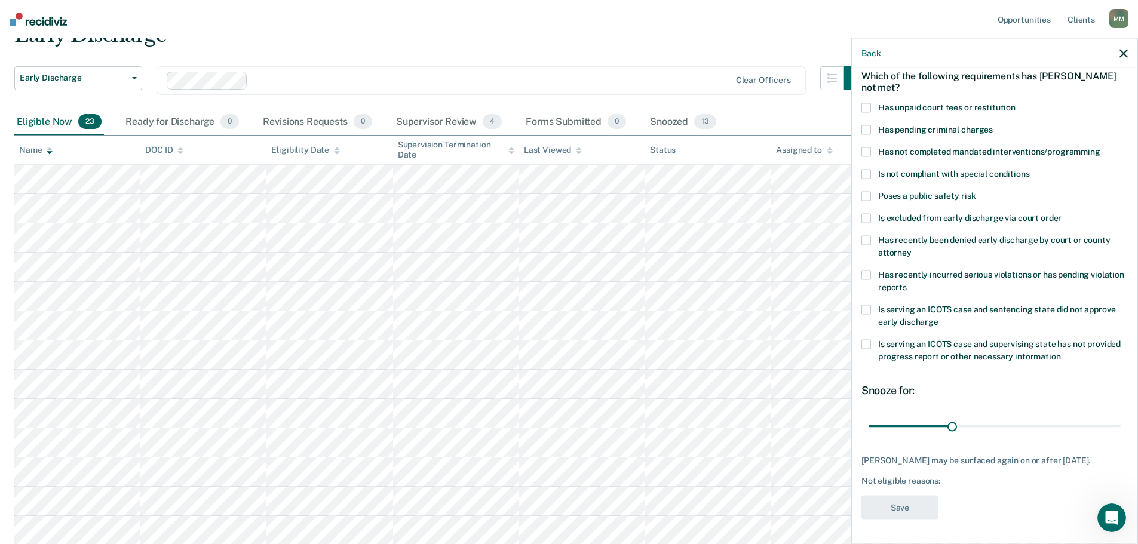
scroll to position [55, 0]
click at [875, 106] on label "Has unpaid court fees or restitution" at bounding box center [994, 111] width 266 height 13
click at [910, 510] on button "Save" at bounding box center [899, 509] width 77 height 24
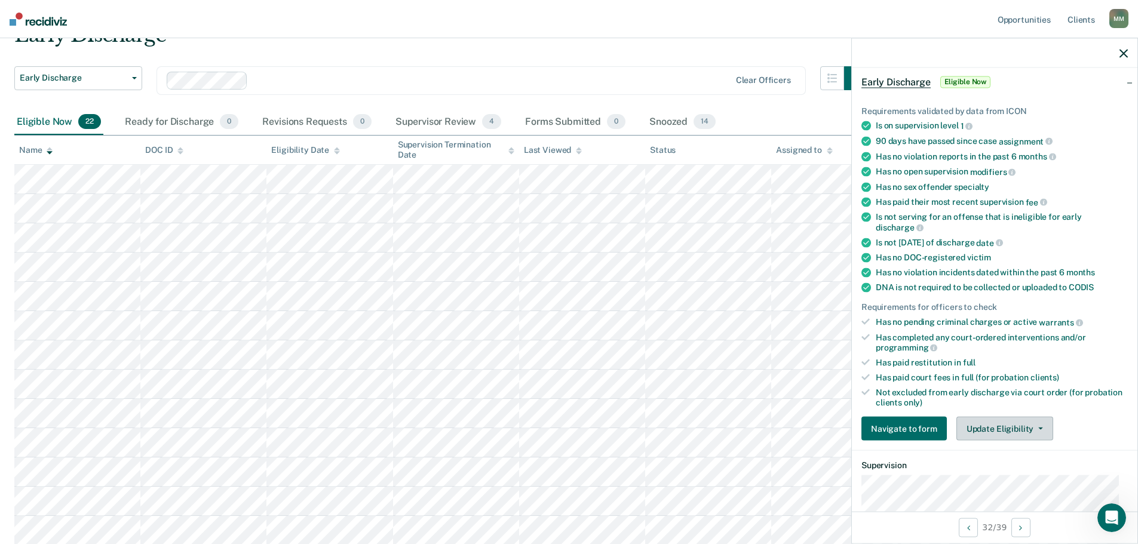
click at [1020, 424] on button "Update Eligibility" at bounding box center [1004, 429] width 97 height 24
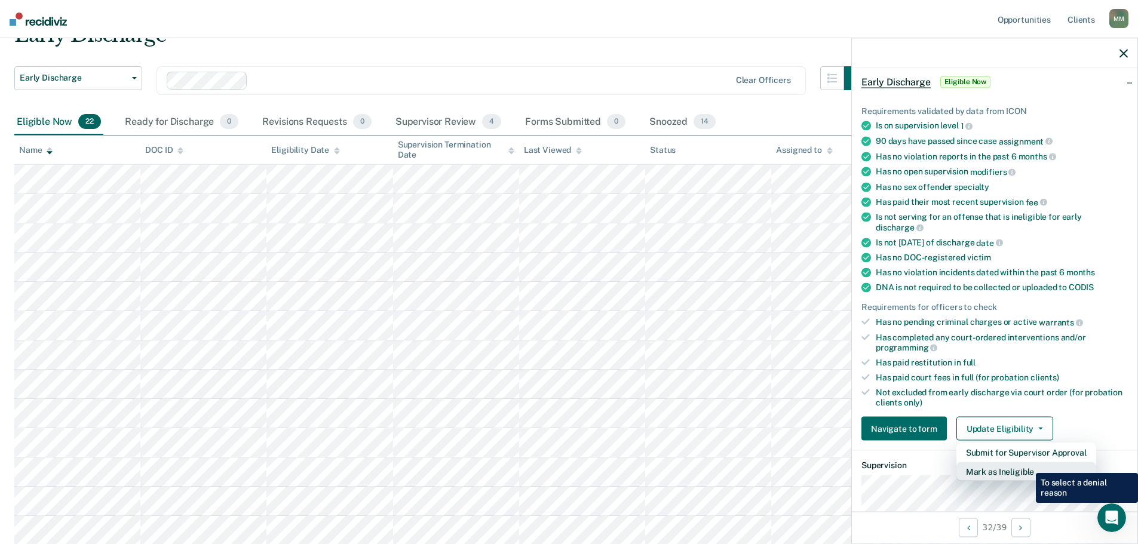
click at [1027, 464] on button "Mark as Ineligible" at bounding box center [1026, 471] width 140 height 19
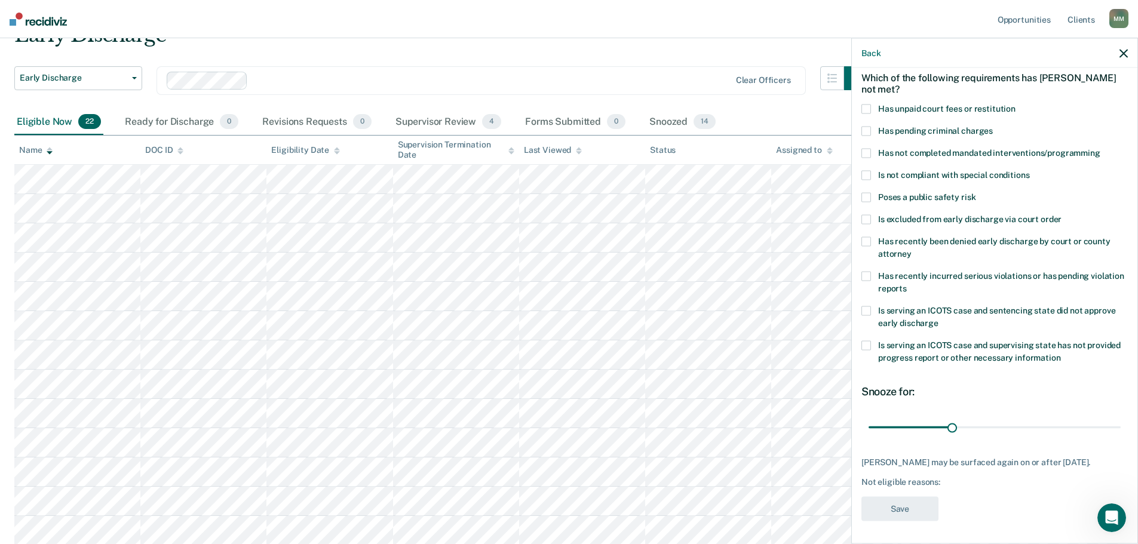
click at [870, 106] on span at bounding box center [866, 110] width 10 height 10
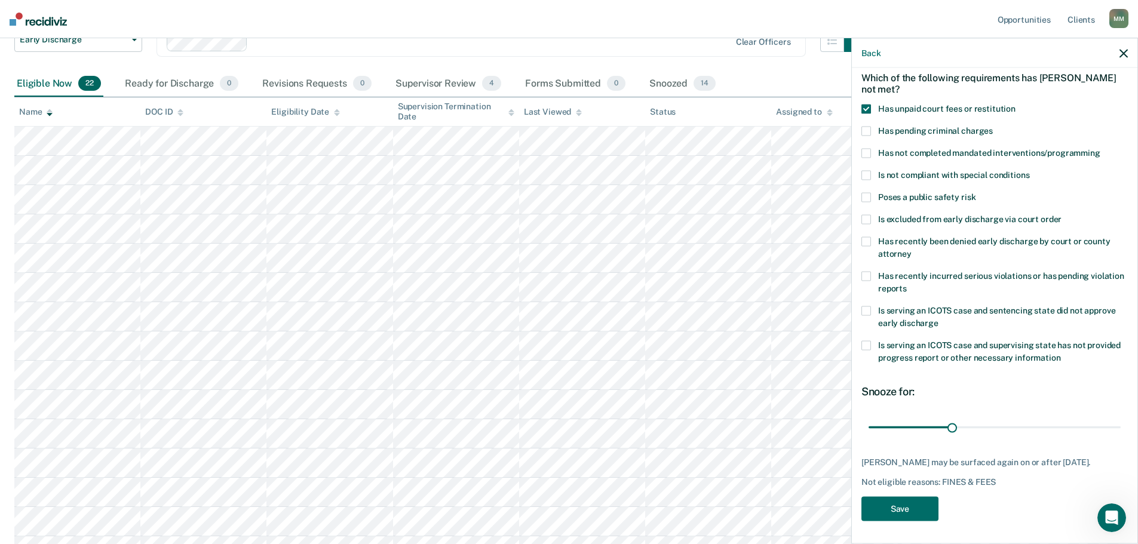
scroll to position [119, 0]
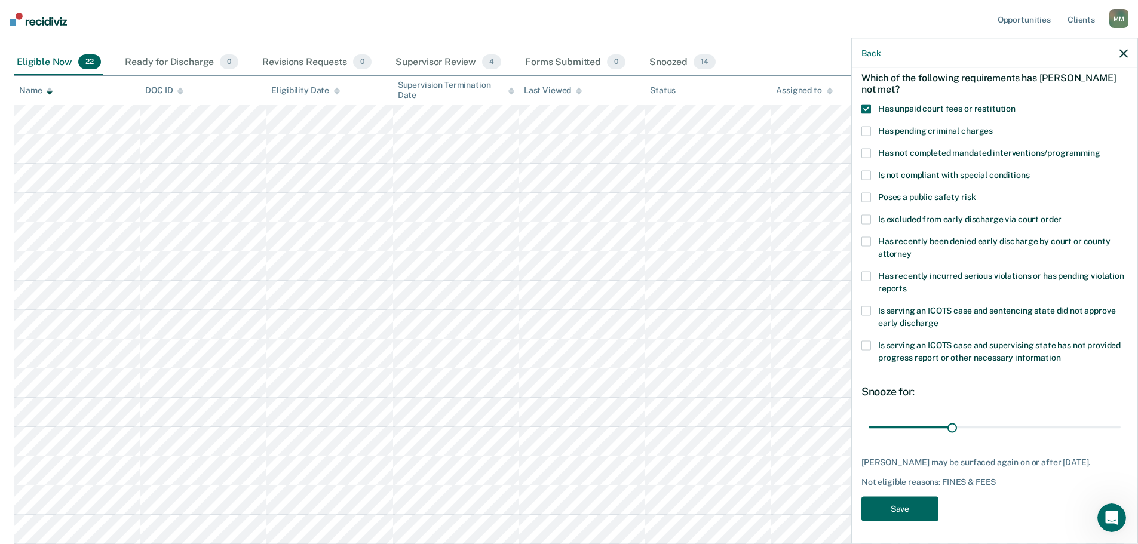
click at [926, 506] on button "Save" at bounding box center [899, 509] width 77 height 24
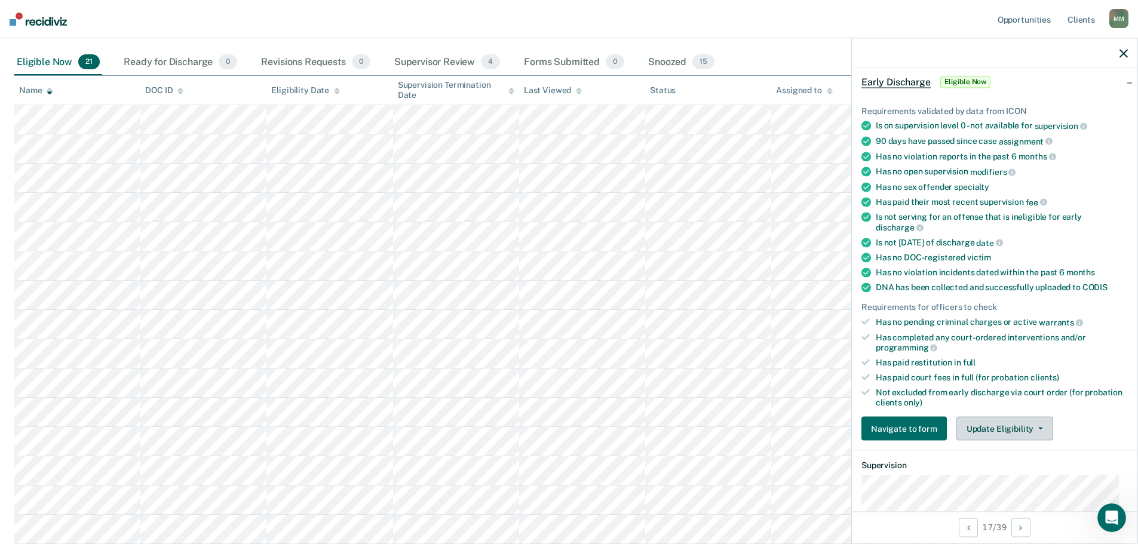
click at [982, 431] on button "Update Eligibility" at bounding box center [1004, 429] width 97 height 24
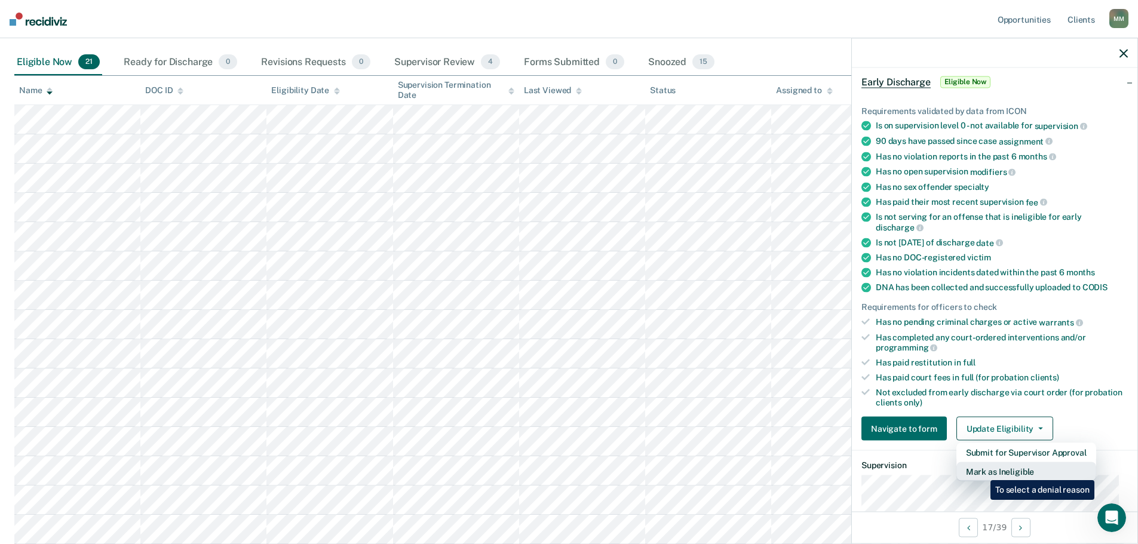
click at [982, 472] on button "Mark as Ineligible" at bounding box center [1026, 471] width 140 height 19
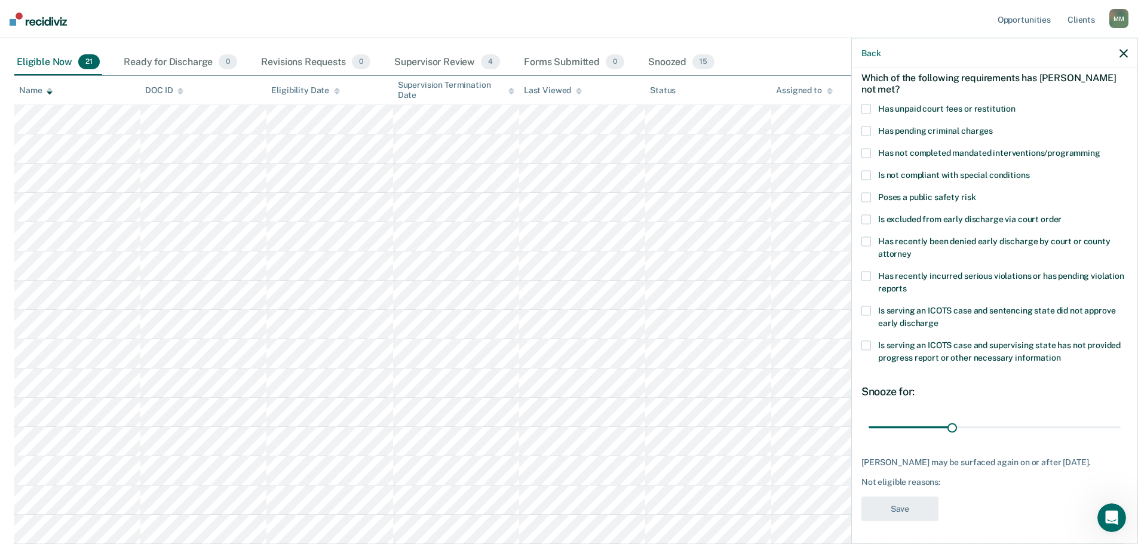
click at [872, 349] on label "Is serving an ICOTS case and supervising state has not provided progress report…" at bounding box center [994, 353] width 266 height 25
click at [907, 516] on button "Save" at bounding box center [899, 509] width 77 height 24
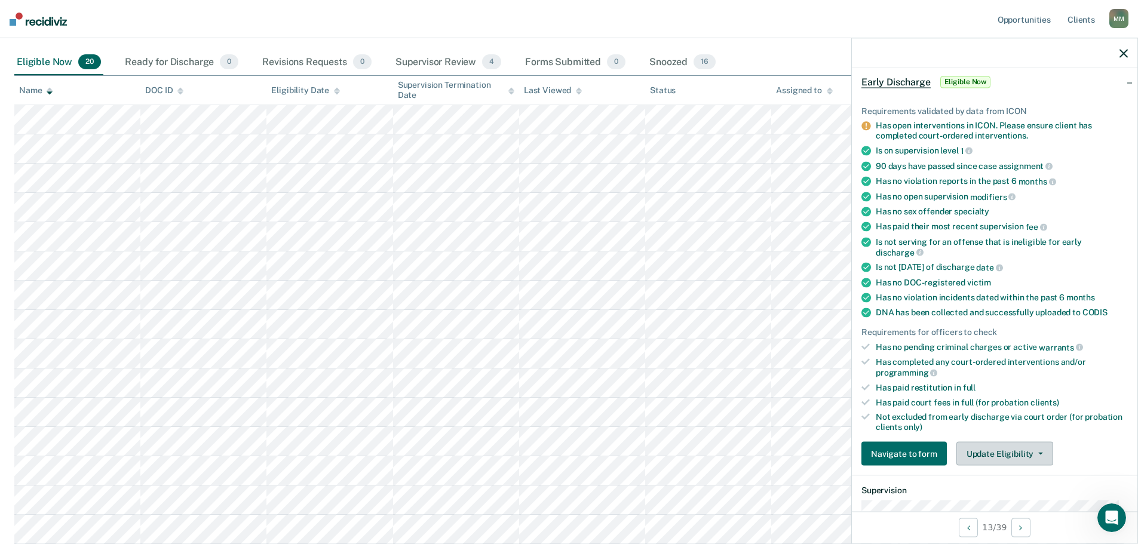
click at [1004, 451] on button "Update Eligibility" at bounding box center [1004, 454] width 97 height 24
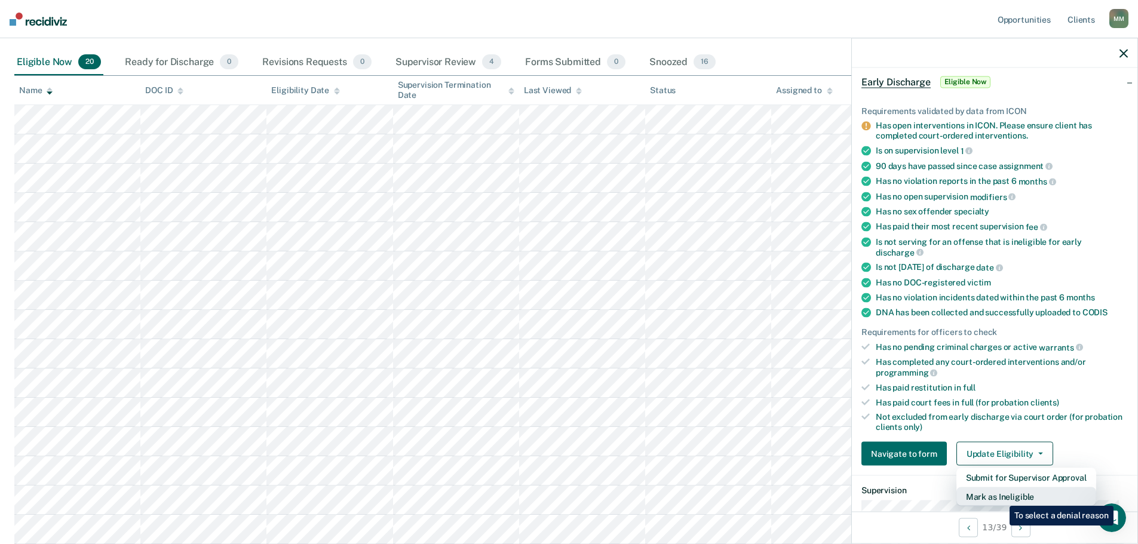
click at [1001, 497] on button "Mark as Ineligible" at bounding box center [1026, 496] width 140 height 19
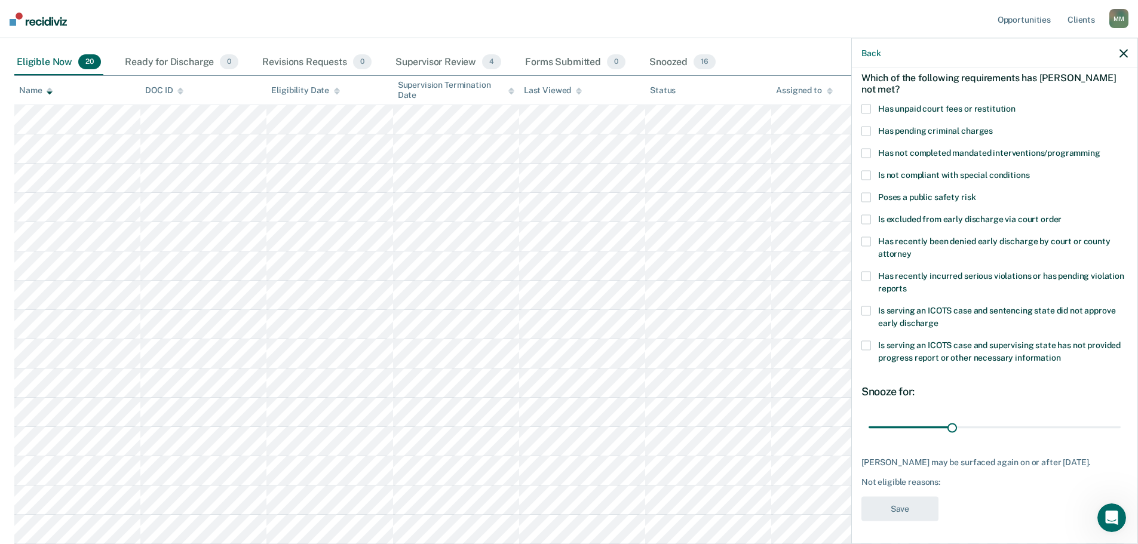
click at [867, 151] on span at bounding box center [866, 154] width 10 height 10
click at [915, 510] on button "Save" at bounding box center [899, 507] width 77 height 24
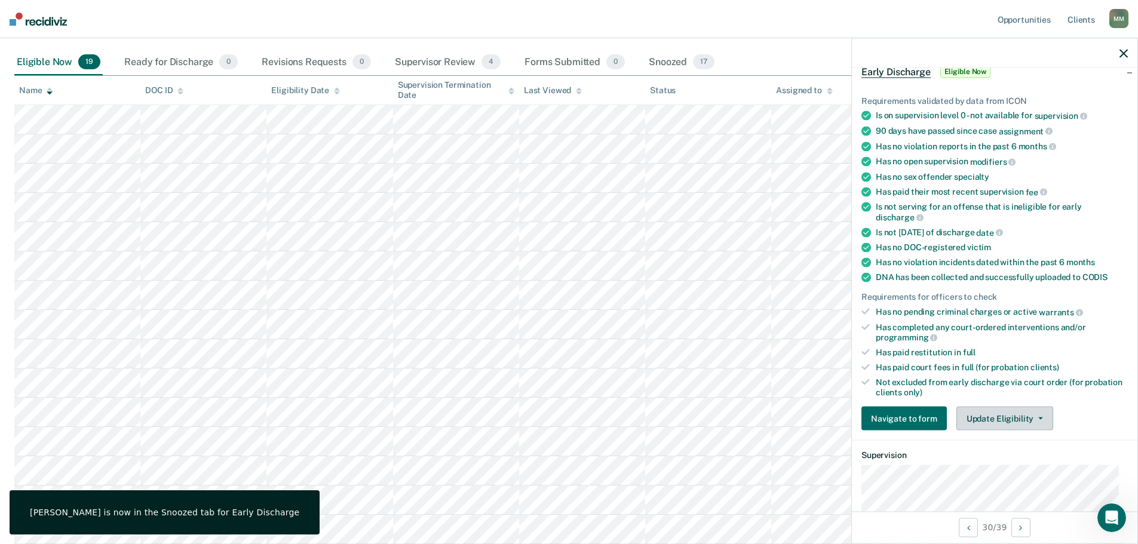
click at [1010, 420] on button "Update Eligibility" at bounding box center [1004, 419] width 97 height 24
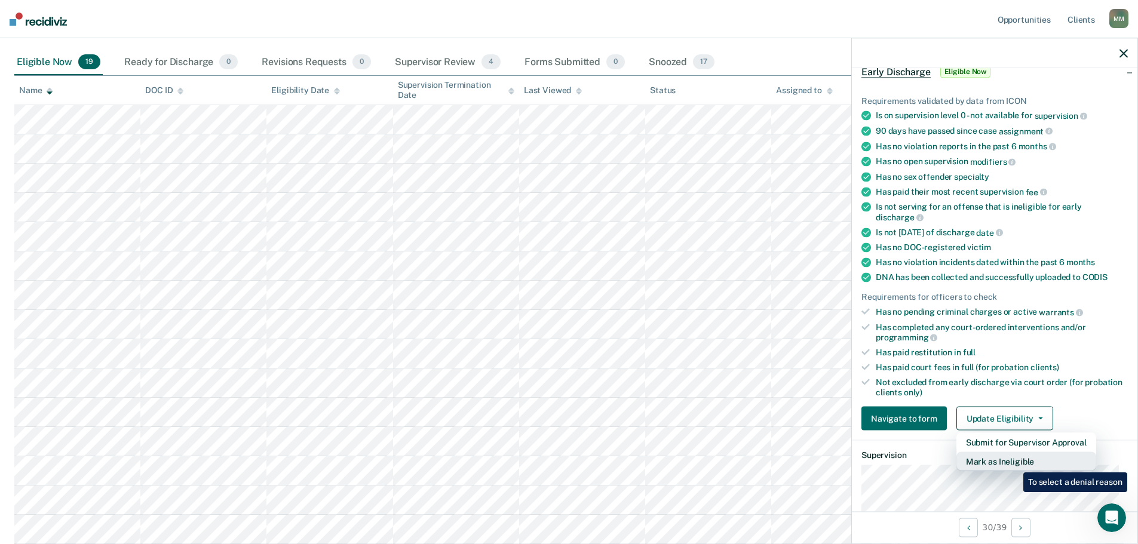
click at [1014, 464] on button "Mark as Ineligible" at bounding box center [1026, 461] width 140 height 19
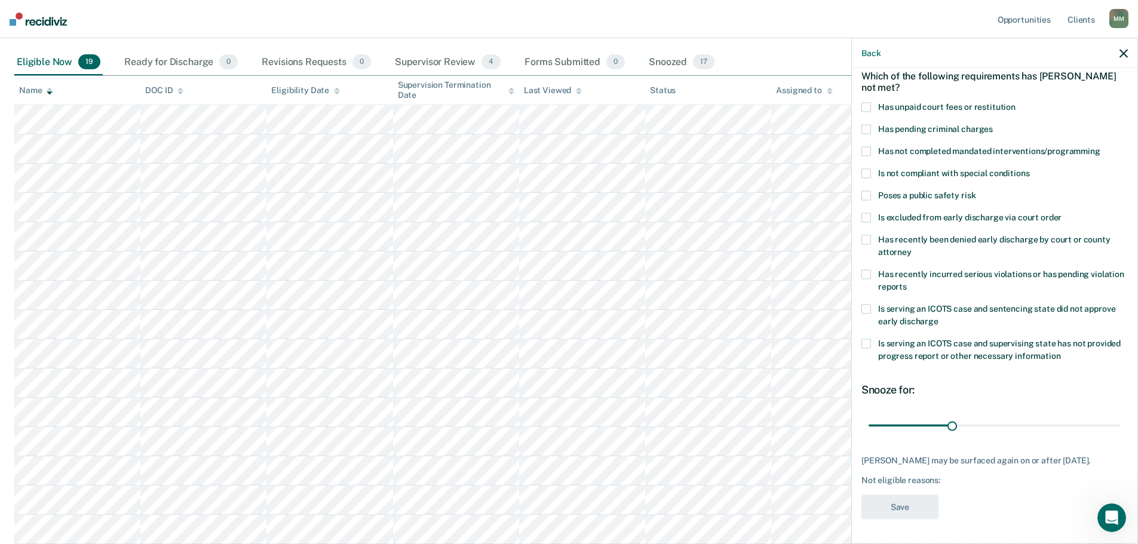
click at [864, 339] on span at bounding box center [866, 344] width 10 height 10
click at [890, 506] on button "Save" at bounding box center [899, 507] width 77 height 24
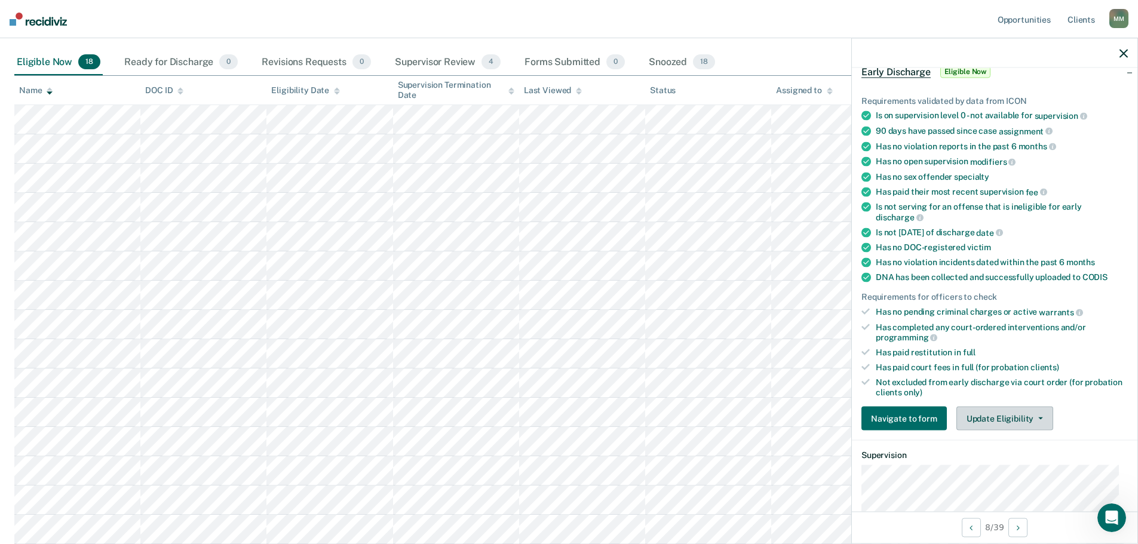
click at [1032, 415] on button "Update Eligibility" at bounding box center [1004, 419] width 97 height 24
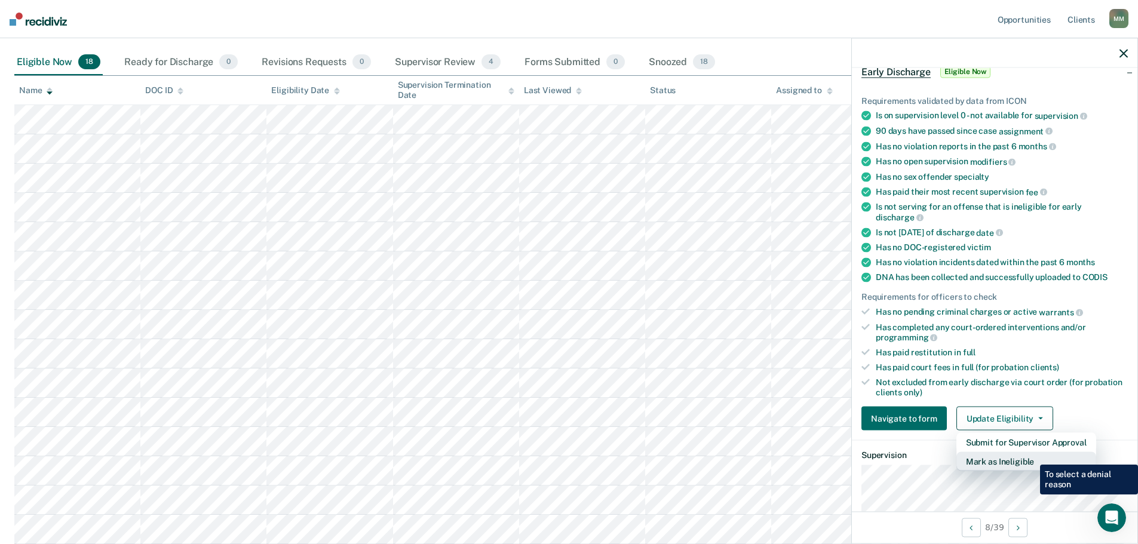
click at [1031, 456] on button "Mark as Ineligible" at bounding box center [1026, 461] width 140 height 19
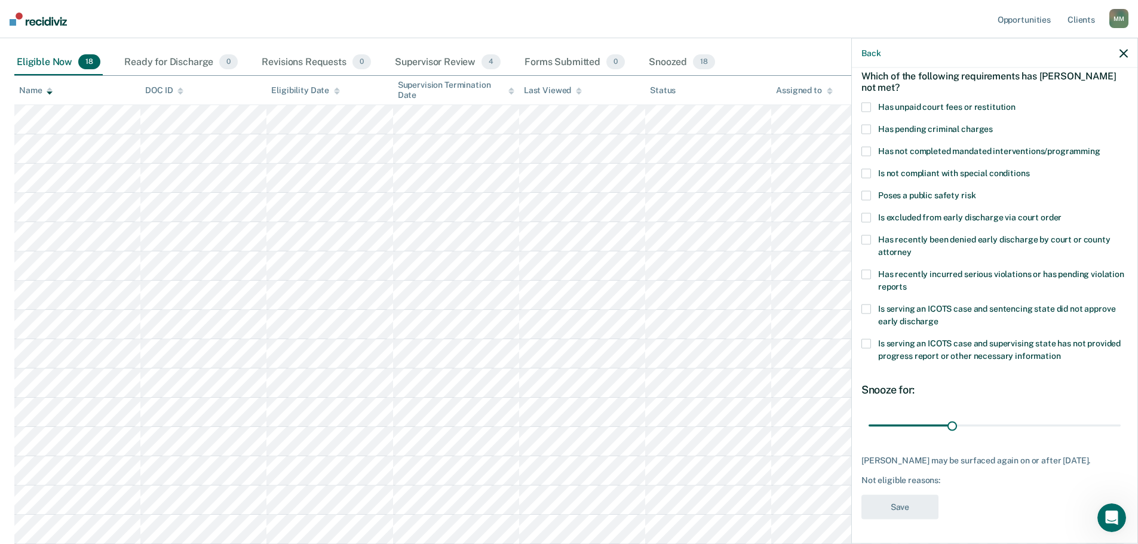
click at [867, 339] on span at bounding box center [866, 344] width 10 height 10
click at [916, 505] on button "Save" at bounding box center [899, 507] width 77 height 24
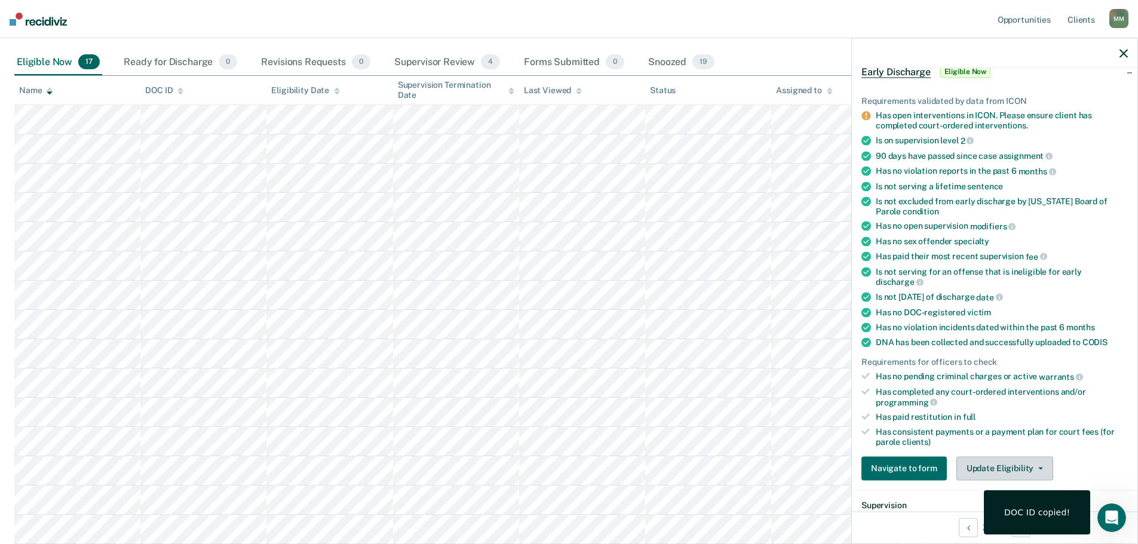
click at [988, 464] on button "Update Eligibility" at bounding box center [1004, 468] width 97 height 24
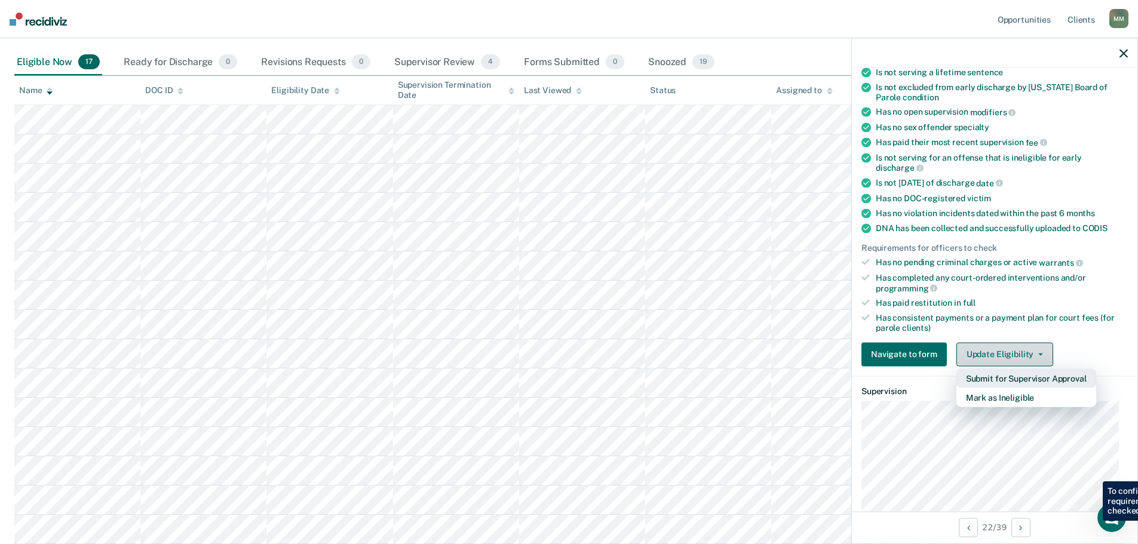
scroll to position [185, 0]
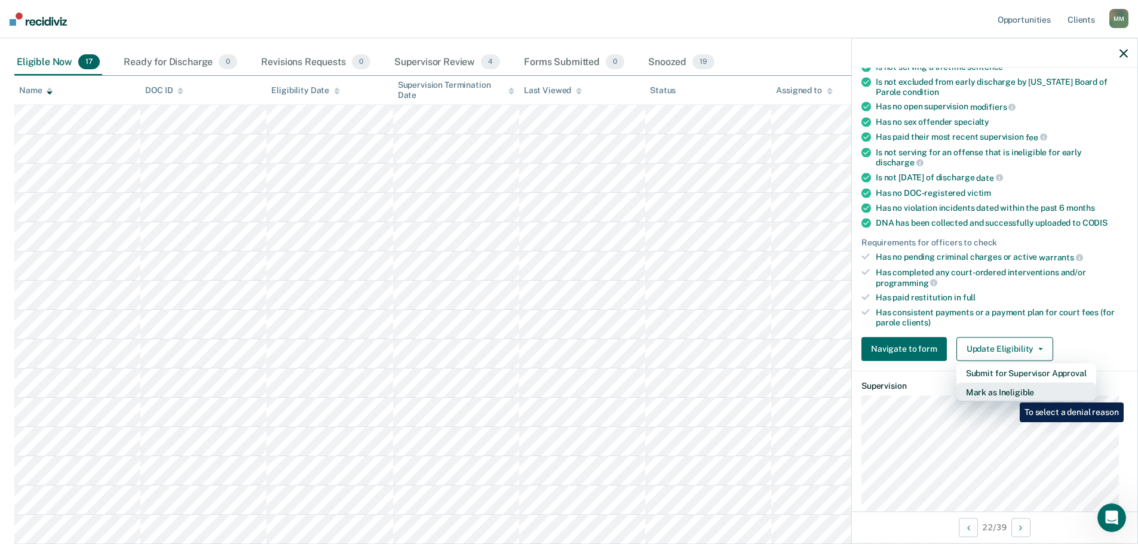
click at [1011, 394] on button "Mark as Ineligible" at bounding box center [1026, 391] width 140 height 19
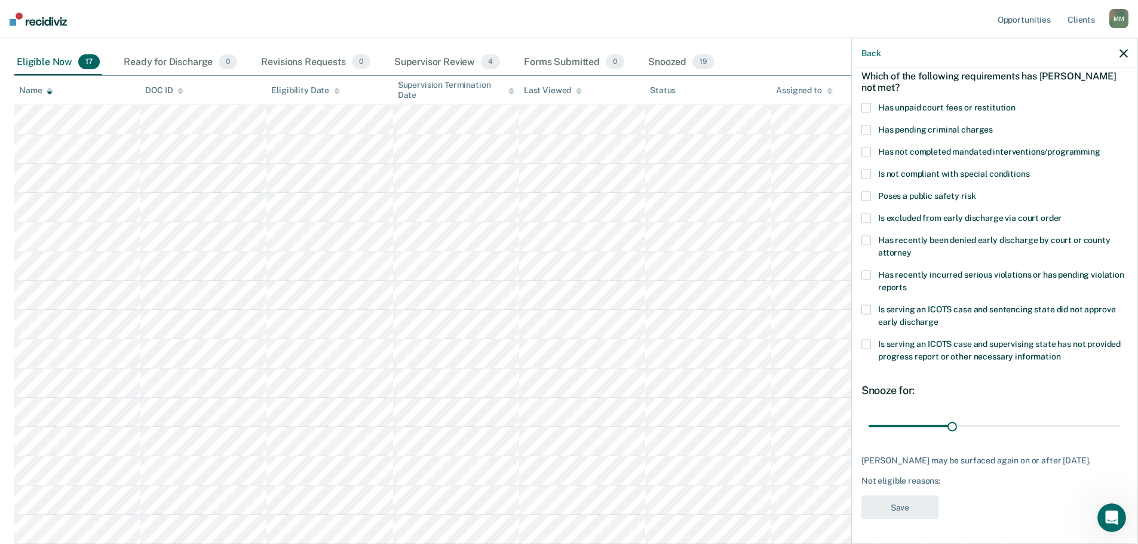
scroll to position [55, 0]
click at [871, 151] on label "Has not completed mandated interventions/programming" at bounding box center [994, 155] width 266 height 13
click at [910, 506] on button "Save" at bounding box center [899, 509] width 77 height 24
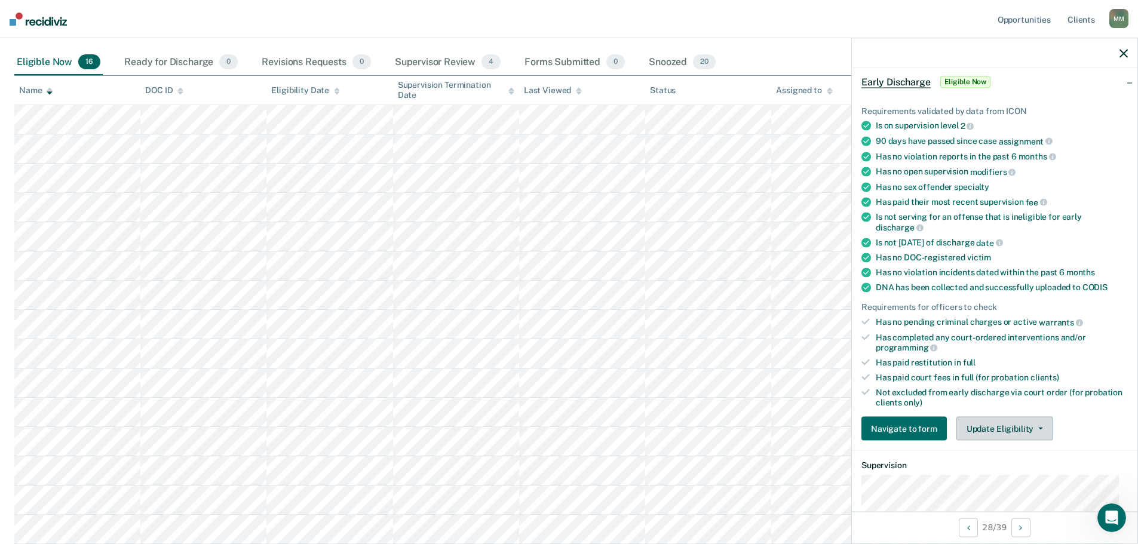
click at [1043, 428] on button "Update Eligibility" at bounding box center [1004, 429] width 97 height 24
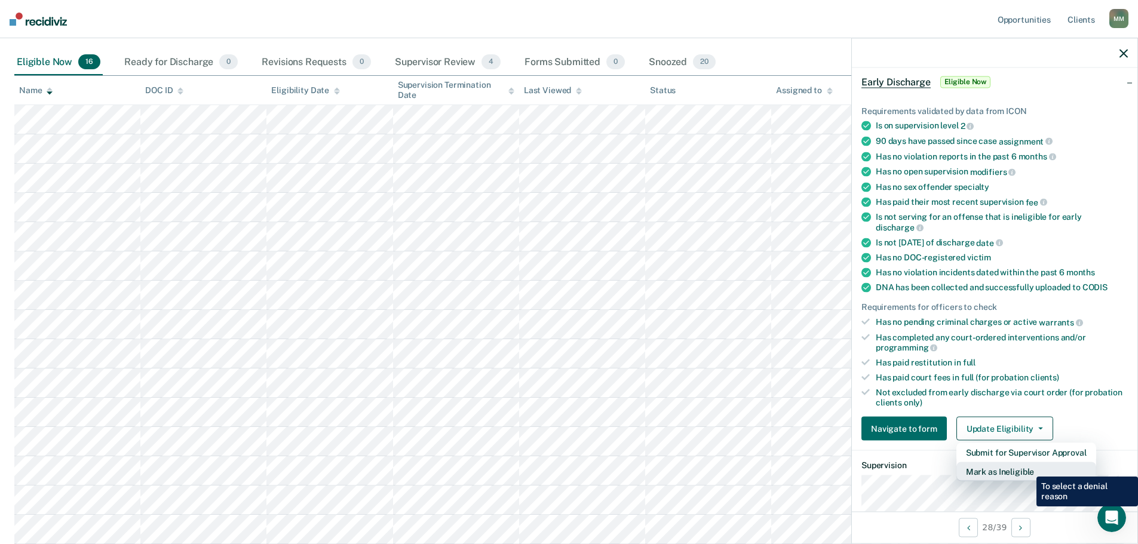
click at [1028, 468] on button "Mark as Ineligible" at bounding box center [1026, 471] width 140 height 19
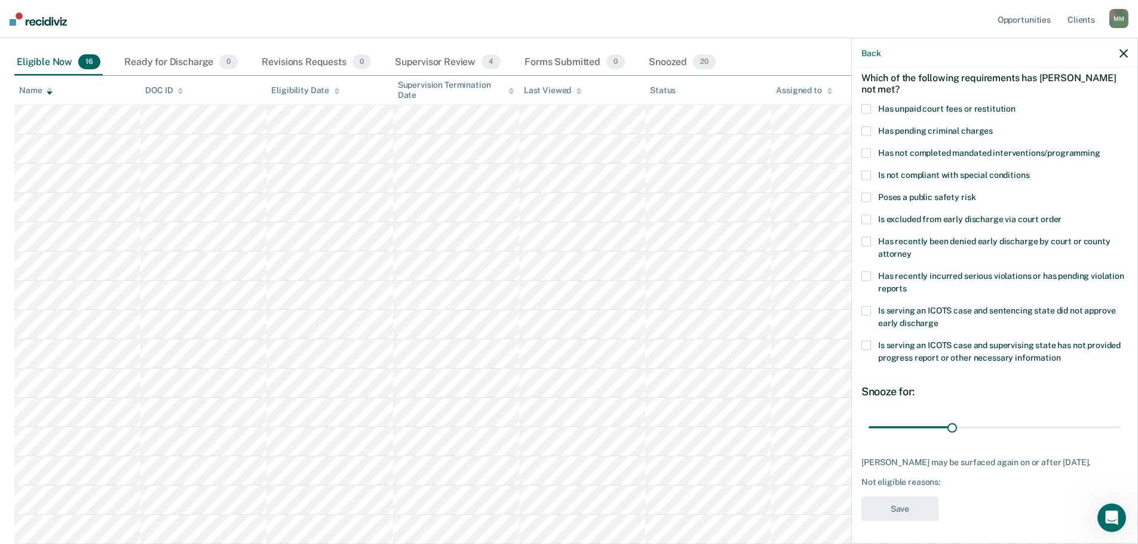
drag, startPoint x: 869, startPoint y: 109, endPoint x: 872, endPoint y: 115, distance: 6.2
click at [869, 109] on span at bounding box center [866, 110] width 10 height 10
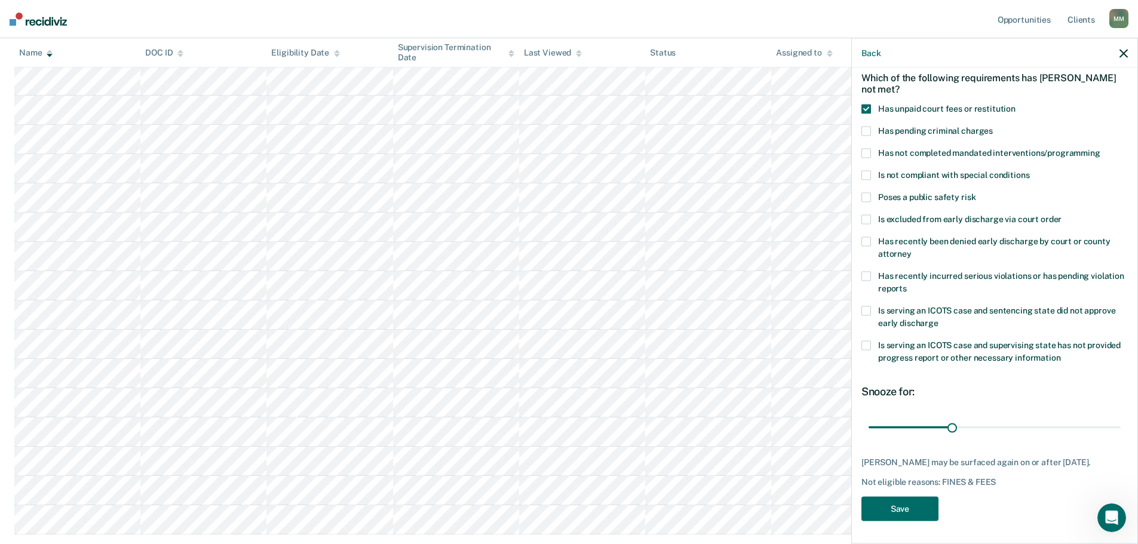
scroll to position [179, 0]
click at [923, 506] on button "Save" at bounding box center [899, 509] width 77 height 24
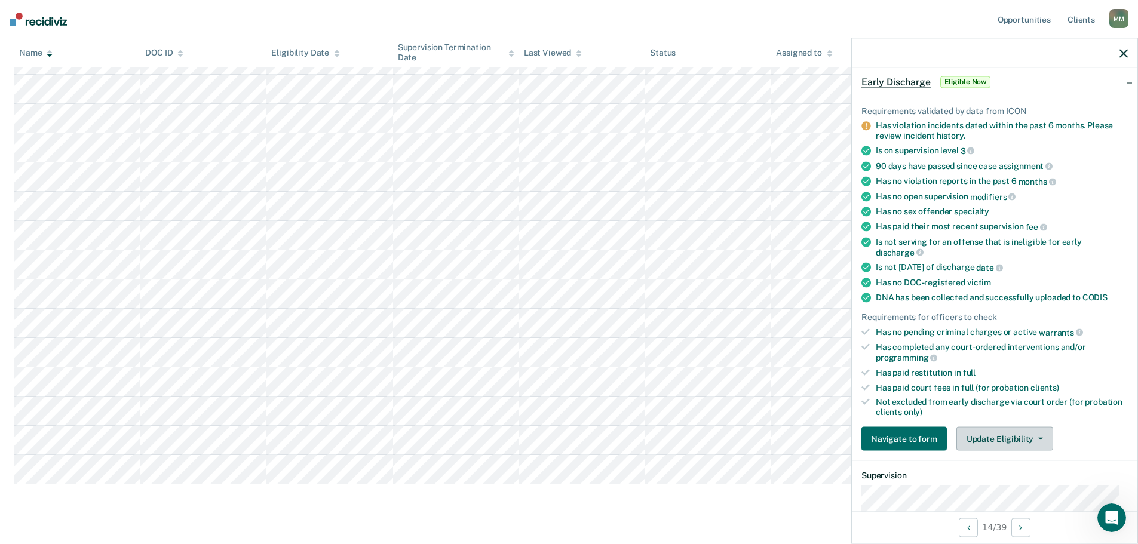
click at [995, 438] on button "Update Eligibility" at bounding box center [1004, 439] width 97 height 24
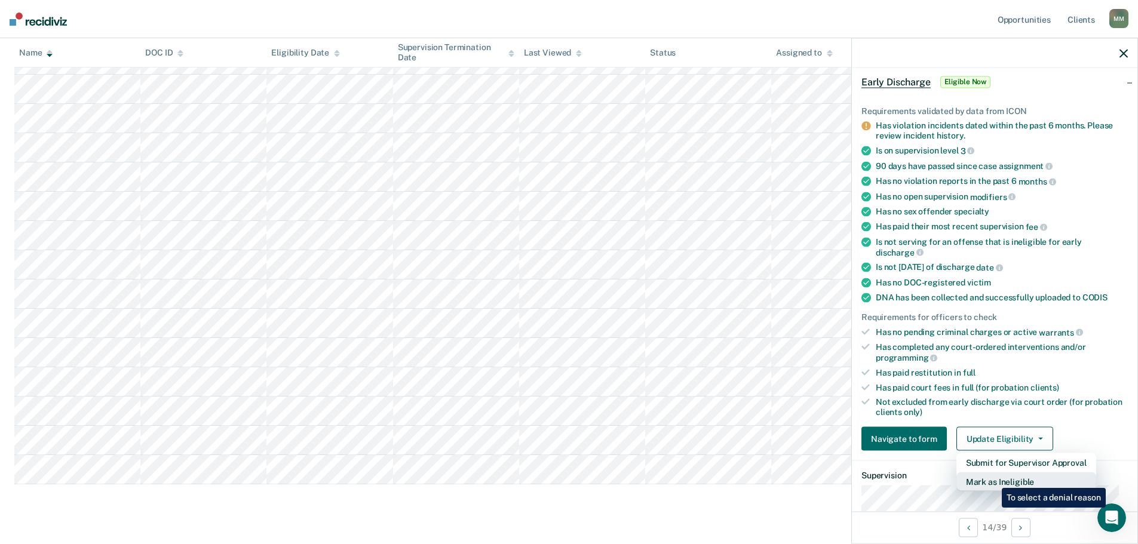
click at [993, 479] on button "Mark as Ineligible" at bounding box center [1026, 482] width 140 height 19
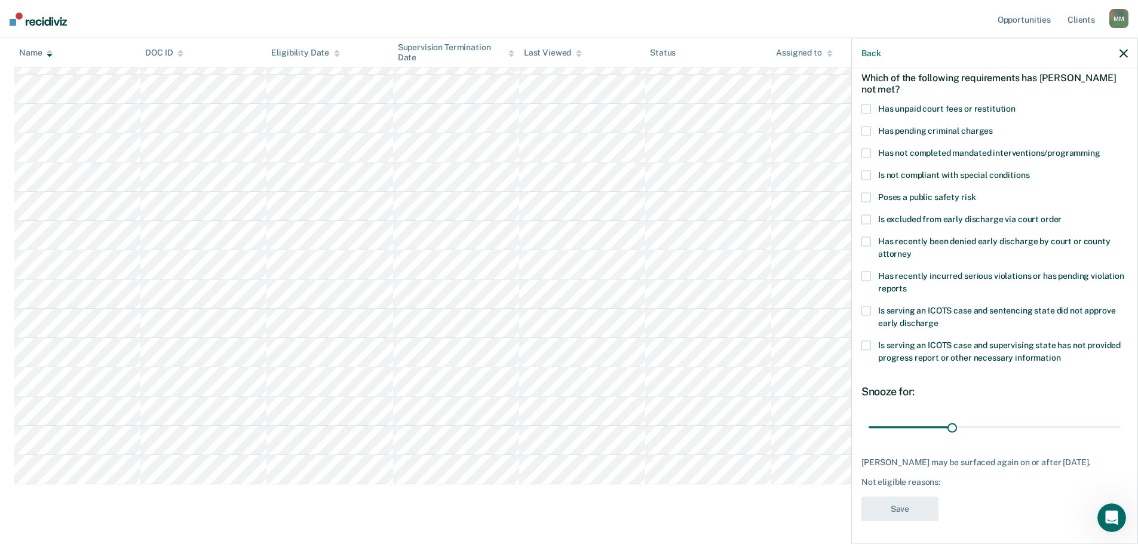
click at [870, 274] on span at bounding box center [866, 277] width 10 height 10
click at [893, 508] on button "Save" at bounding box center [899, 509] width 77 height 24
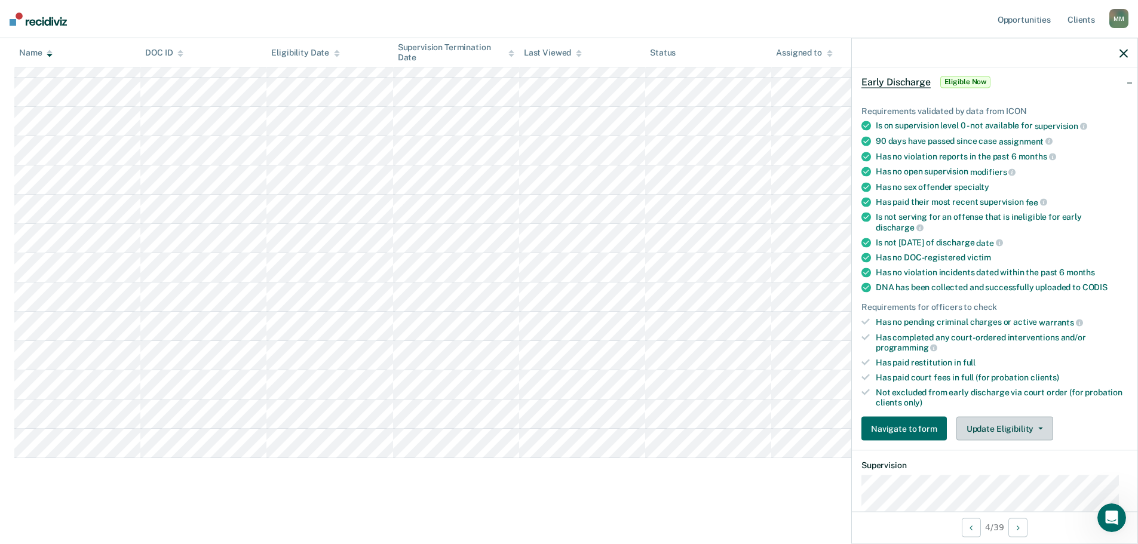
click at [1038, 428] on icon "button" at bounding box center [1040, 429] width 5 height 2
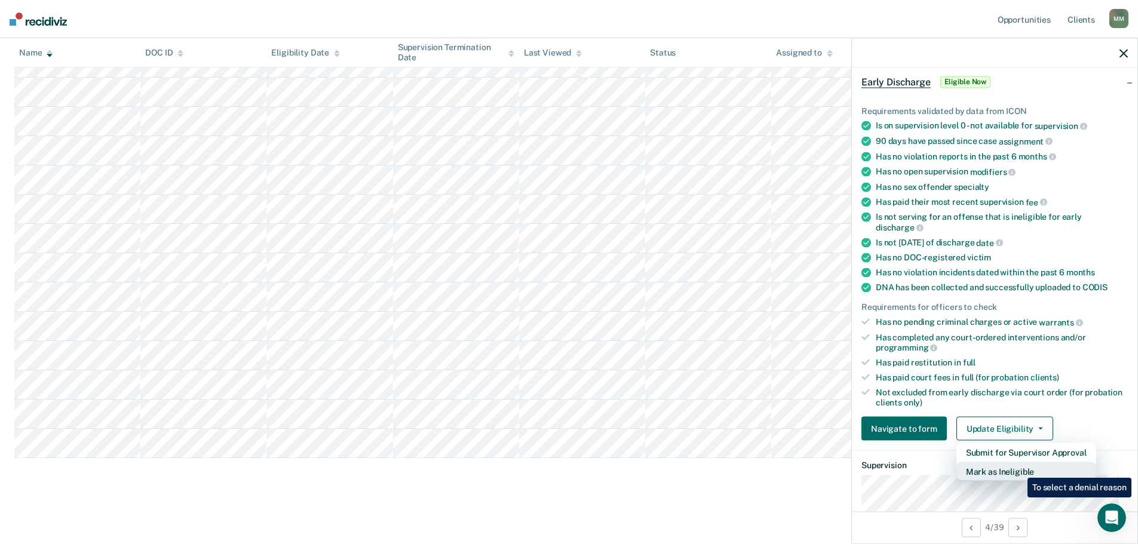
click at [1019, 470] on button "Mark as Ineligible" at bounding box center [1026, 471] width 140 height 19
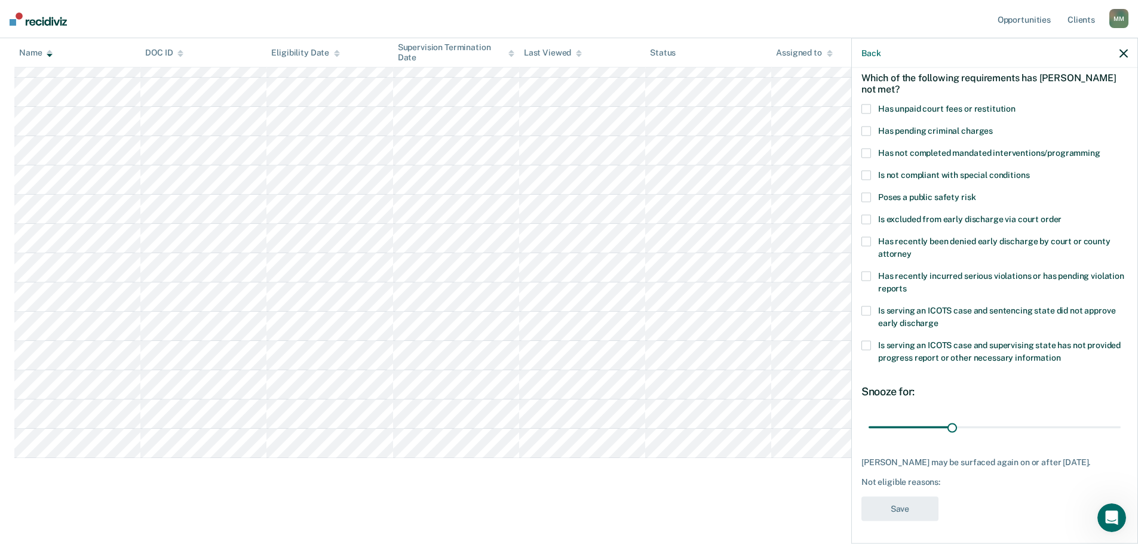
click at [867, 342] on span at bounding box center [866, 346] width 10 height 10
click at [907, 514] on button "Save" at bounding box center [899, 509] width 77 height 24
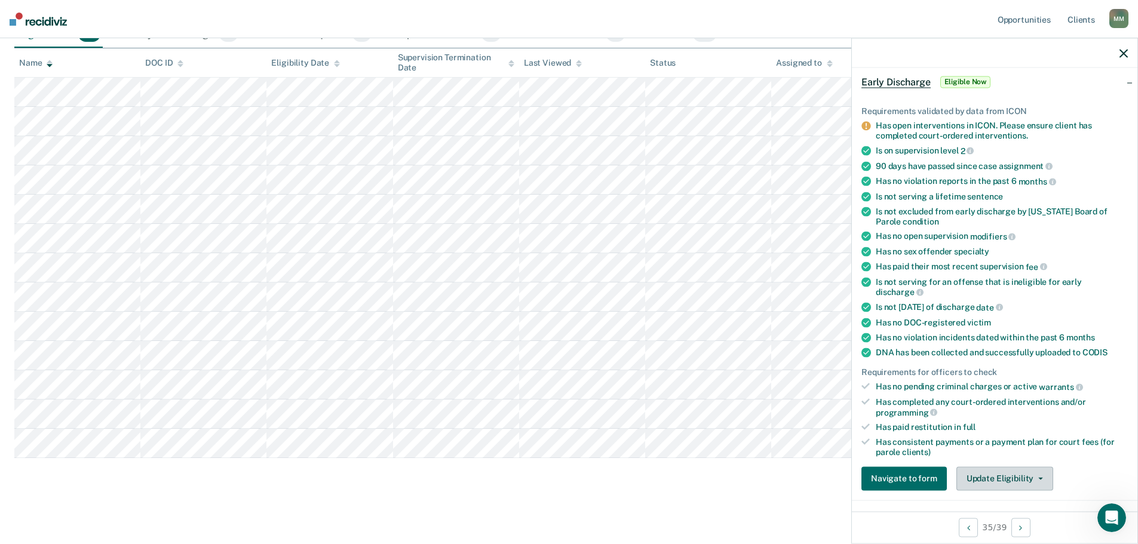
click at [1037, 475] on button "Update Eligibility" at bounding box center [1004, 479] width 97 height 24
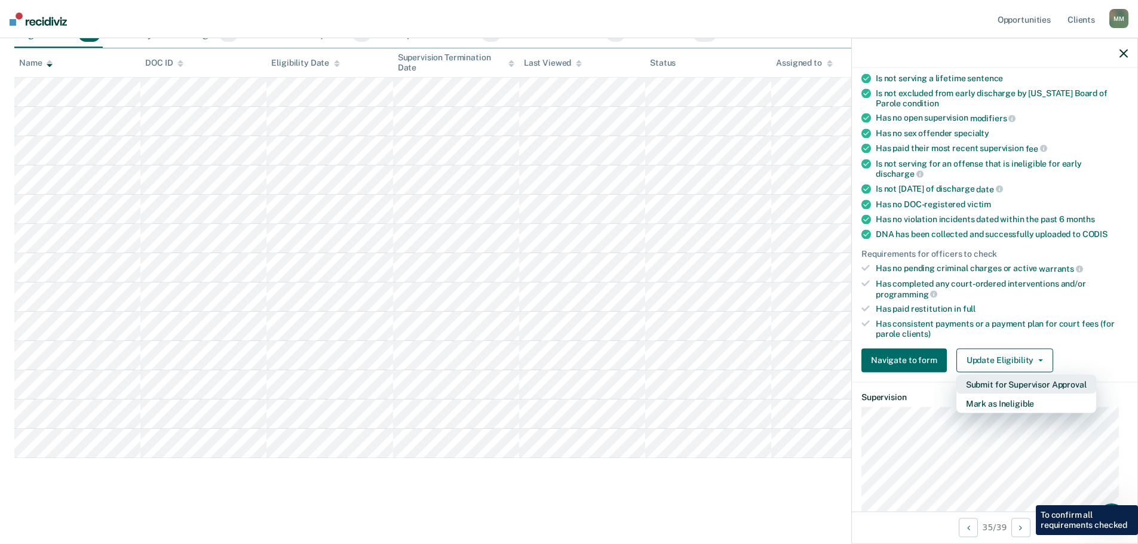
scroll to position [174, 0]
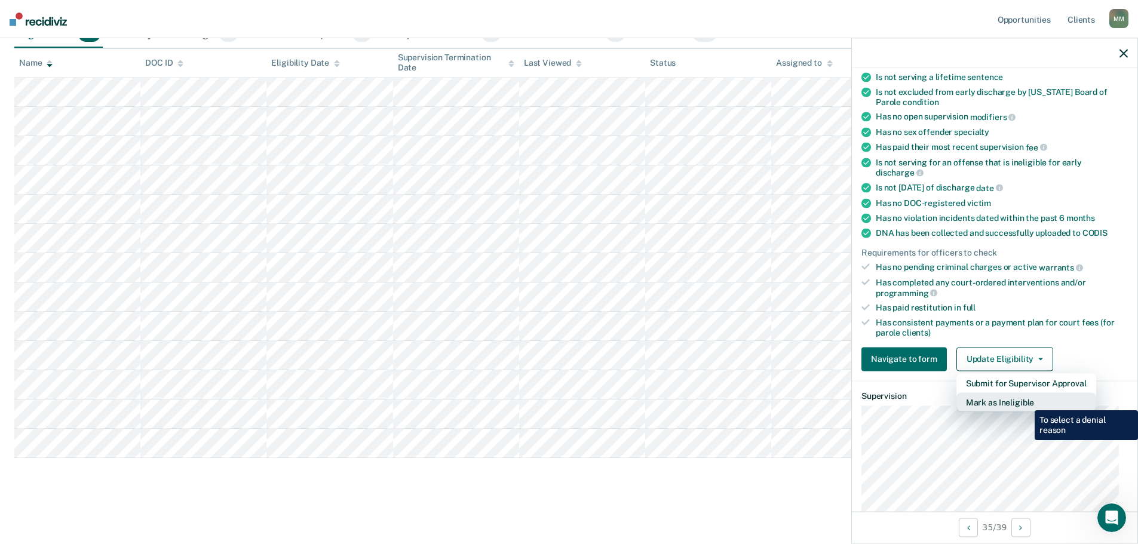
click at [1026, 401] on button "Mark as Ineligible" at bounding box center [1026, 401] width 140 height 19
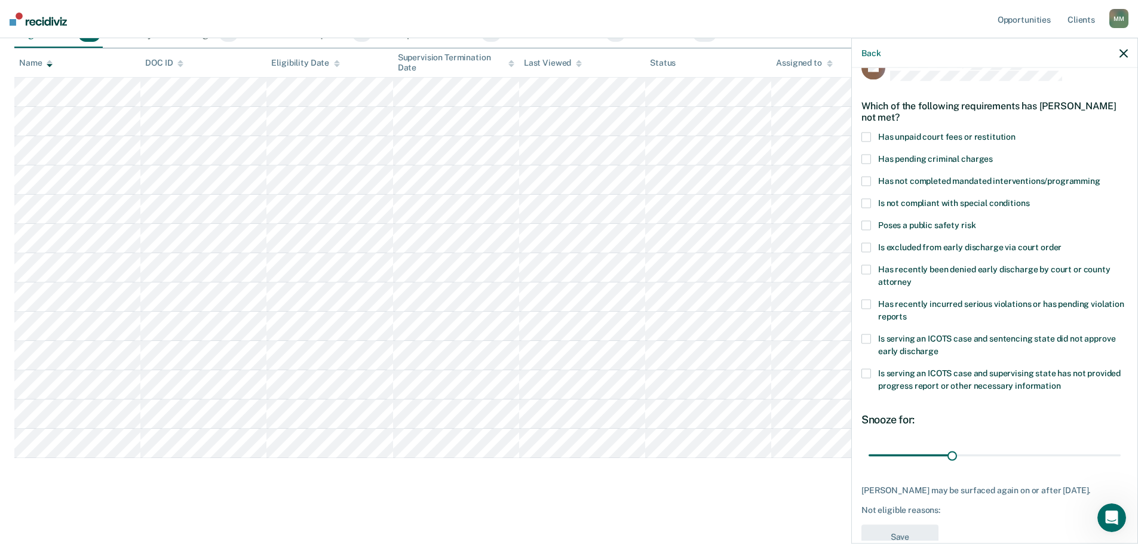
scroll to position [5, 0]
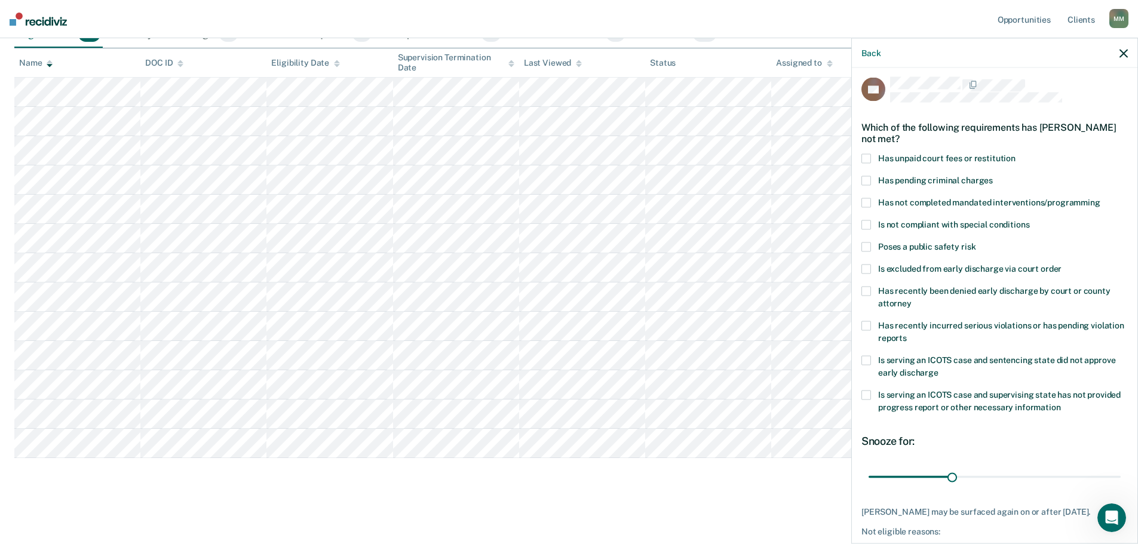
click at [863, 203] on span at bounding box center [866, 203] width 10 height 10
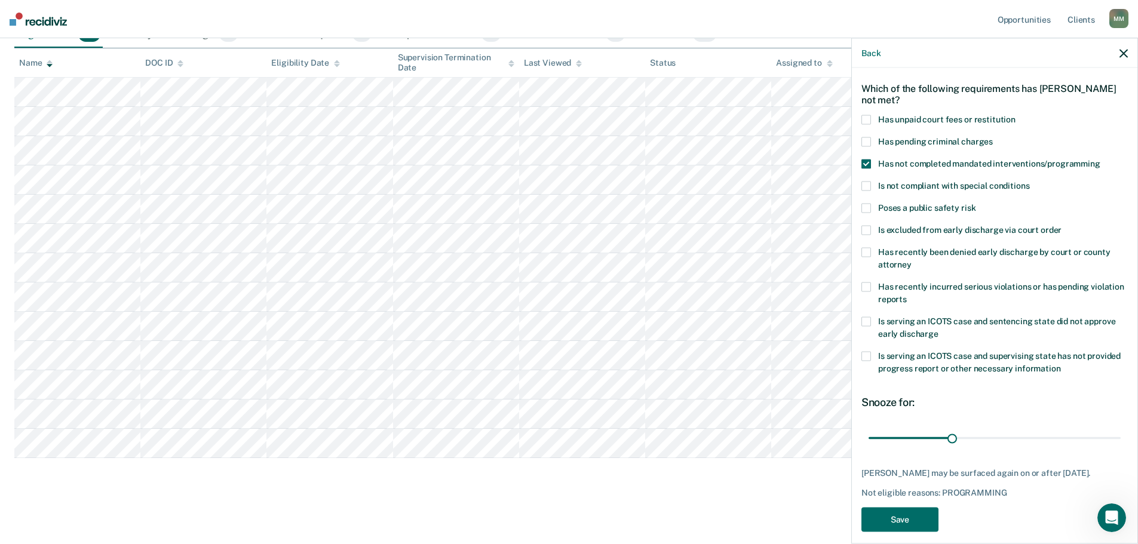
scroll to position [65, 0]
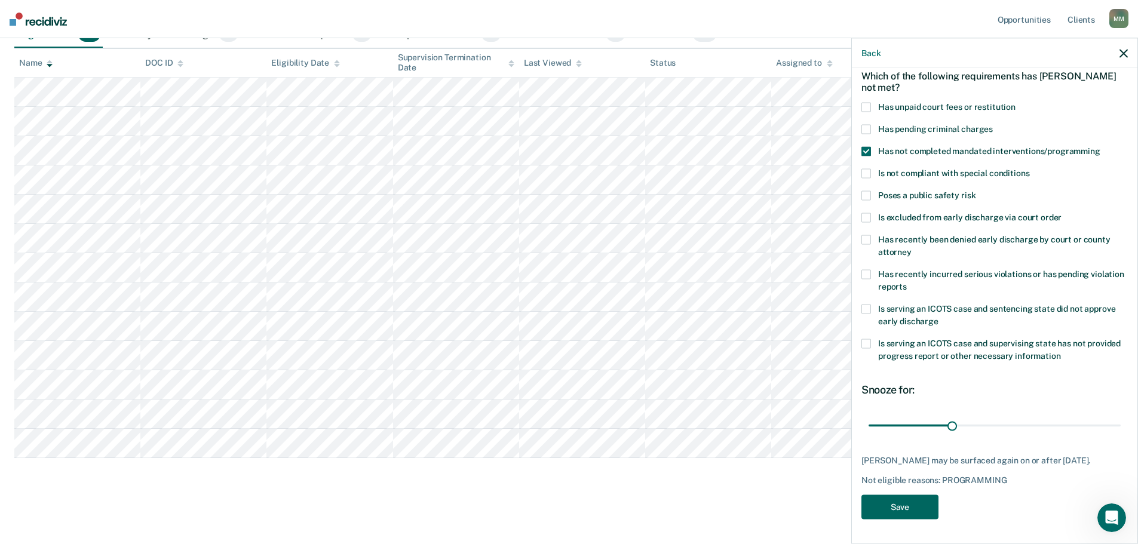
click at [905, 504] on button "Save" at bounding box center [899, 507] width 77 height 24
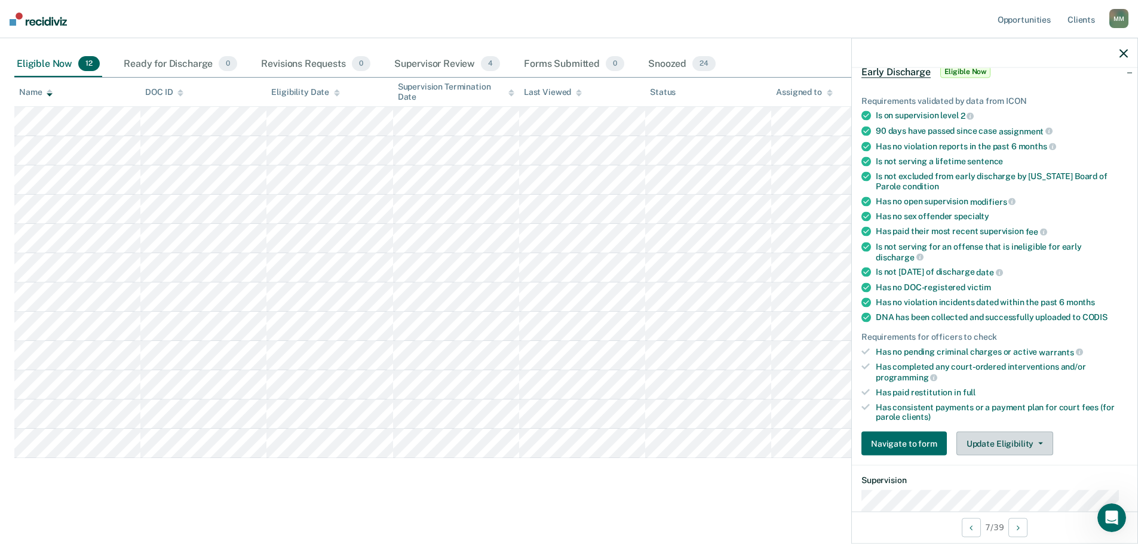
click at [996, 443] on button "Update Eligibility" at bounding box center [1004, 444] width 97 height 24
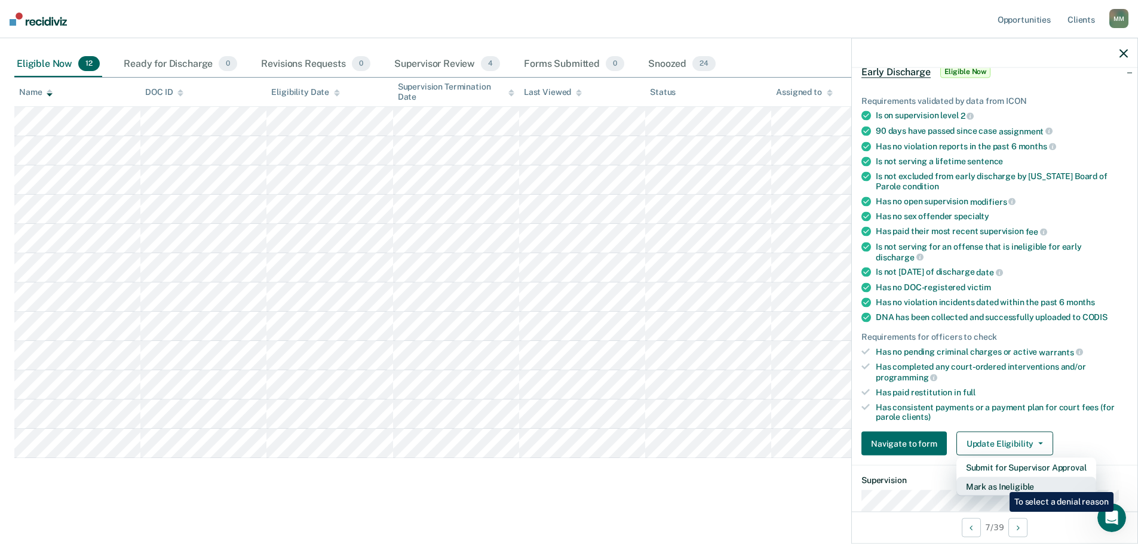
click at [1001, 483] on button "Mark as Ineligible" at bounding box center [1026, 486] width 140 height 19
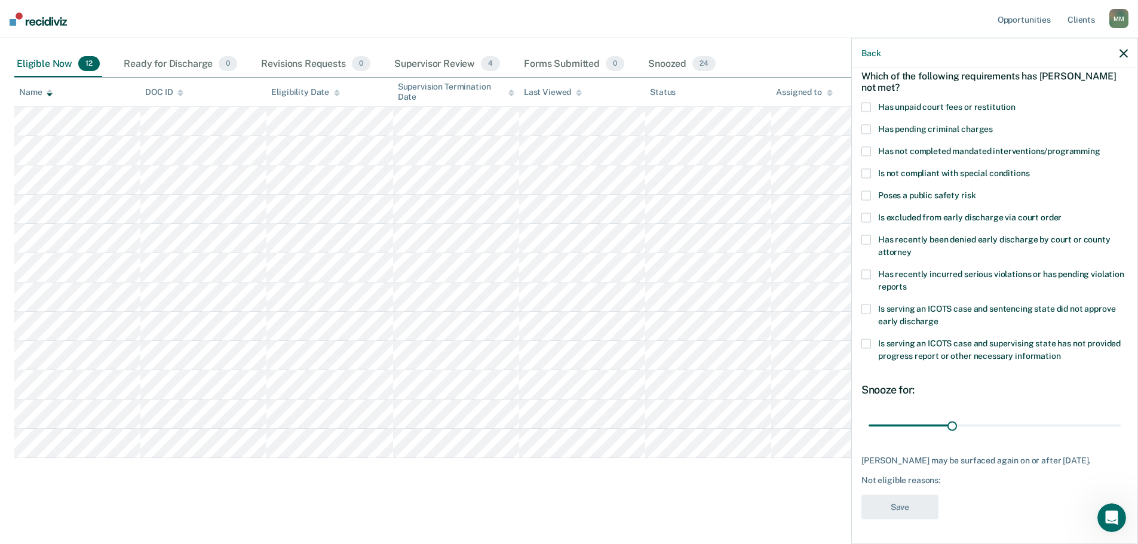
click at [868, 103] on span at bounding box center [866, 108] width 10 height 10
click at [903, 510] on button "Save" at bounding box center [899, 507] width 77 height 24
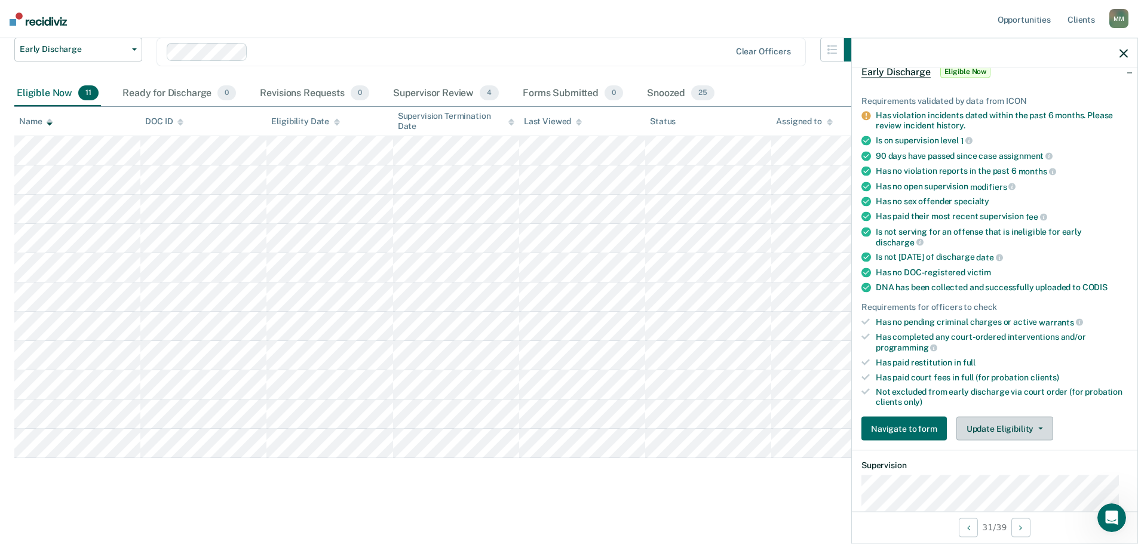
click at [1034, 428] on span "button" at bounding box center [1039, 429] width 10 height 2
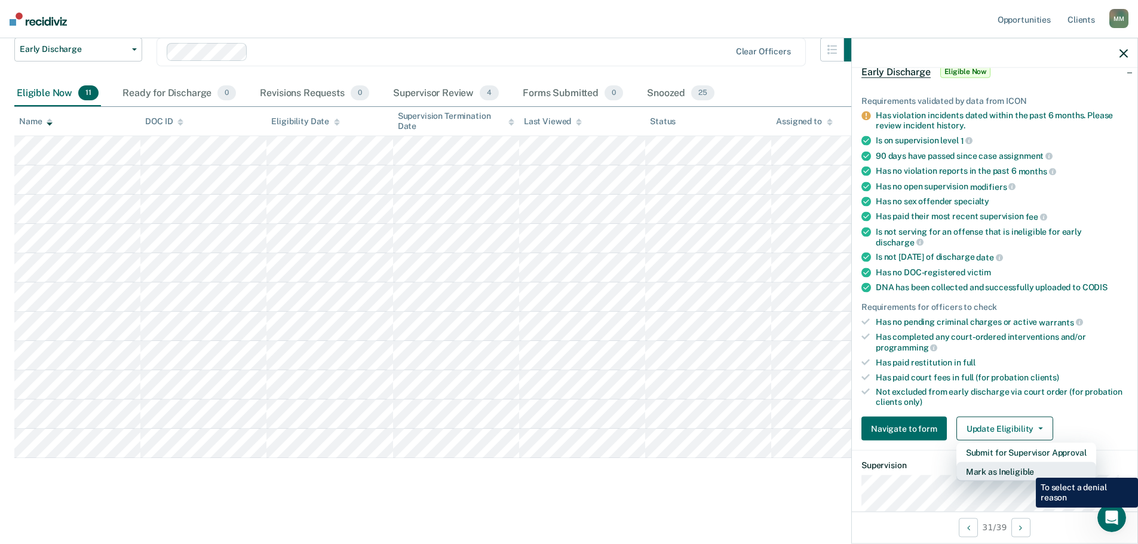
click at [1027, 469] on button "Mark as Ineligible" at bounding box center [1026, 471] width 140 height 19
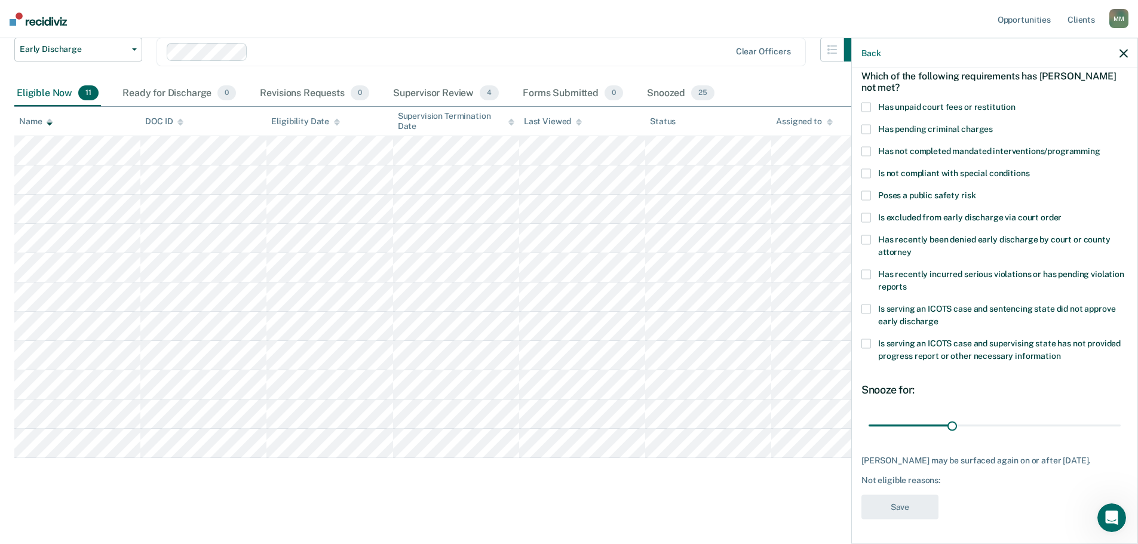
click at [868, 235] on span at bounding box center [866, 240] width 10 height 10
click at [866, 270] on span at bounding box center [866, 275] width 10 height 10
click at [902, 514] on button "Save" at bounding box center [899, 507] width 77 height 24
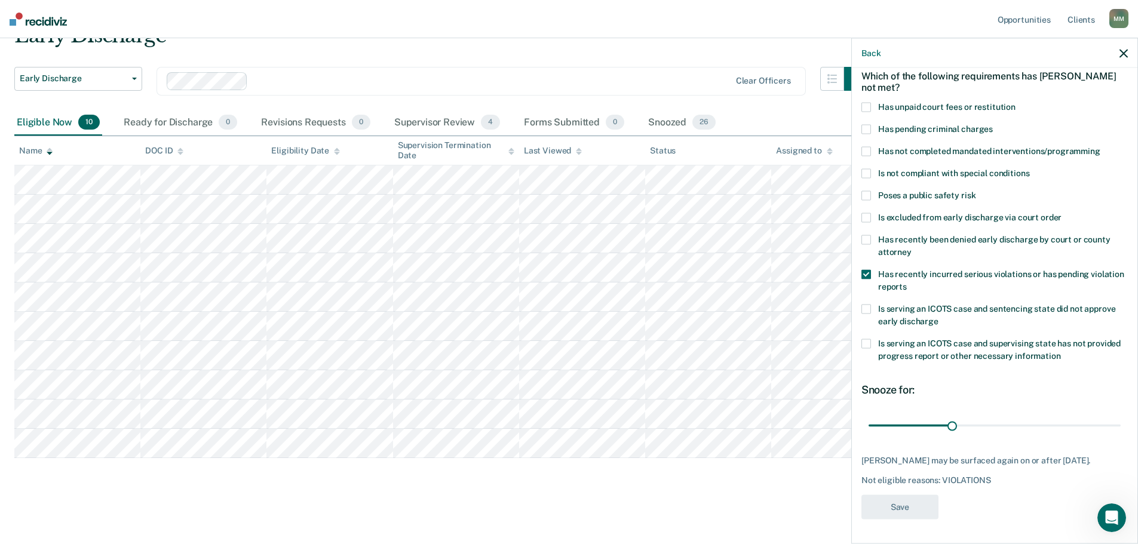
scroll to position [59, 0]
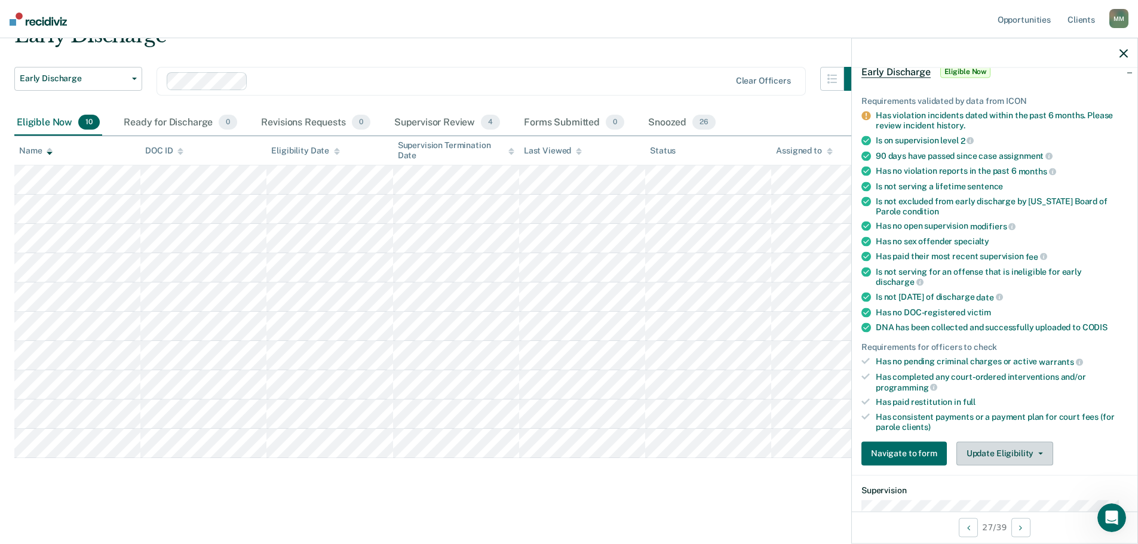
click at [989, 452] on button "Update Eligibility" at bounding box center [1004, 453] width 97 height 24
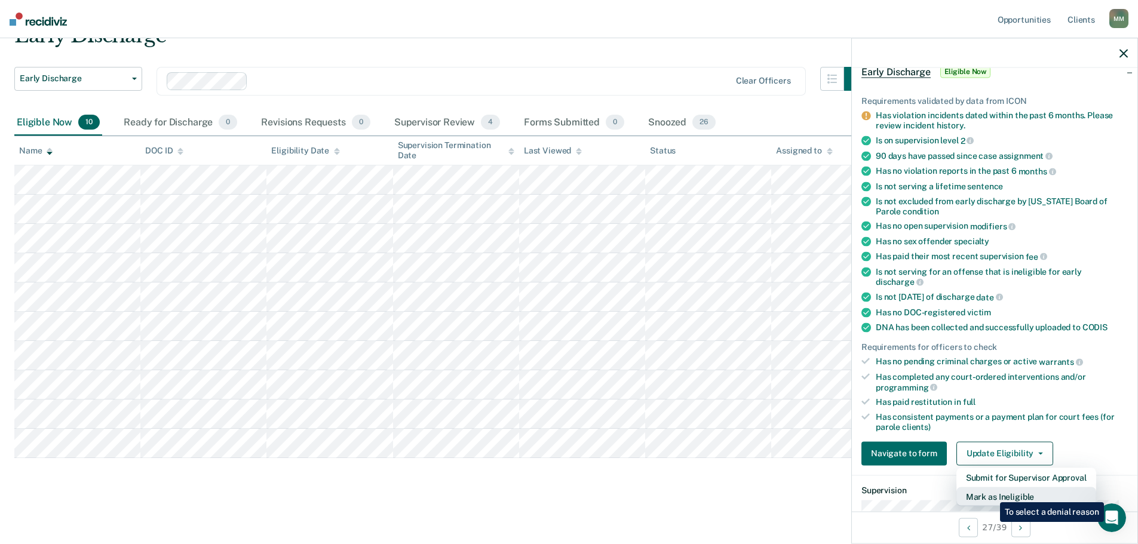
click at [991, 494] on button "Mark as Ineligible" at bounding box center [1026, 496] width 140 height 19
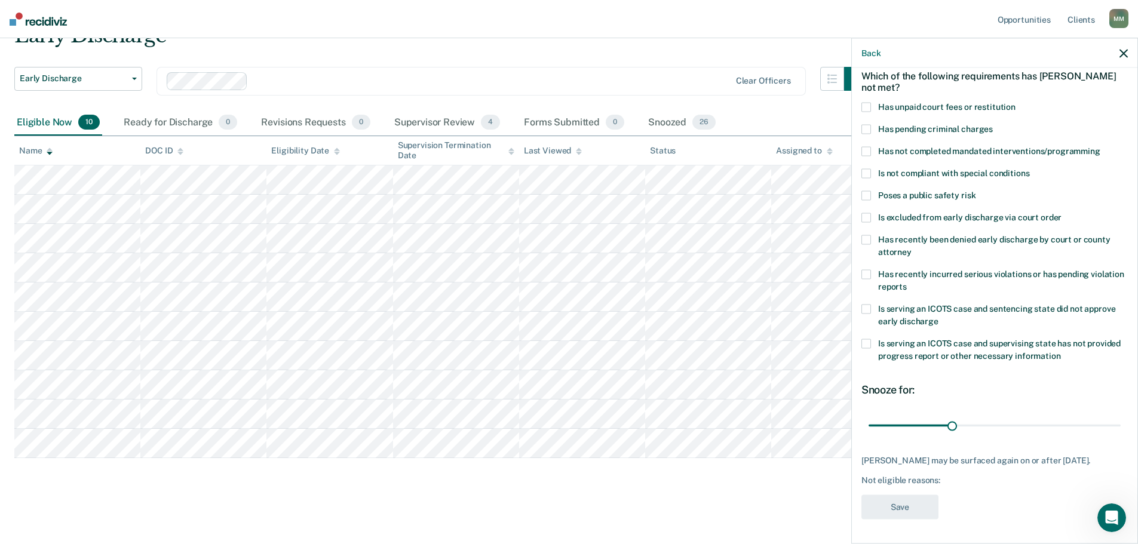
click at [869, 270] on span at bounding box center [866, 275] width 10 height 10
click at [912, 507] on button "Save" at bounding box center [899, 507] width 77 height 24
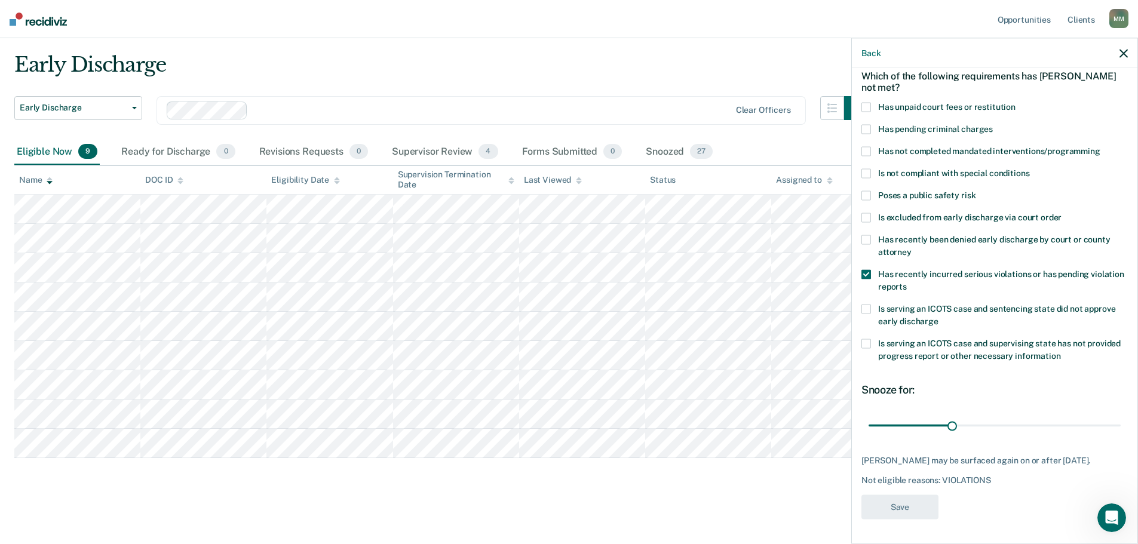
scroll to position [30, 0]
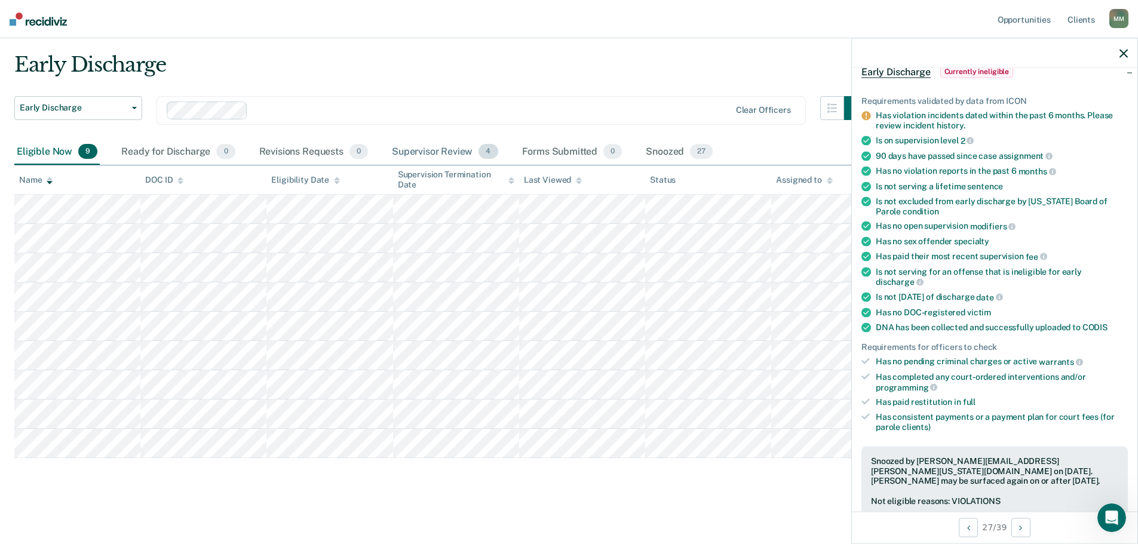
click at [458, 154] on div "Supervisor Review 4" at bounding box center [445, 152] width 111 height 26
